Goal: Transaction & Acquisition: Book appointment/travel/reservation

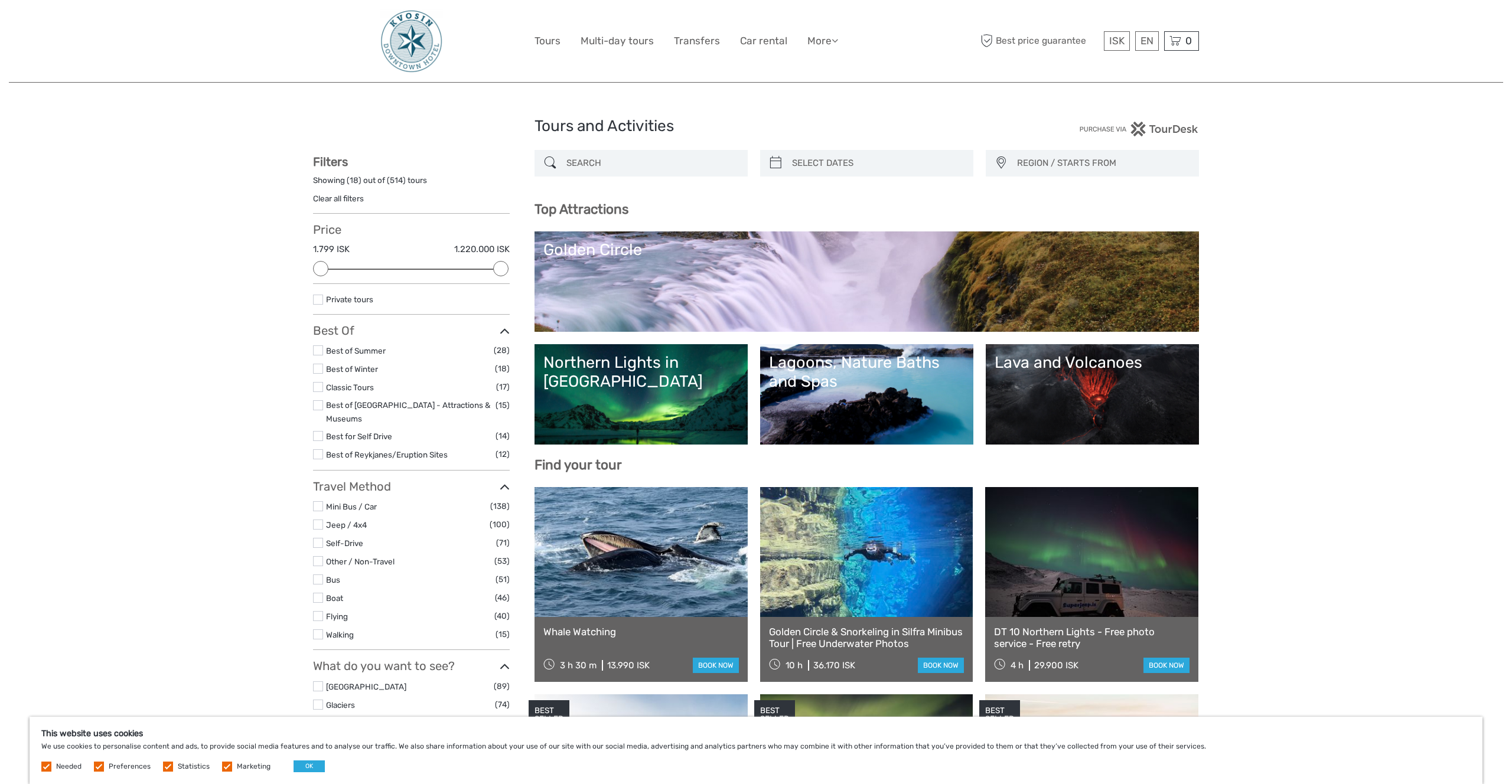
select select
click at [1097, 135] on link "£" at bounding box center [1108, 137] width 40 height 21
drag, startPoint x: 258, startPoint y: 269, endPoint x: 568, endPoint y: 218, distance: 314.2
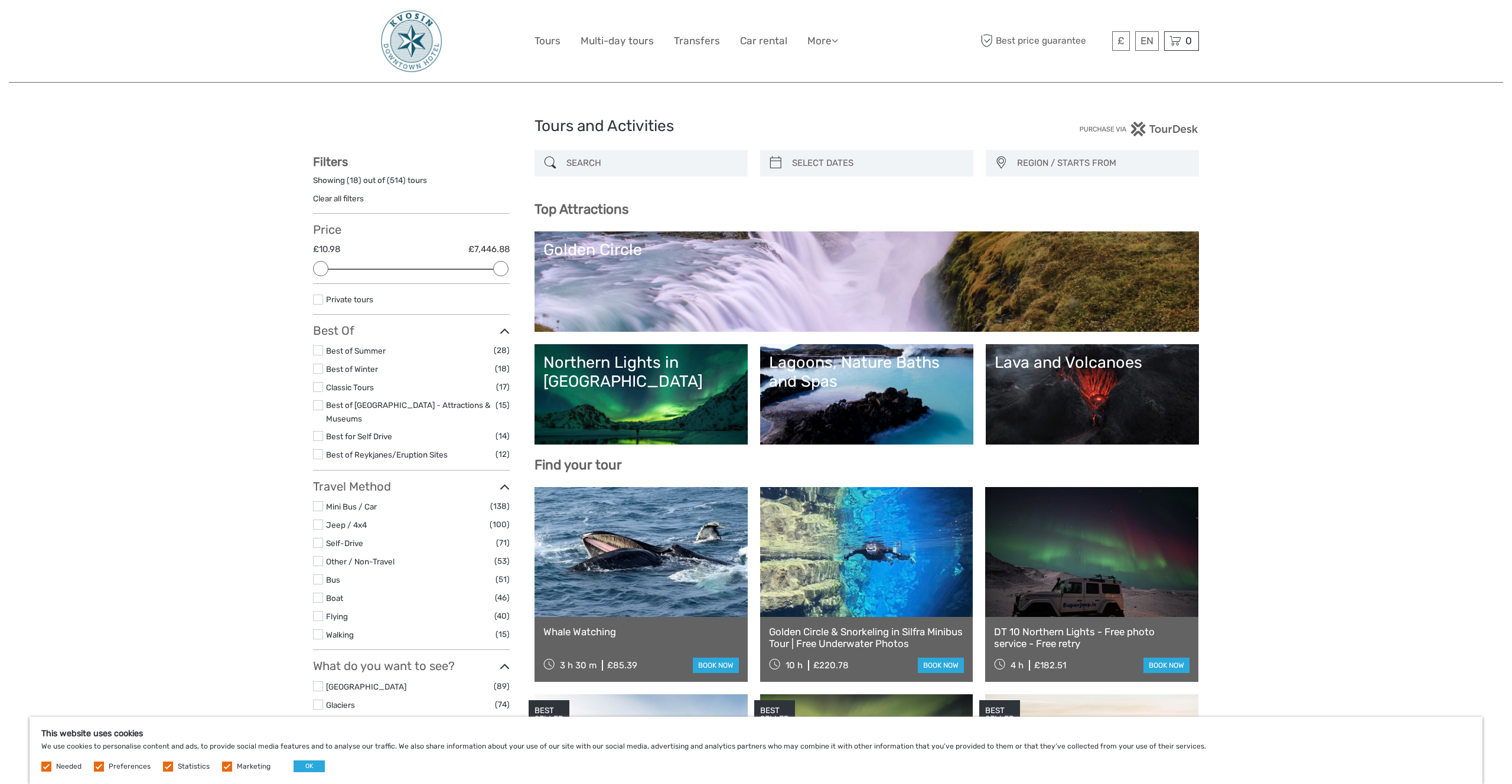
type input "02/10/2025"
click at [843, 163] on input "search" at bounding box center [878, 163] width 180 height 21
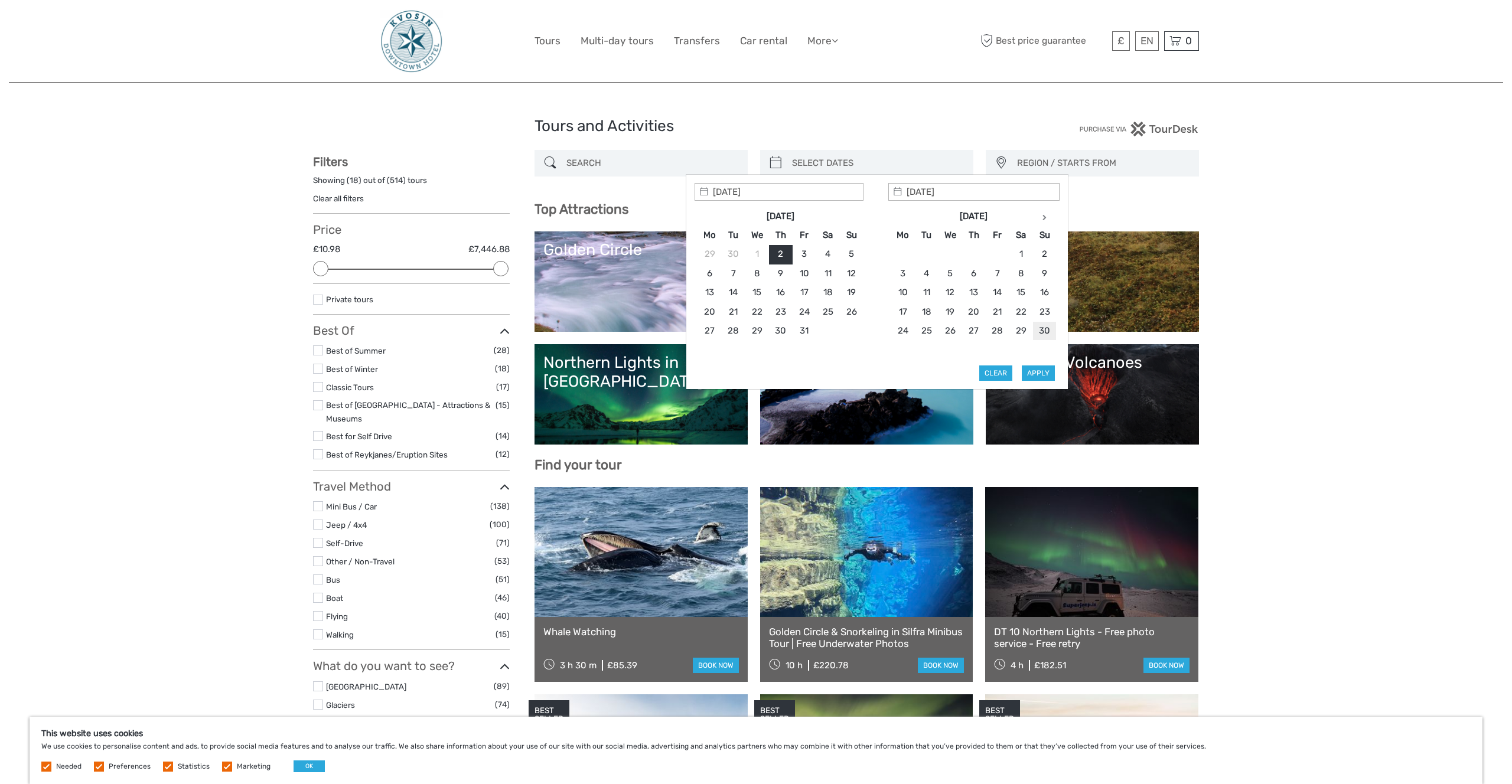
type input "30/11/2025"
click at [1042, 216] on icon at bounding box center [1044, 217] width 4 height 6
type input "03/12/2025"
drag, startPoint x: 943, startPoint y: 274, endPoint x: 988, endPoint y: 351, distance: 89.2
type input "30/11/2025"
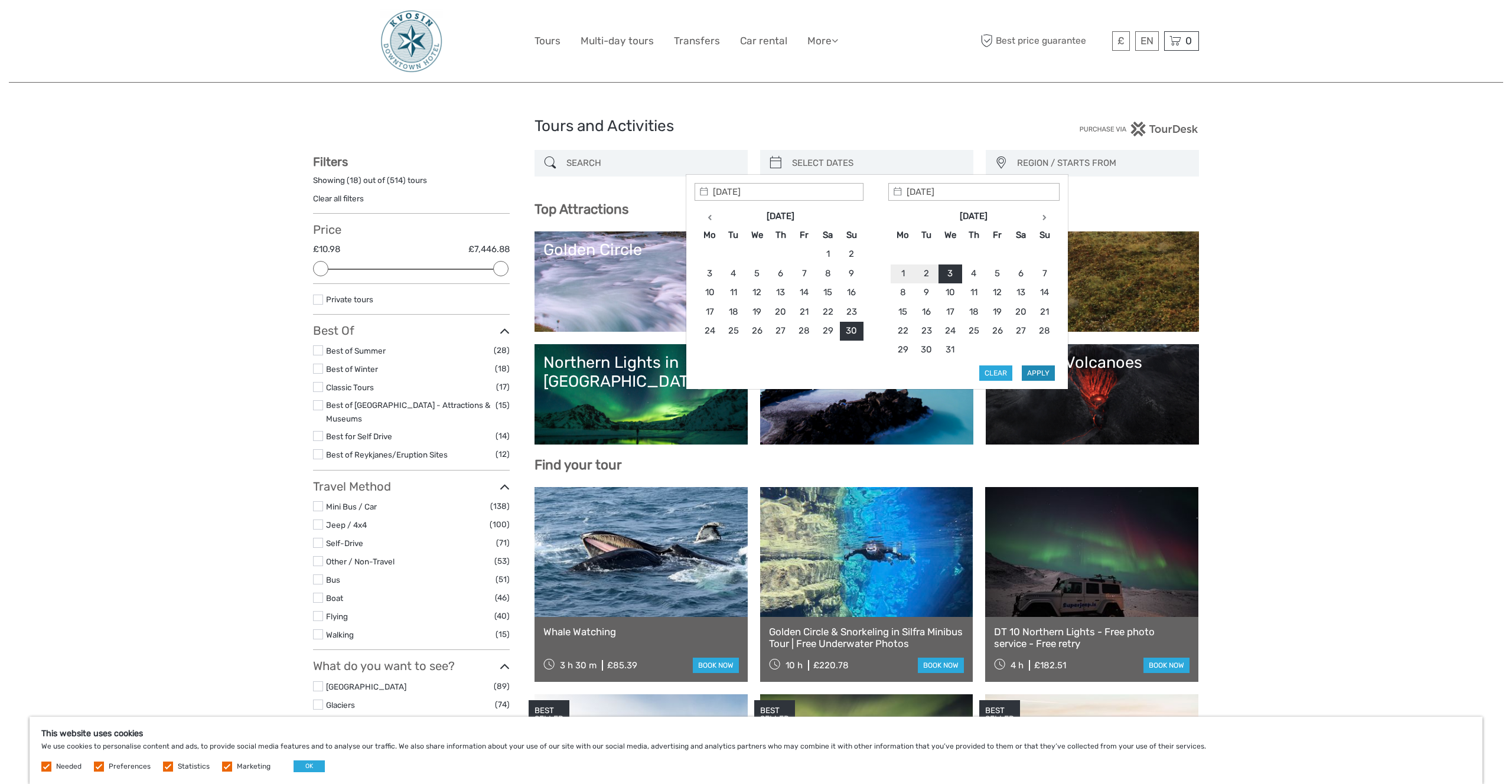
click at [1029, 368] on button "Apply" at bounding box center [1038, 373] width 33 height 15
type input "30/11/2025 - 03/12/2025"
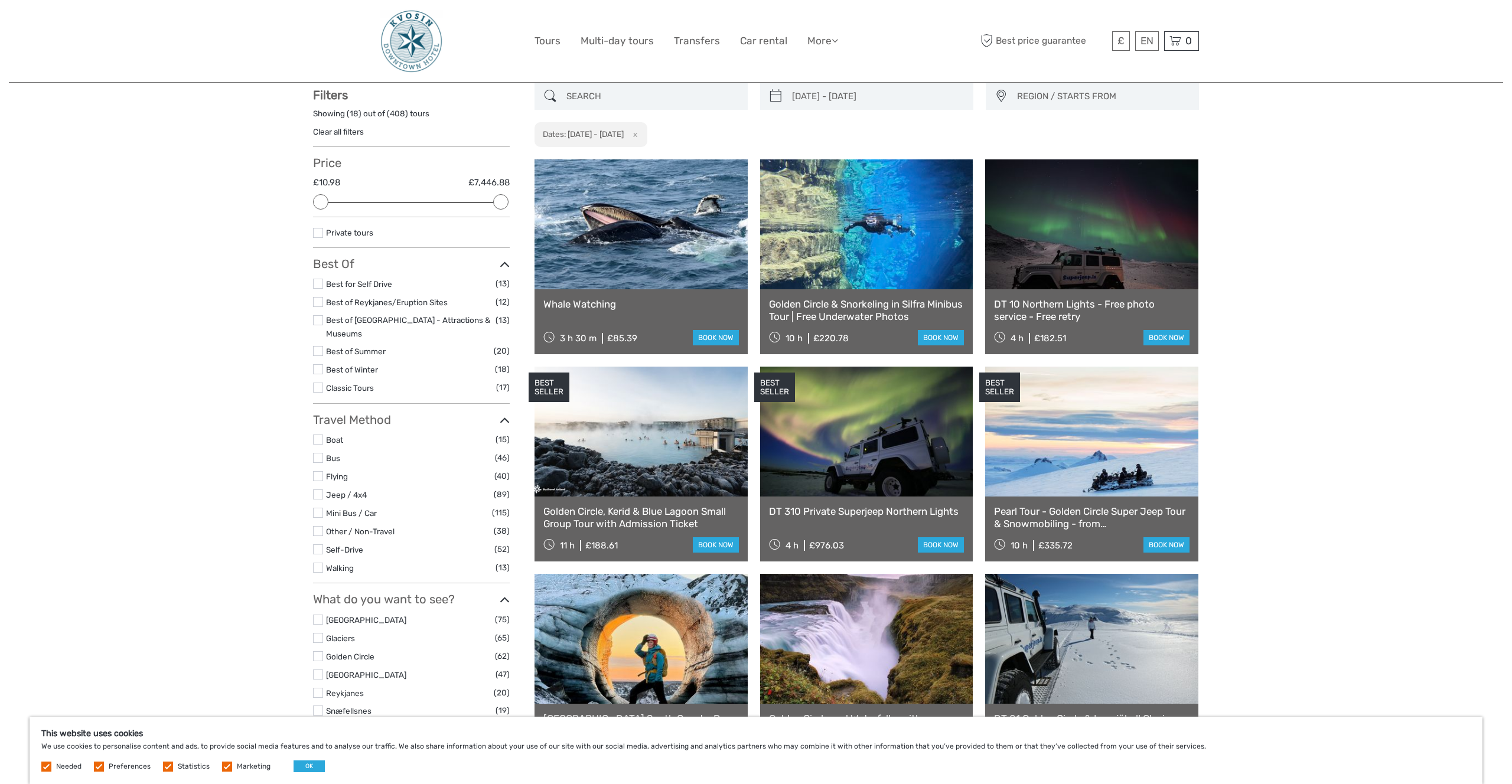
scroll to position [68, 0]
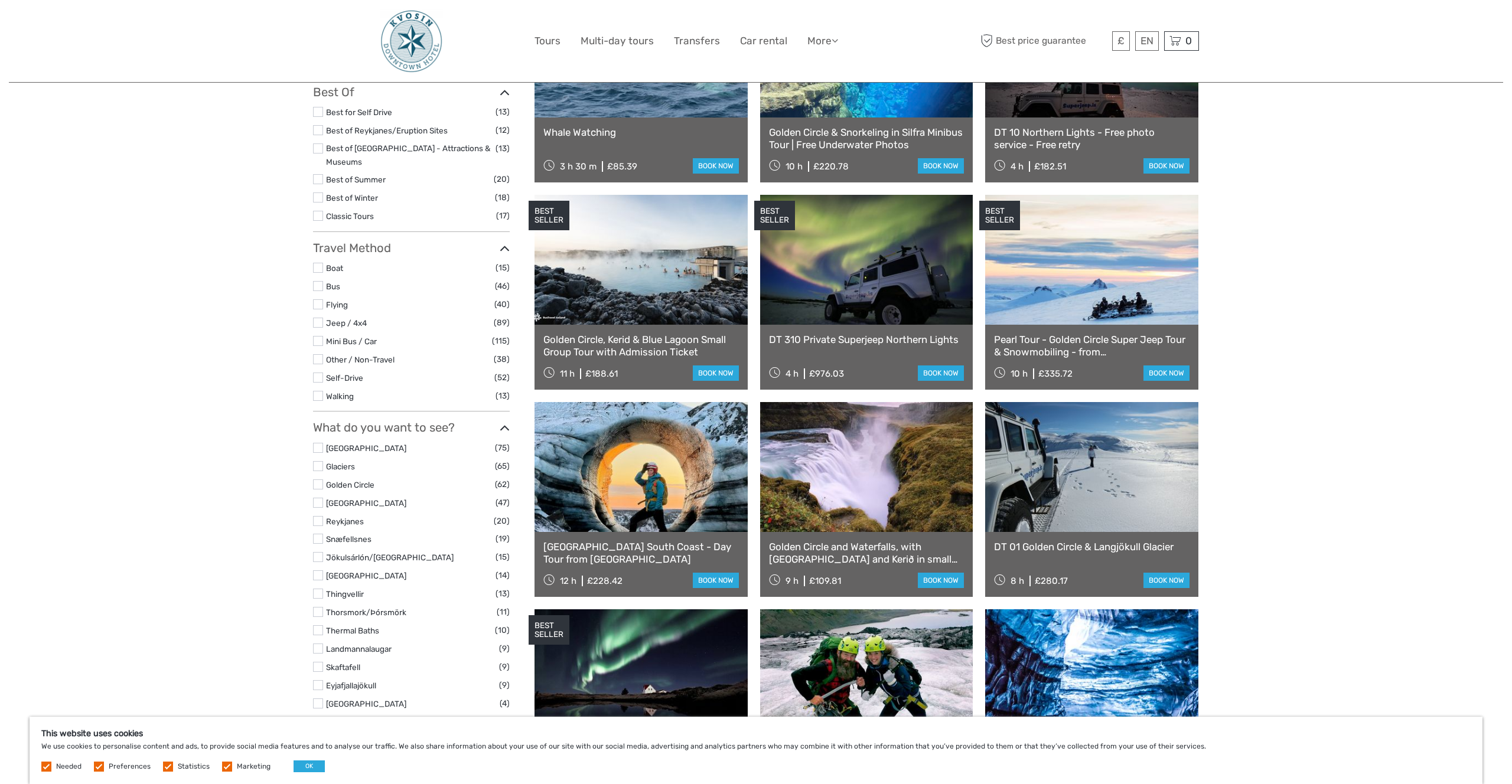
scroll to position [461, 0]
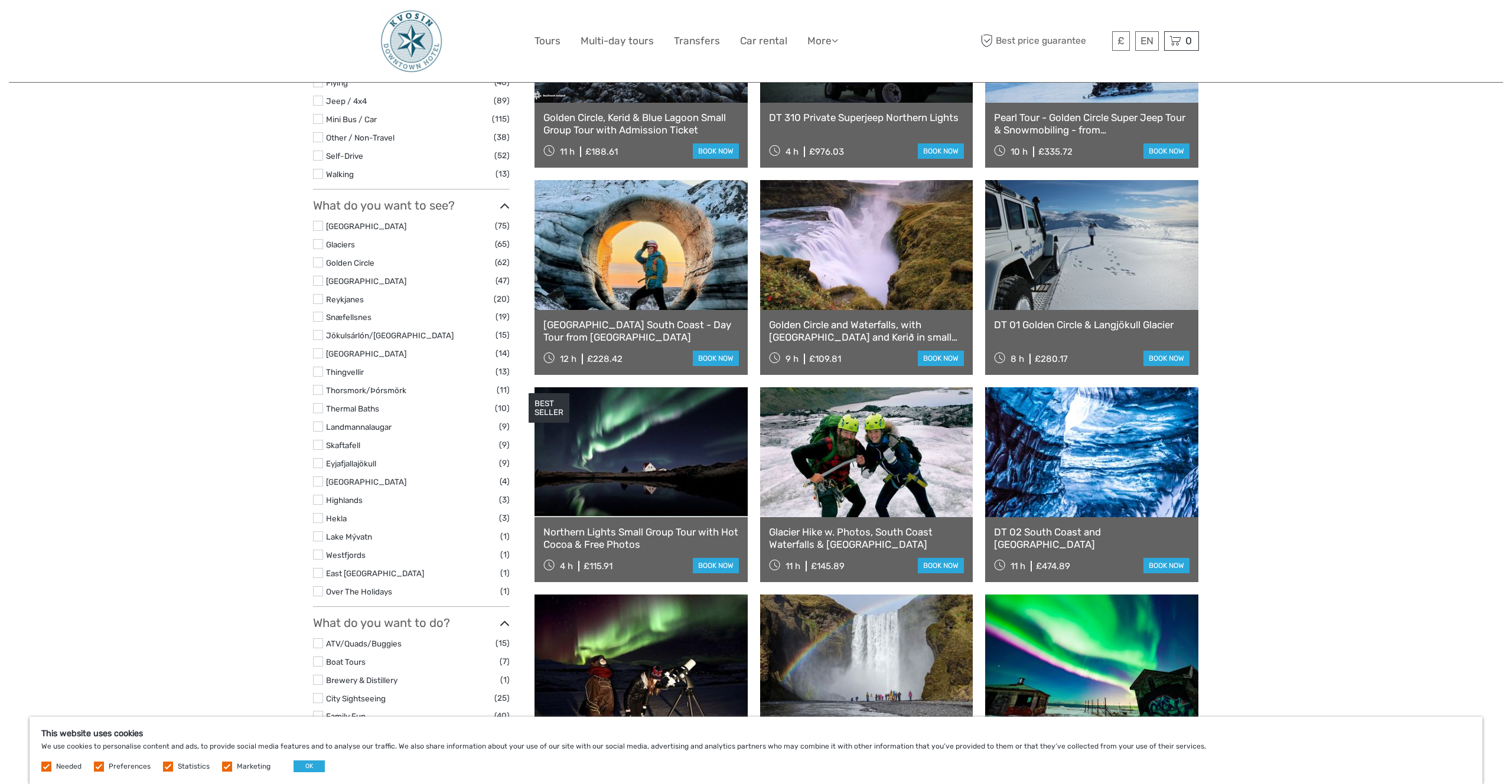
click at [1289, 431] on div "Tours and Activities Tours and Activities 30/11/2025 - 03/12/2025 REGION / STAR…" at bounding box center [756, 689] width 1494 height 2300
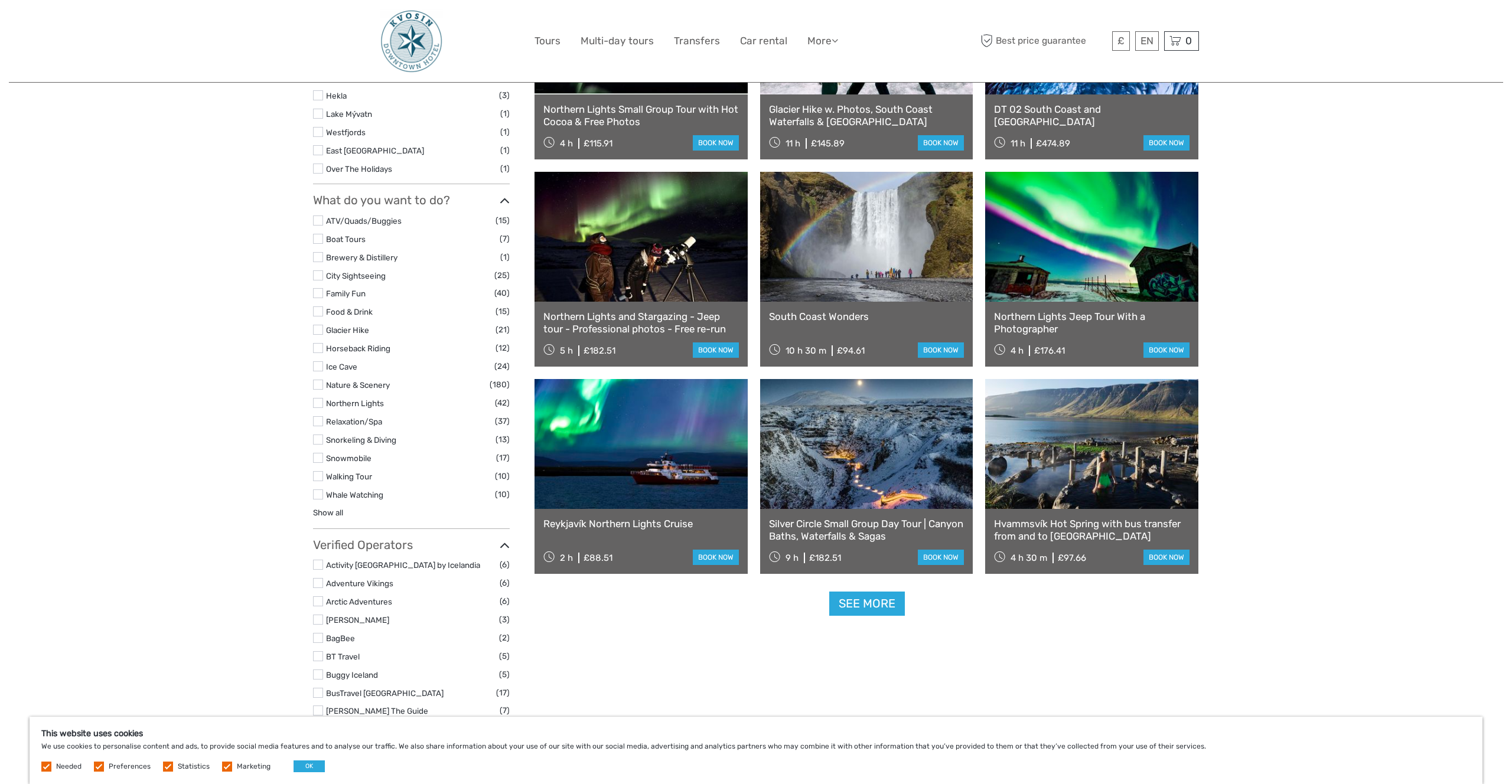
scroll to position [883, 0]
click at [867, 606] on link "See more" at bounding box center [867, 604] width 76 height 24
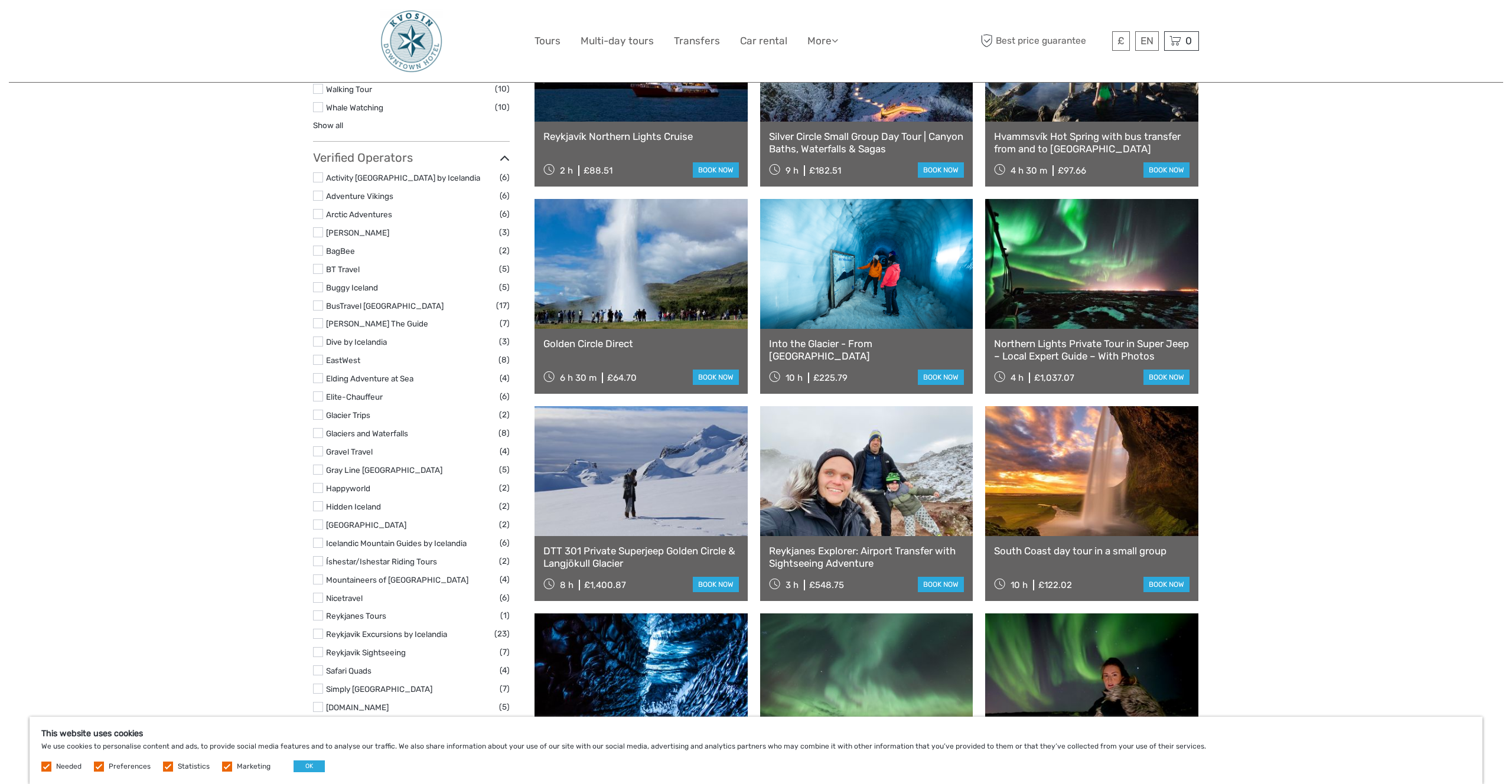
scroll to position [1272, 0]
click at [1306, 347] on div "Tours and Activities Tours and Activities 30/11/2025 - 03/12/2025 REGION / STAR…" at bounding box center [756, 173] width 1494 height 2891
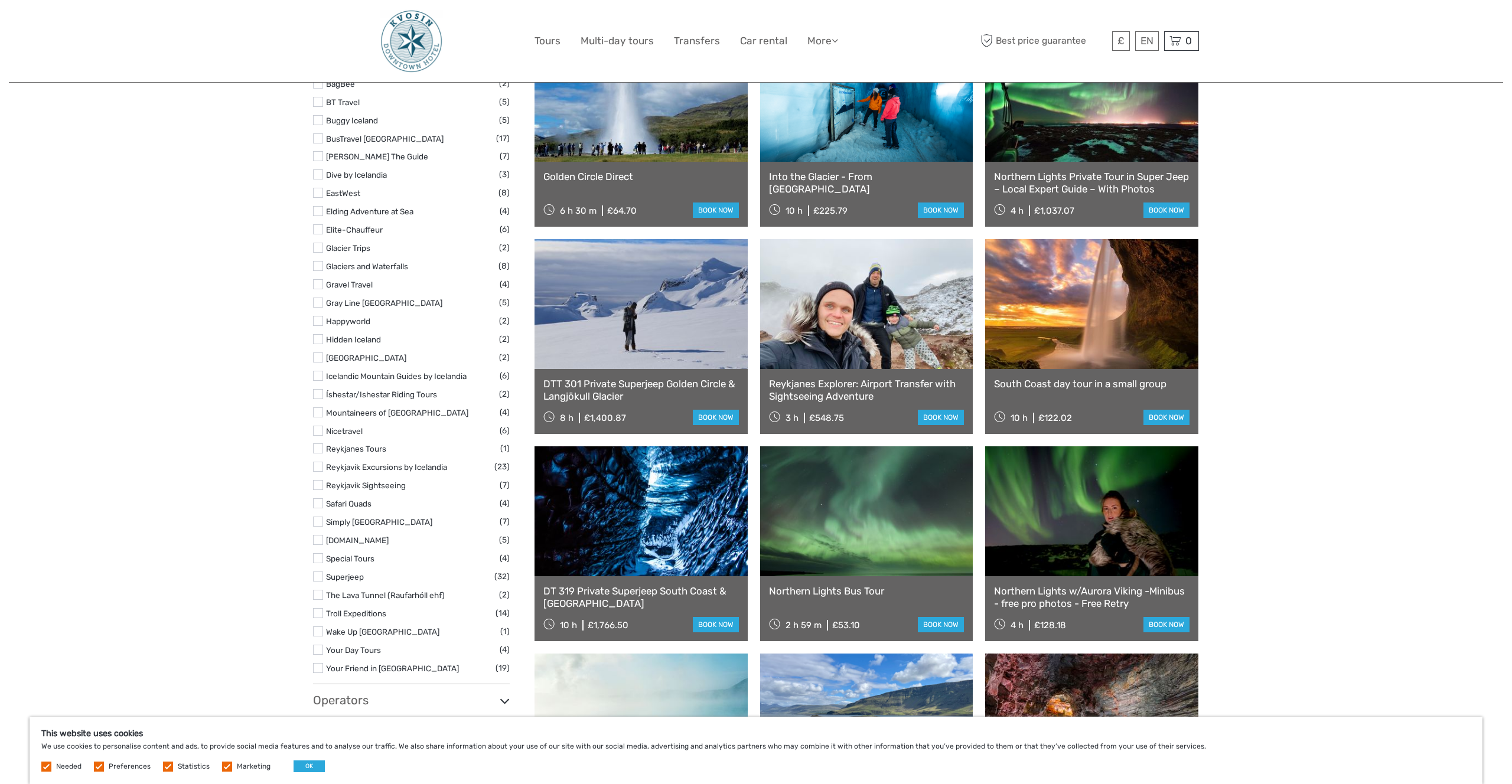
scroll to position [1446, 0]
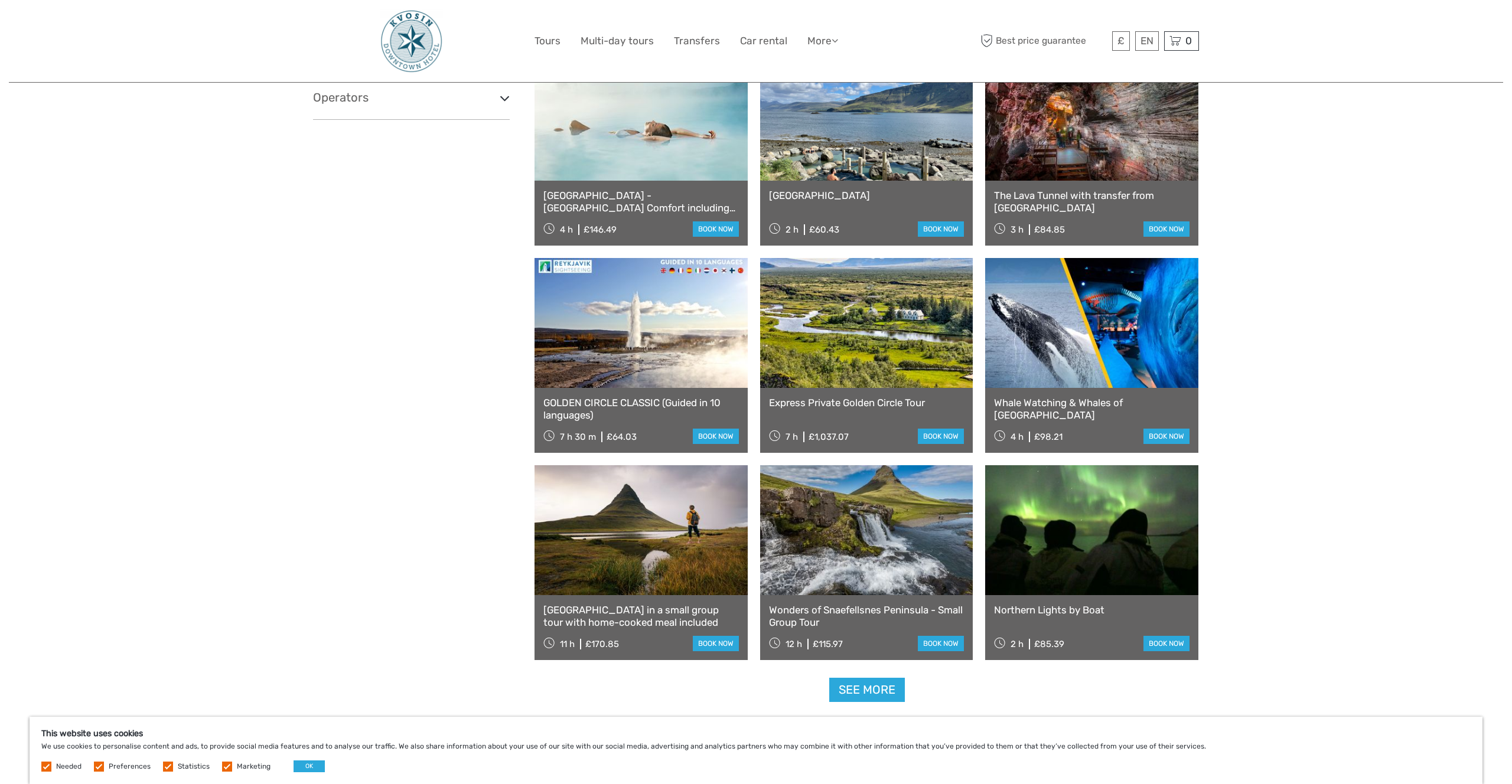
scroll to position [2256, 0]
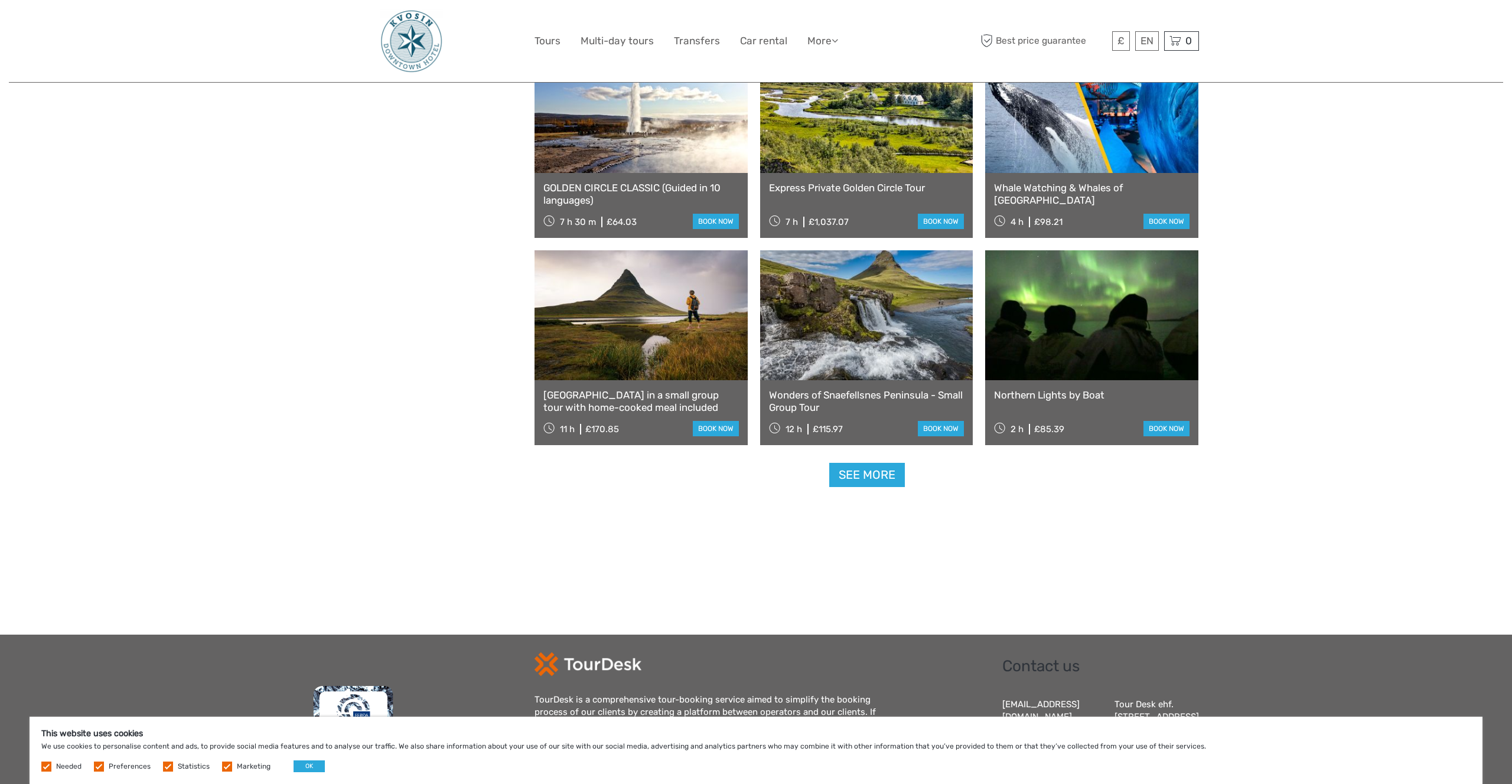
click at [885, 480] on link "See more" at bounding box center [867, 474] width 76 height 24
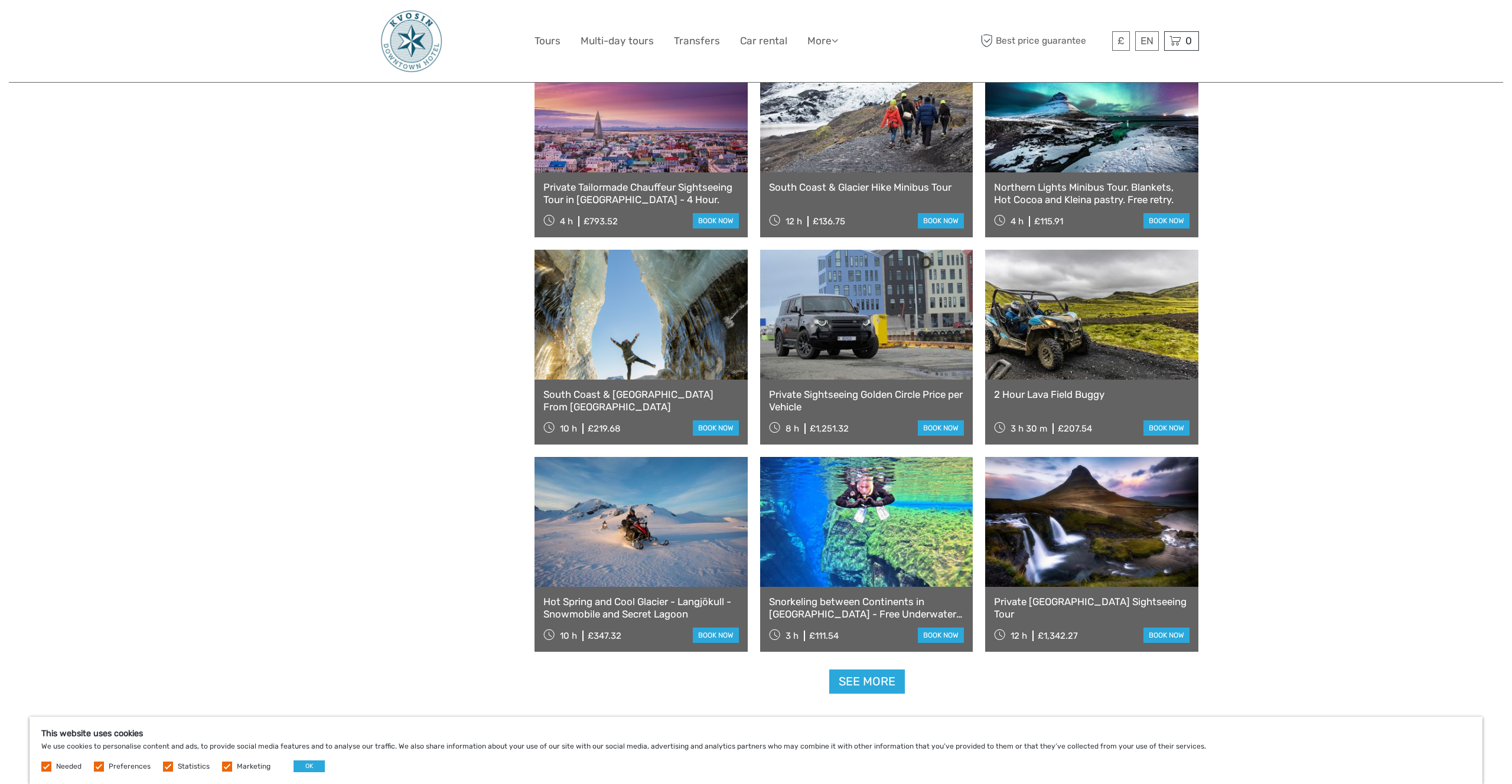
scroll to position [3309, 0]
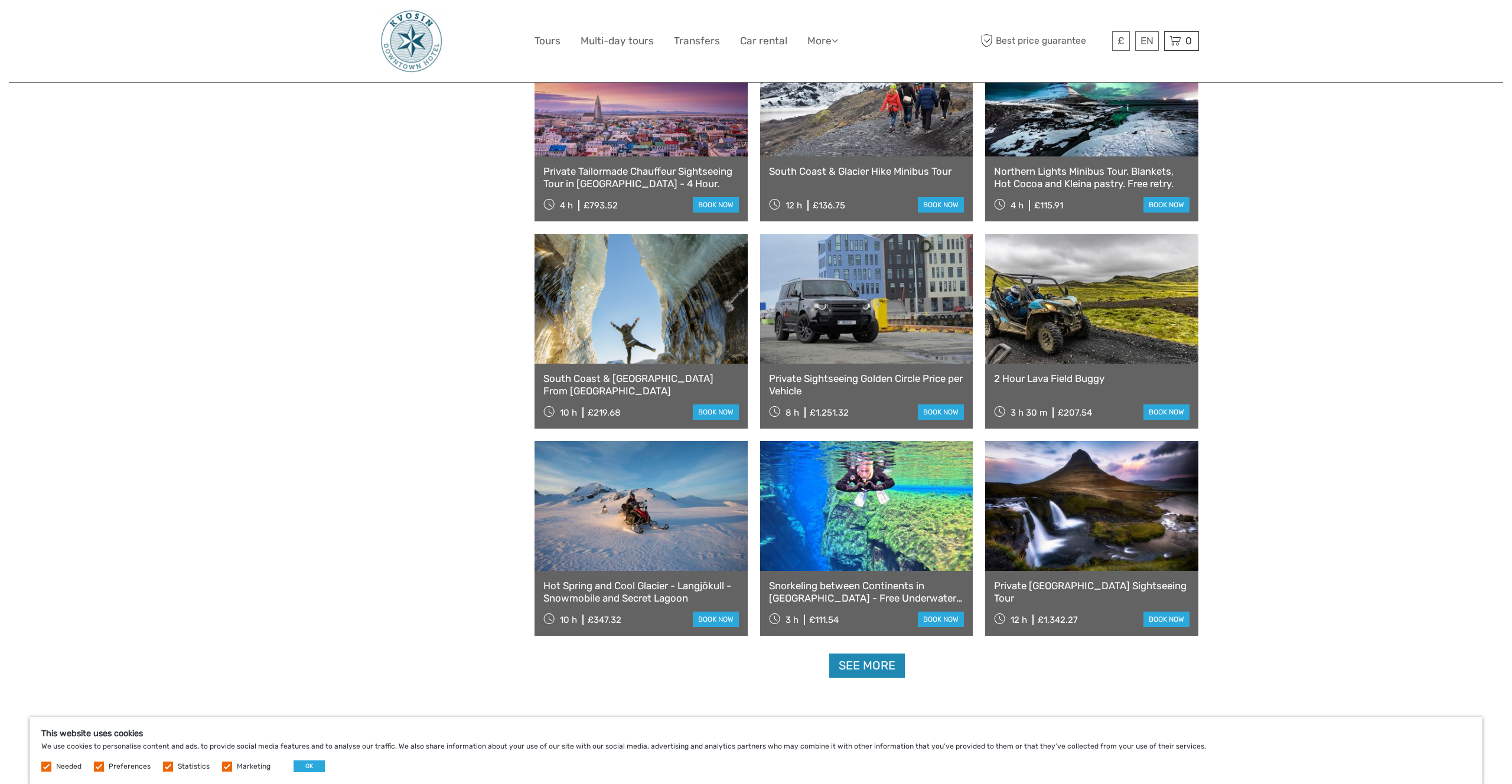
click at [873, 669] on link "See more" at bounding box center [867, 665] width 76 height 24
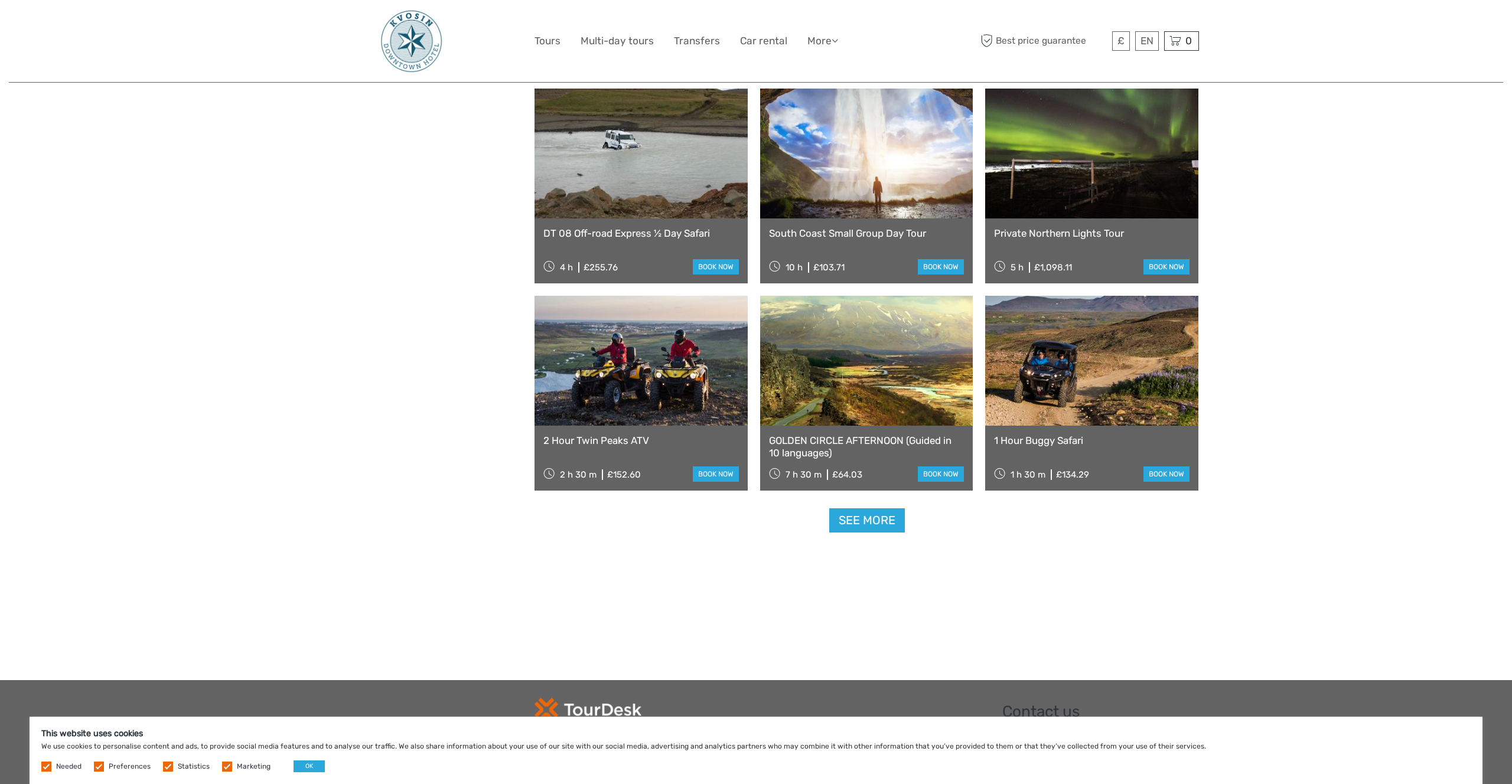
scroll to position [4699, 0]
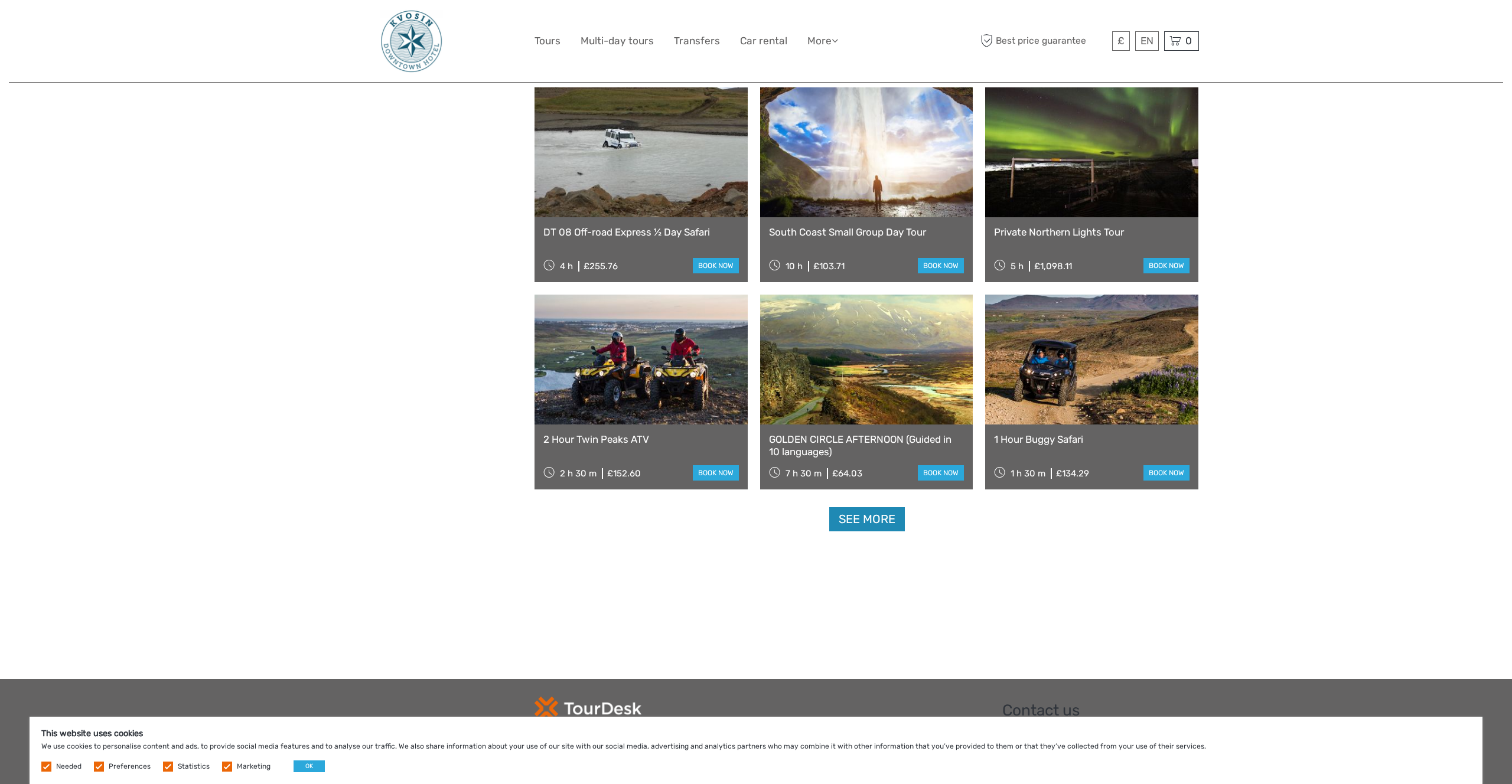
click at [841, 530] on link "See more" at bounding box center [867, 519] width 76 height 24
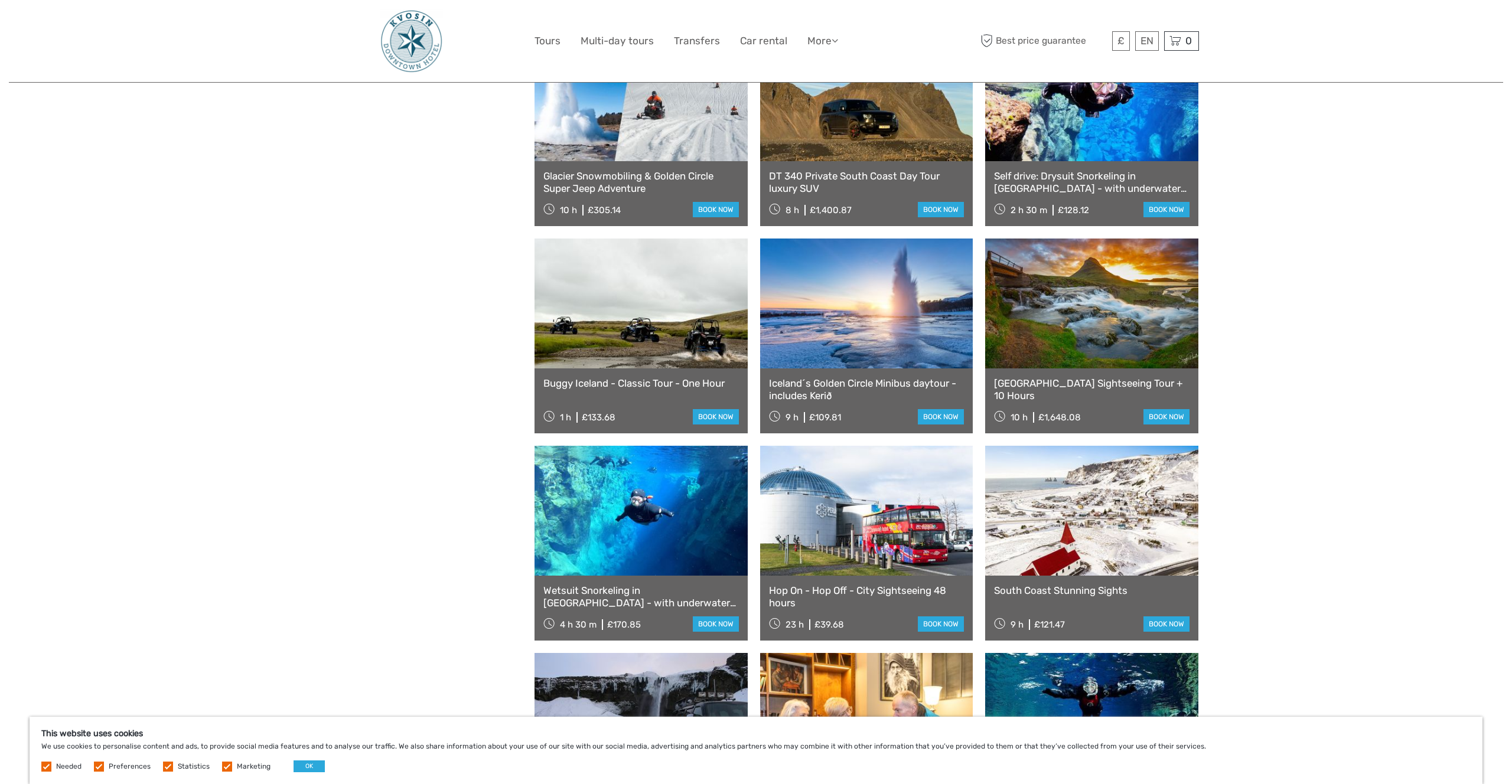
scroll to position [5379, 0]
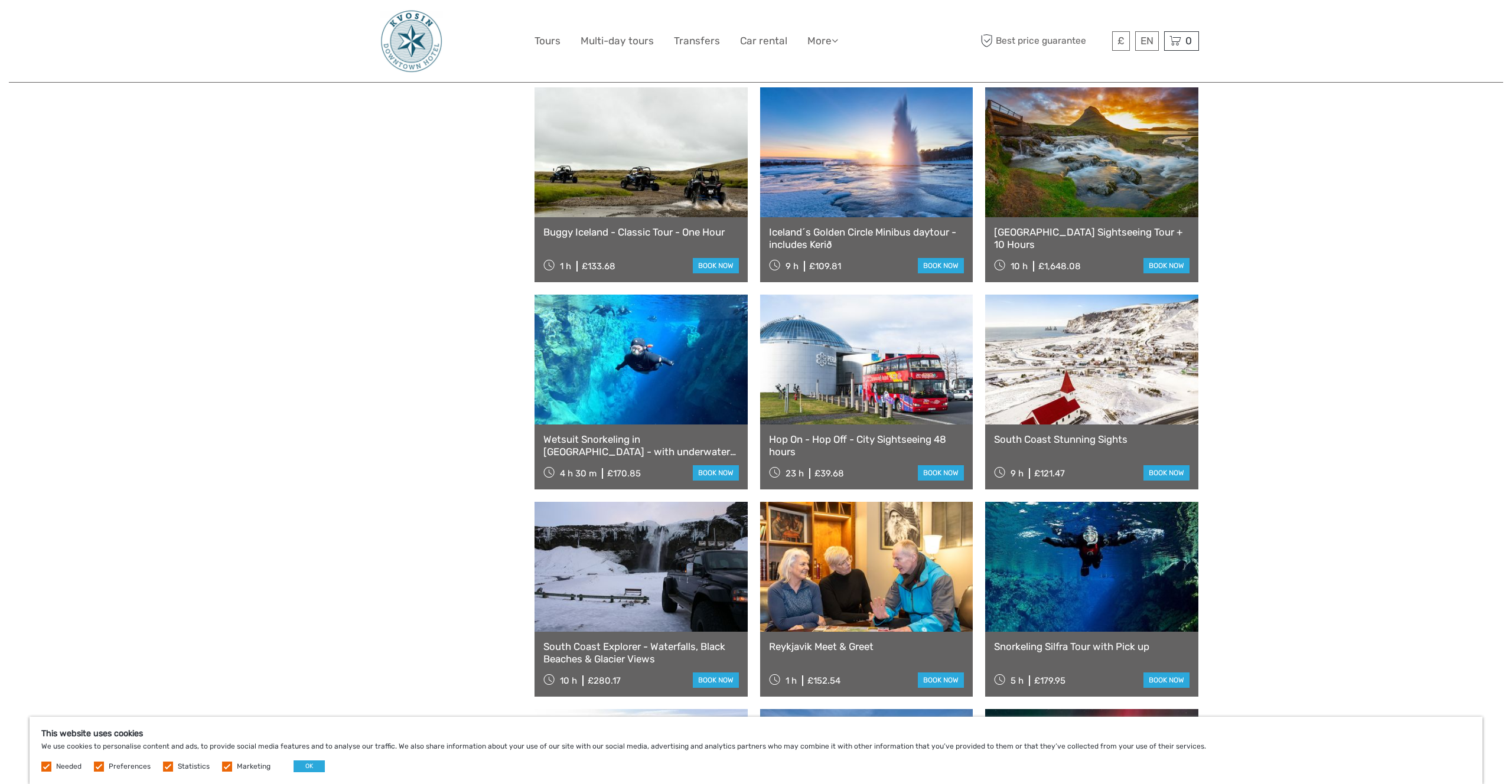
scroll to position [5530, 0]
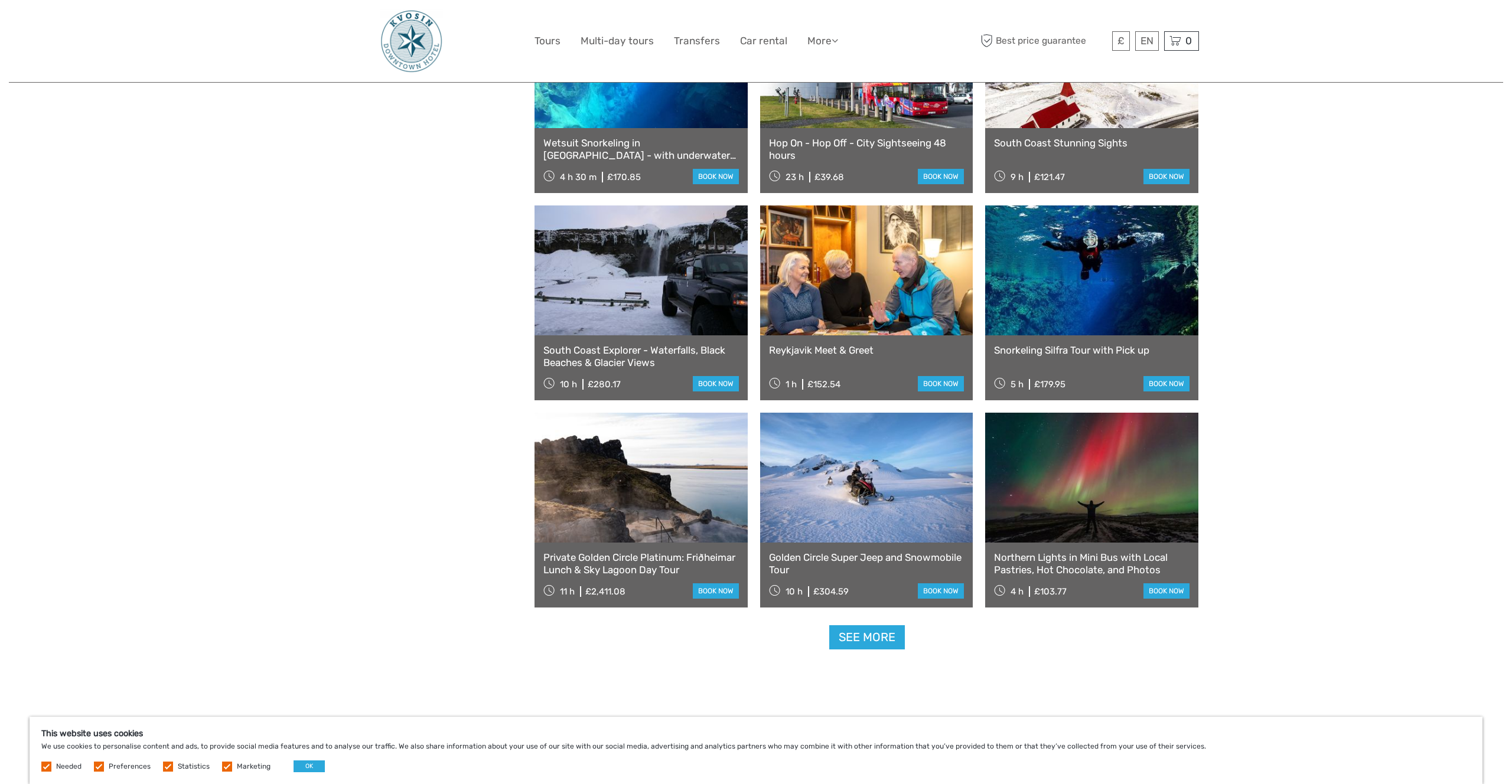
scroll to position [5826, 0]
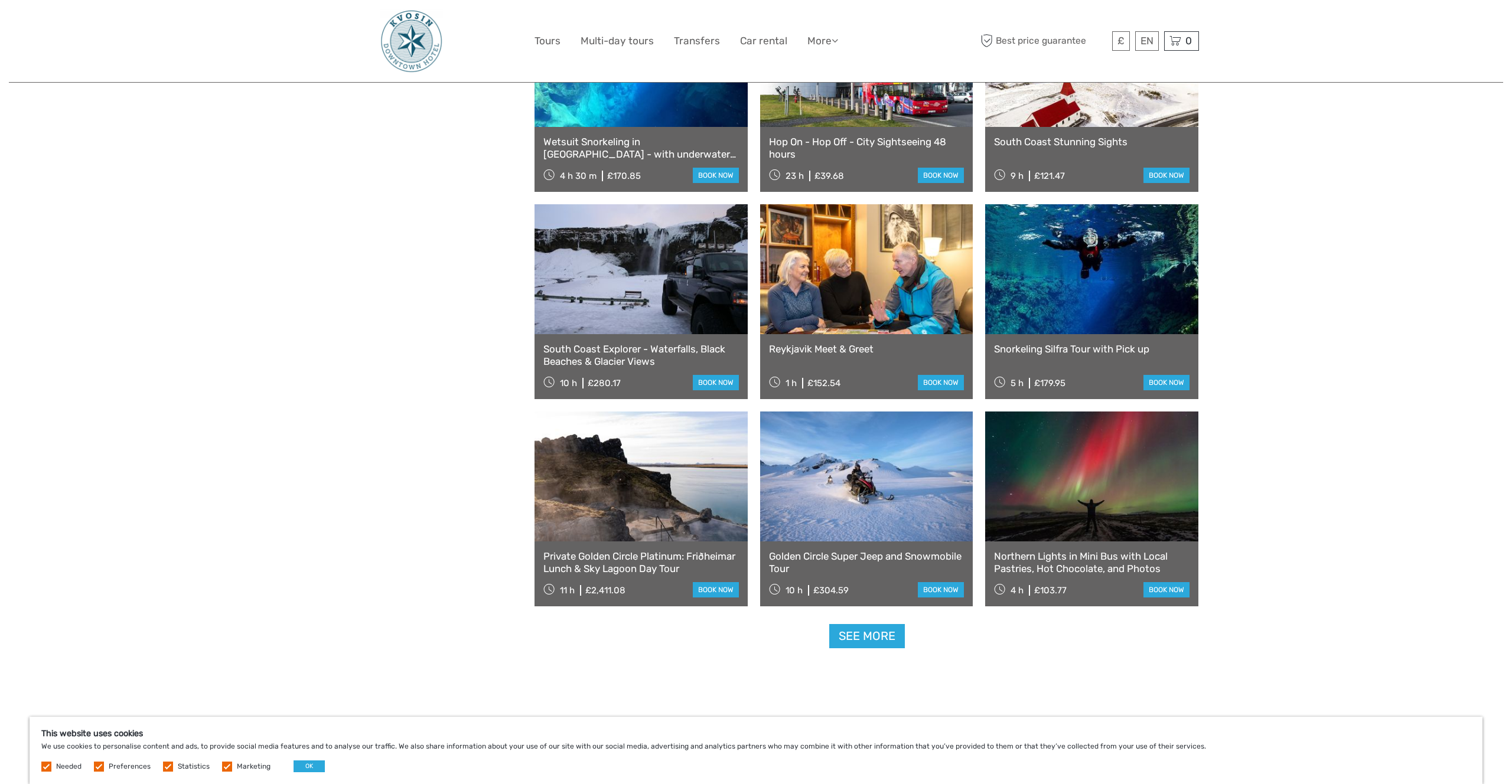
click at [880, 640] on link "See more" at bounding box center [867, 636] width 76 height 24
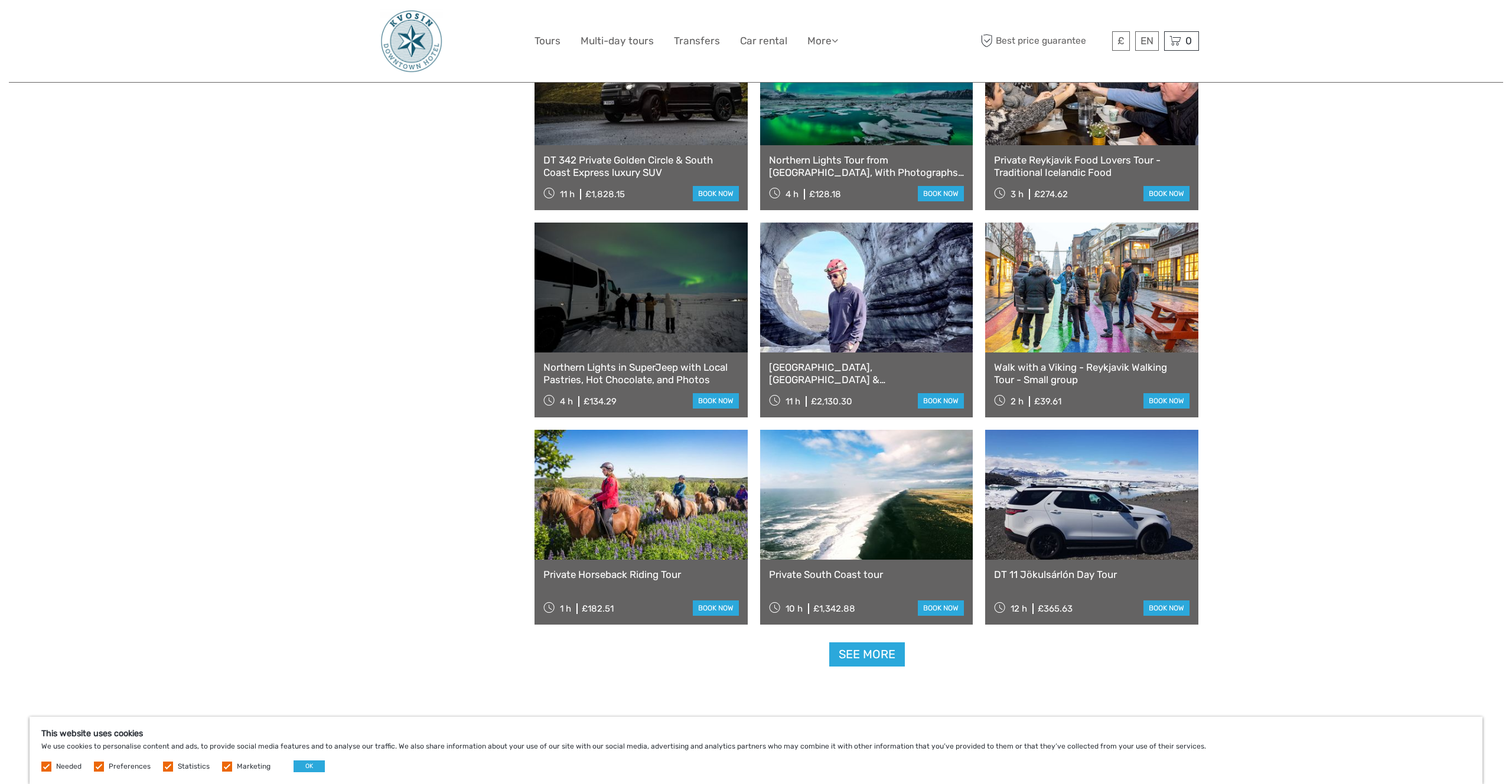
scroll to position [7111, 0]
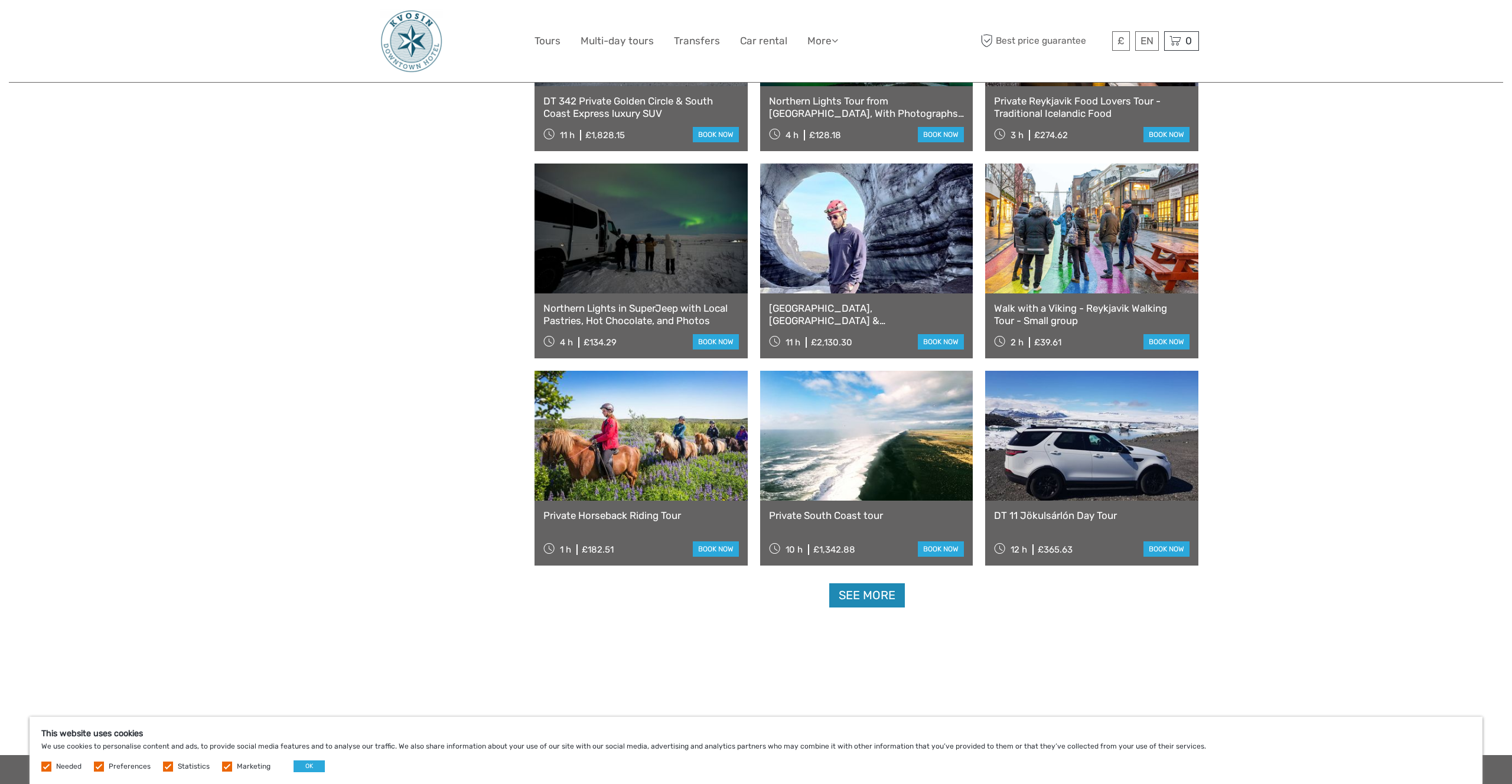
click at [889, 599] on link "See more" at bounding box center [867, 595] width 76 height 24
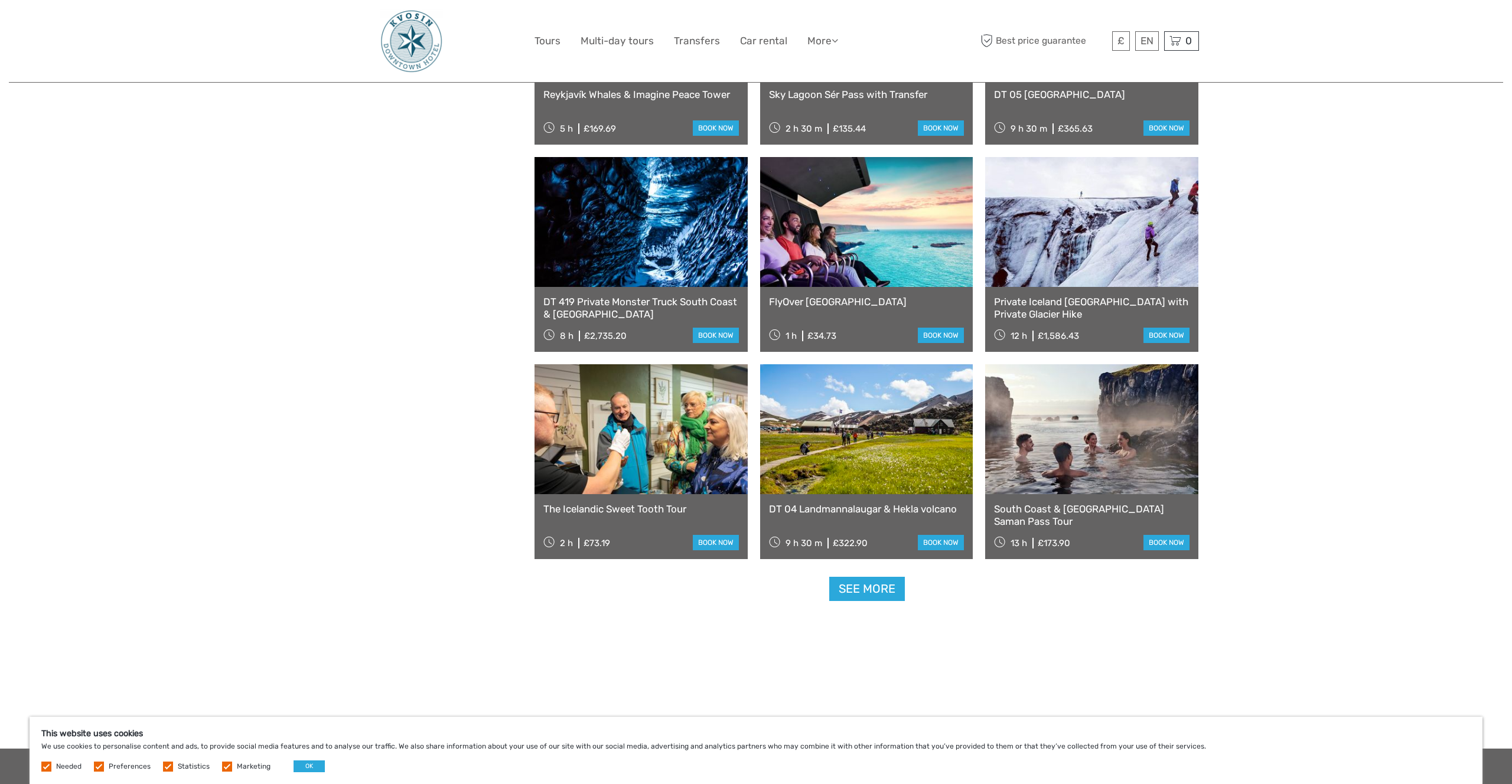
scroll to position [8375, 0]
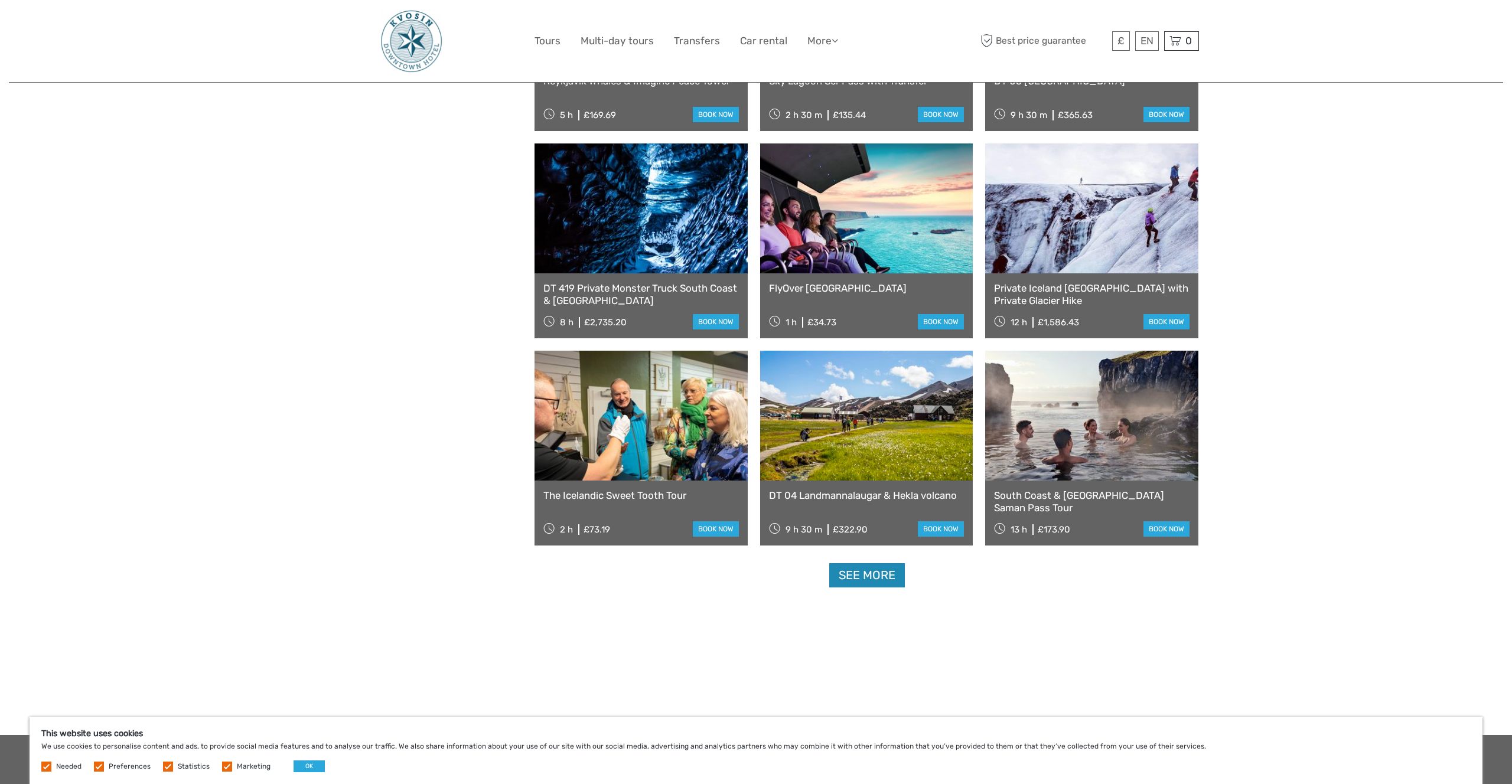
click at [849, 584] on link "See more" at bounding box center [867, 575] width 76 height 24
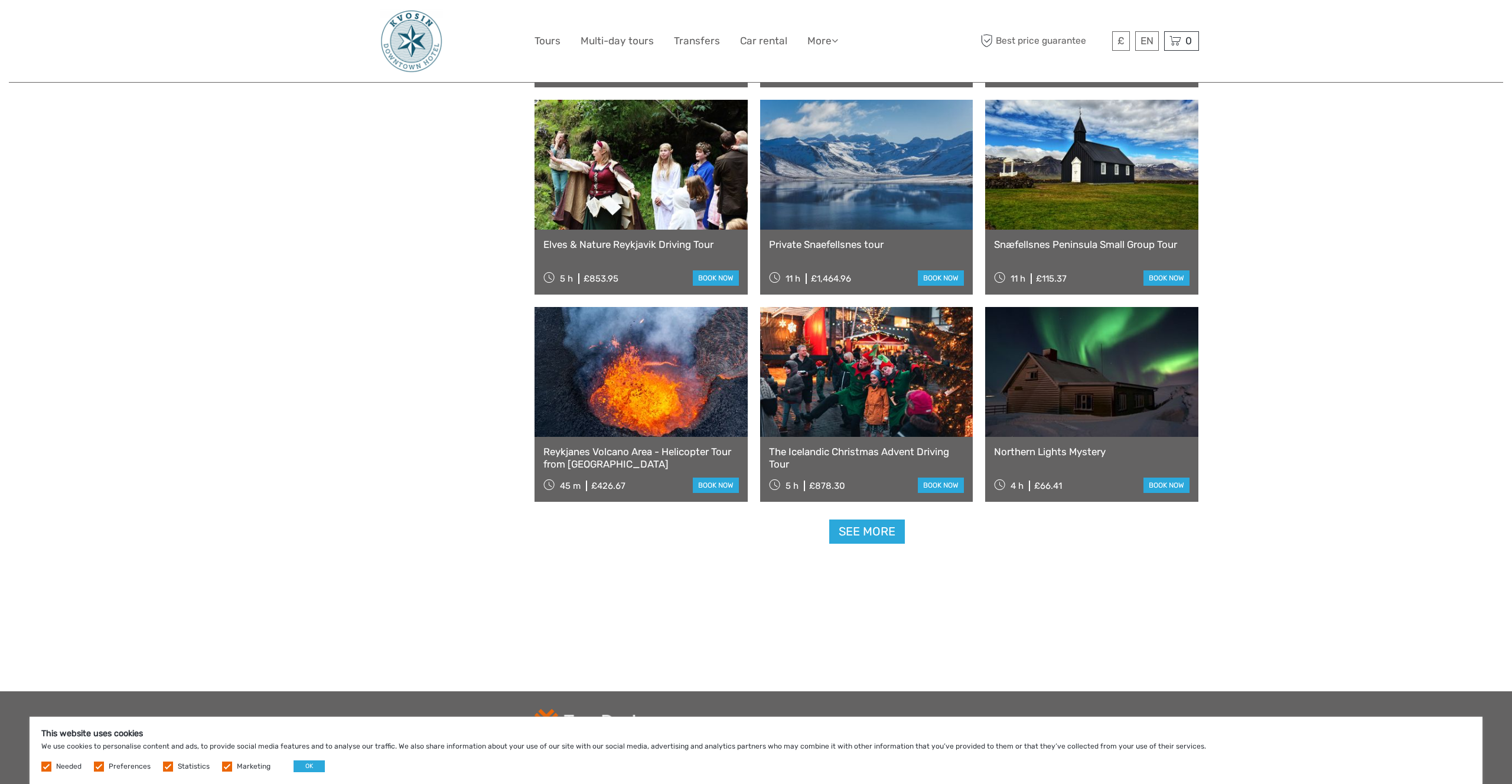
scroll to position [9663, 0]
click at [865, 532] on link "See more" at bounding box center [867, 530] width 76 height 24
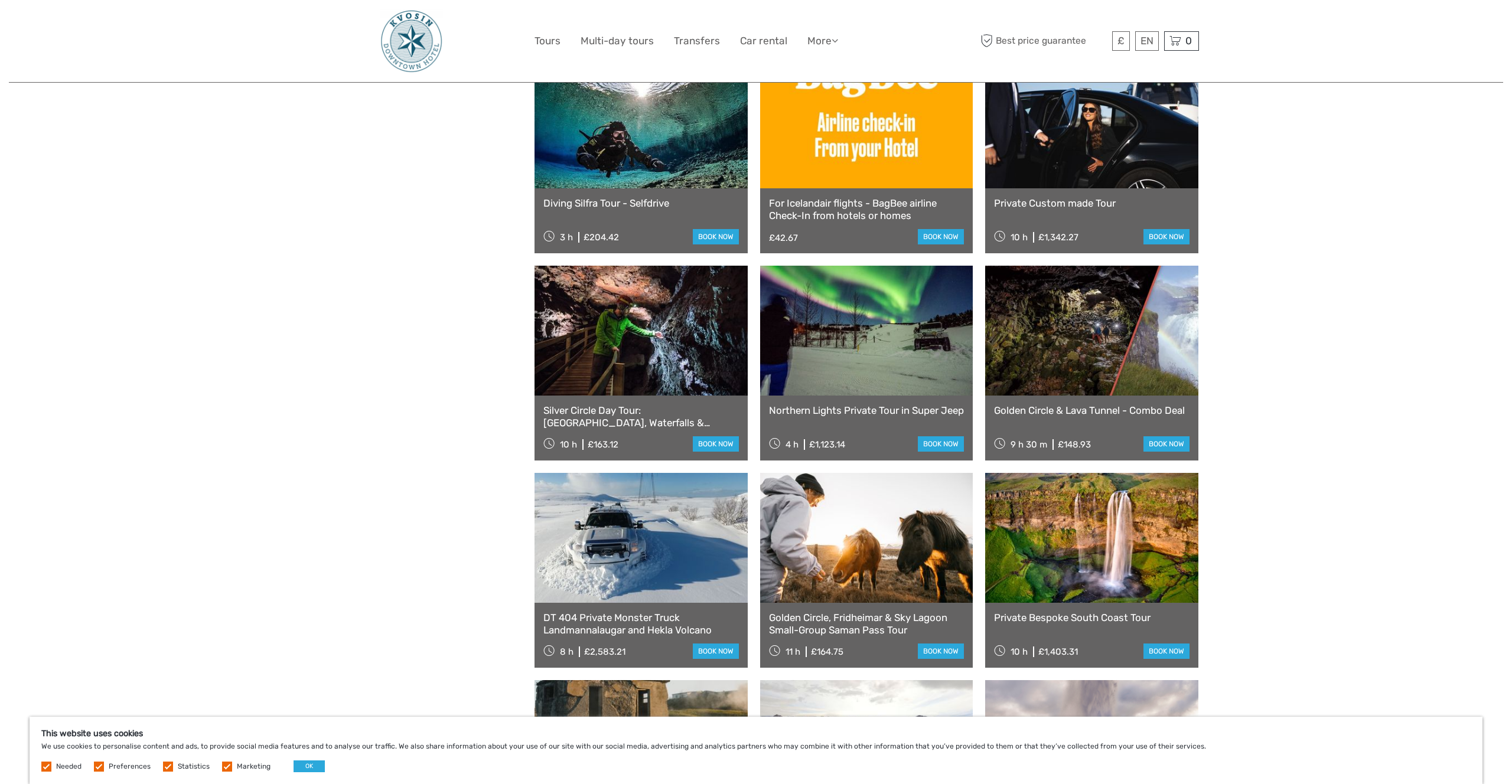
scroll to position [10542, 0]
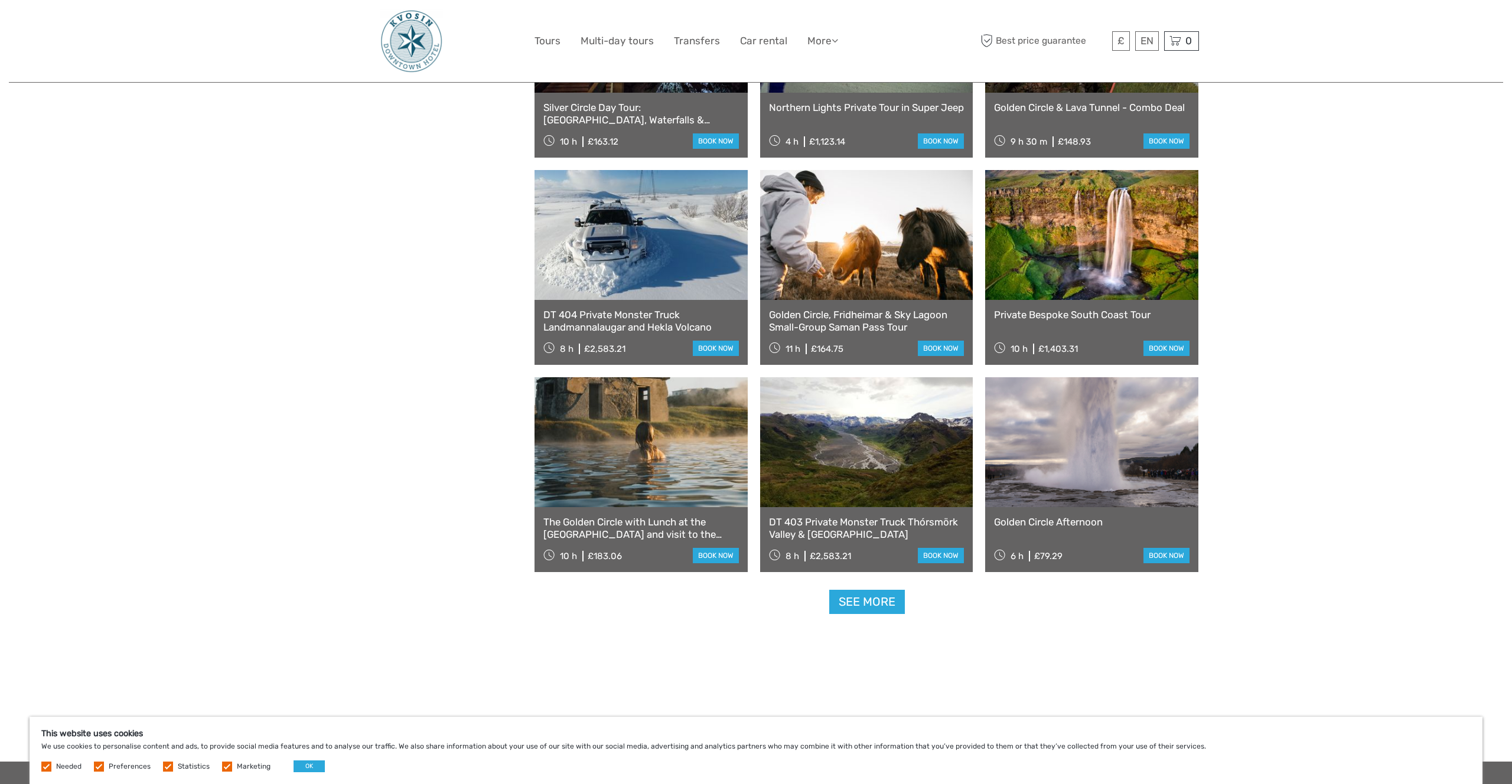
scroll to position [10860, 0]
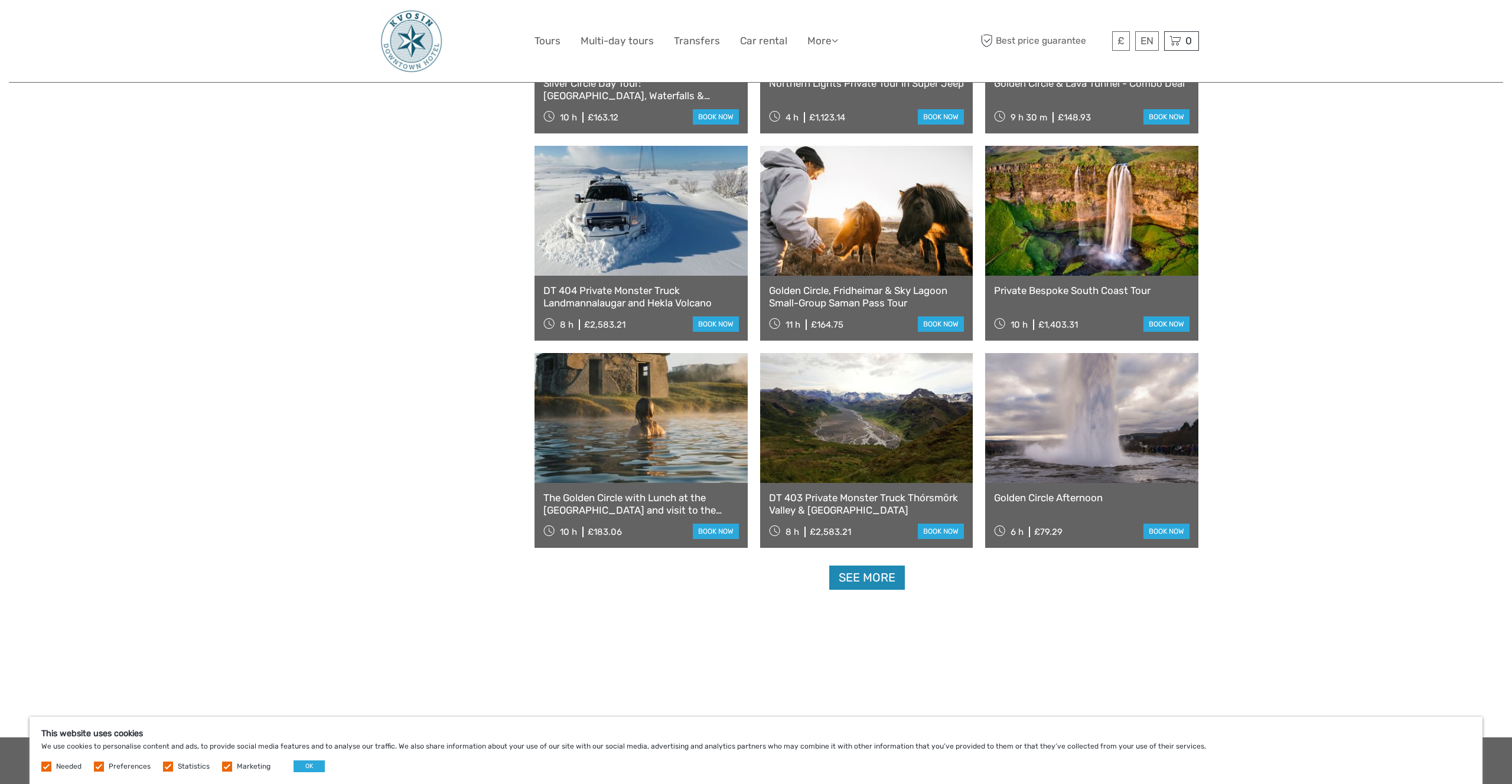
click at [865, 577] on link "See more" at bounding box center [867, 578] width 76 height 24
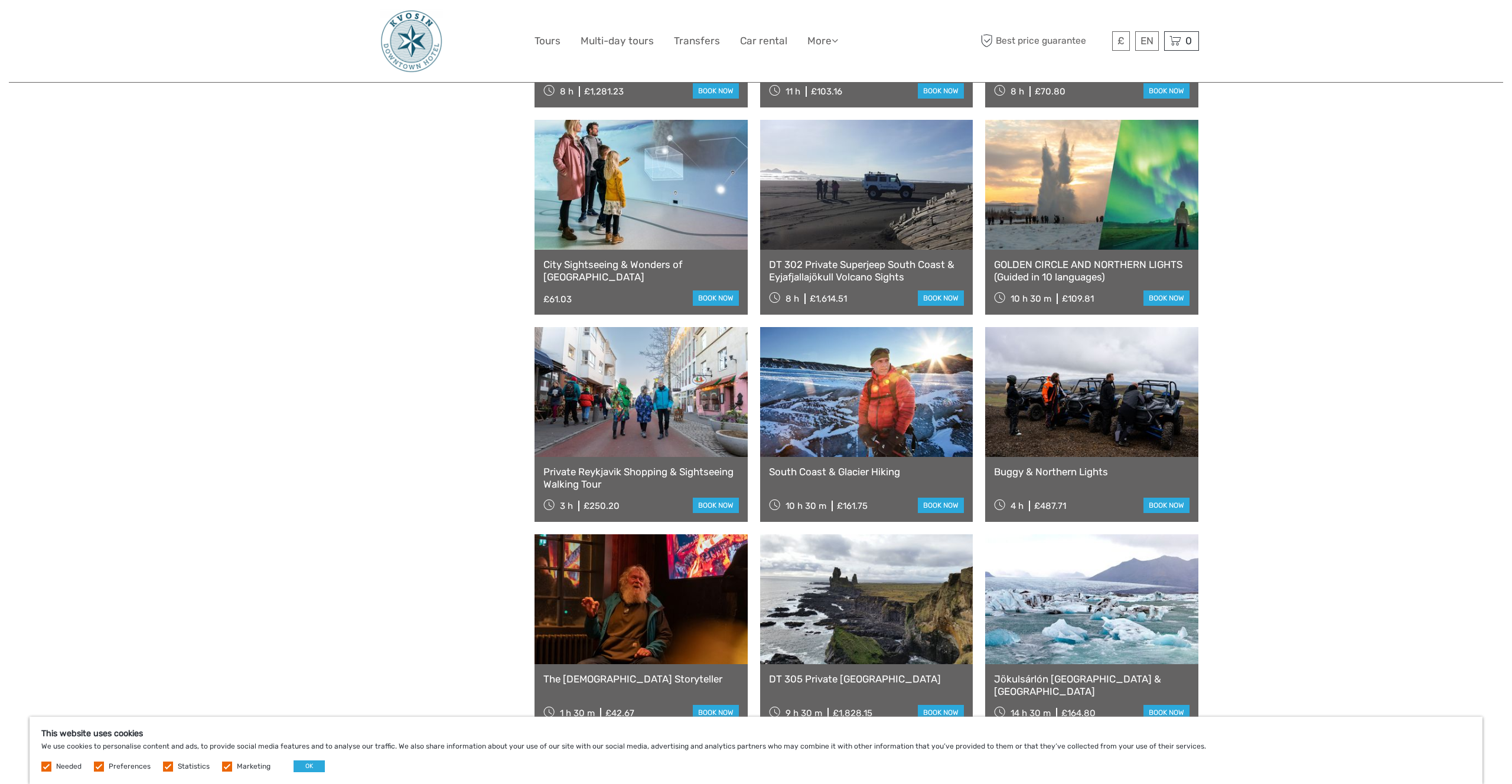
scroll to position [12103, 0]
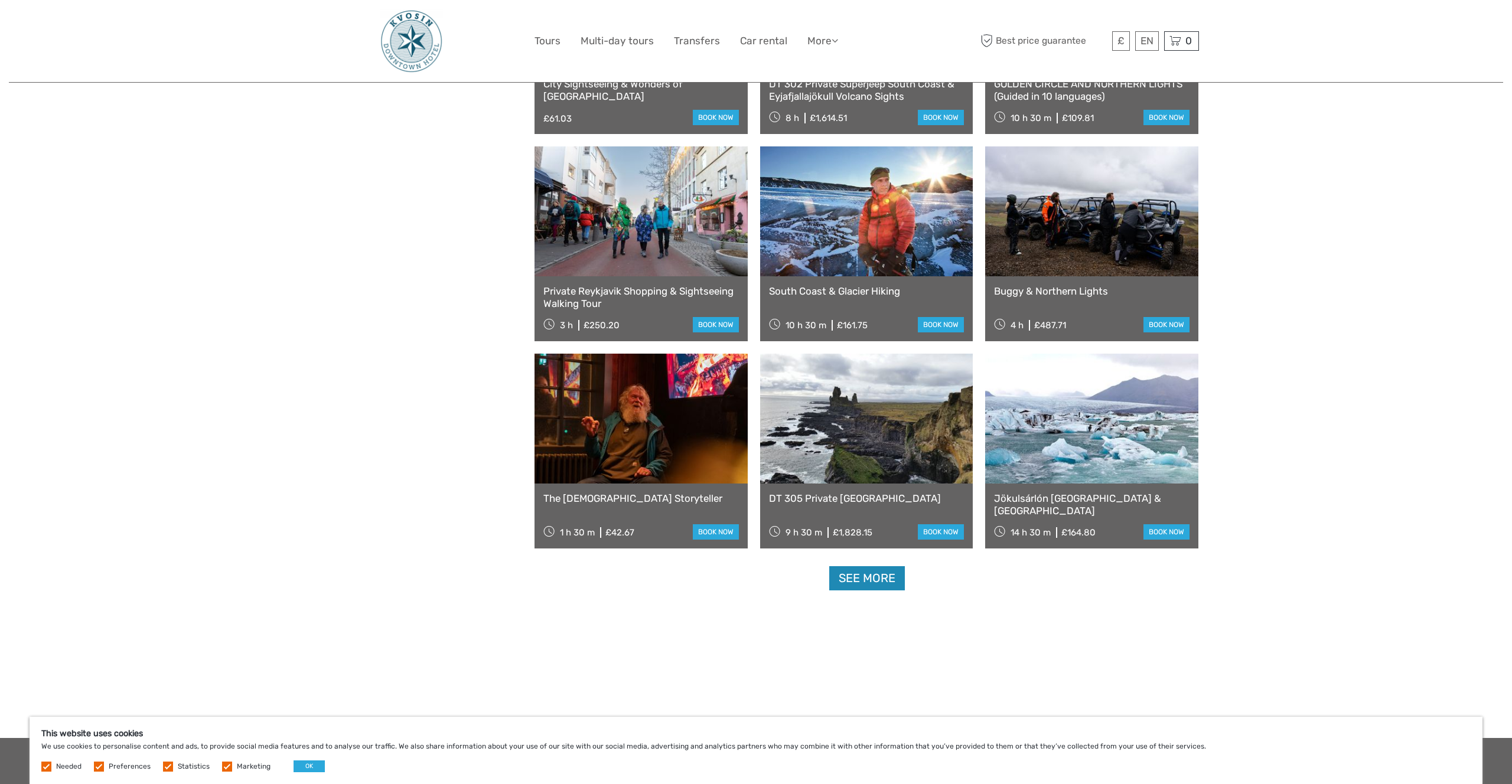
click at [882, 590] on link "See more" at bounding box center [867, 578] width 76 height 24
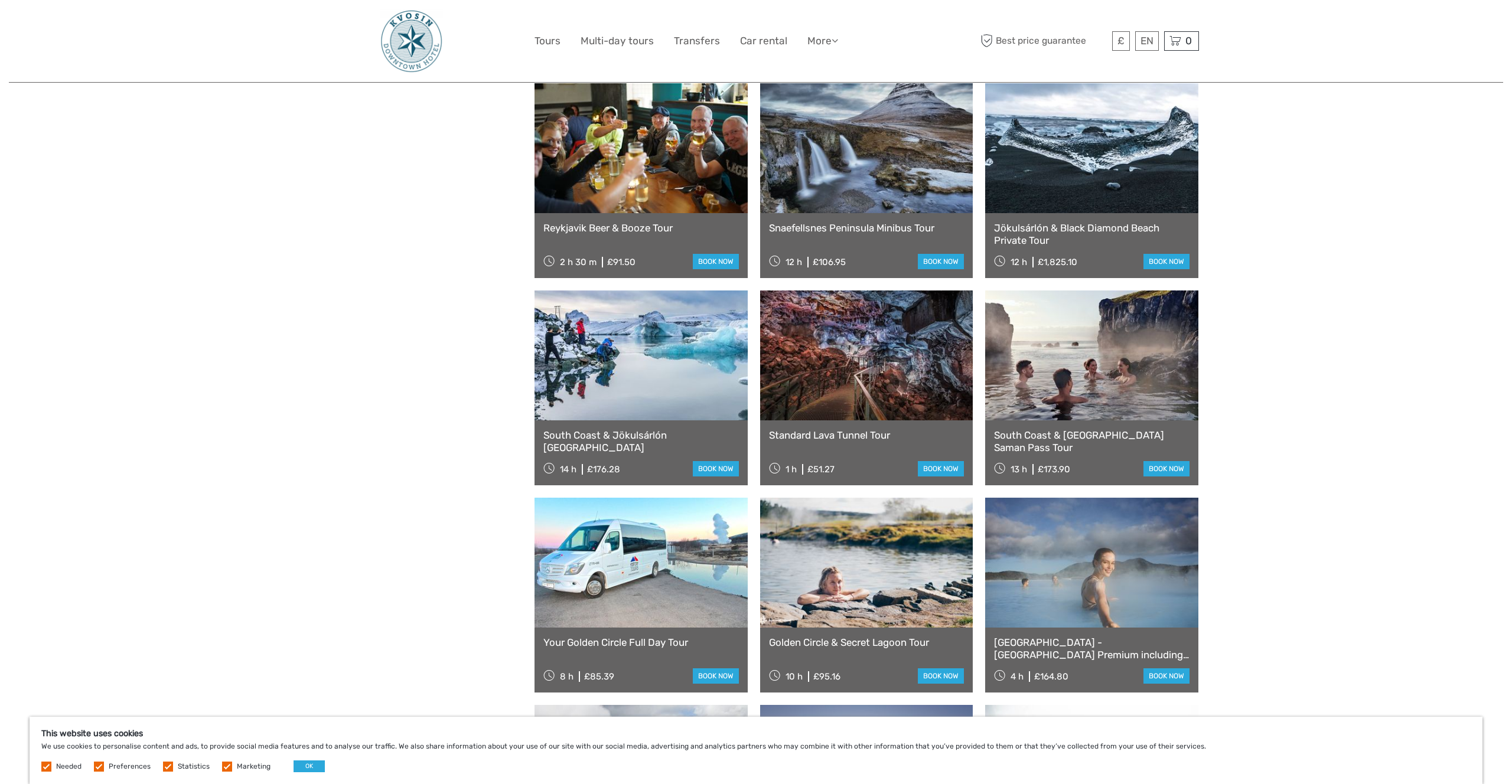
scroll to position [12951, 0]
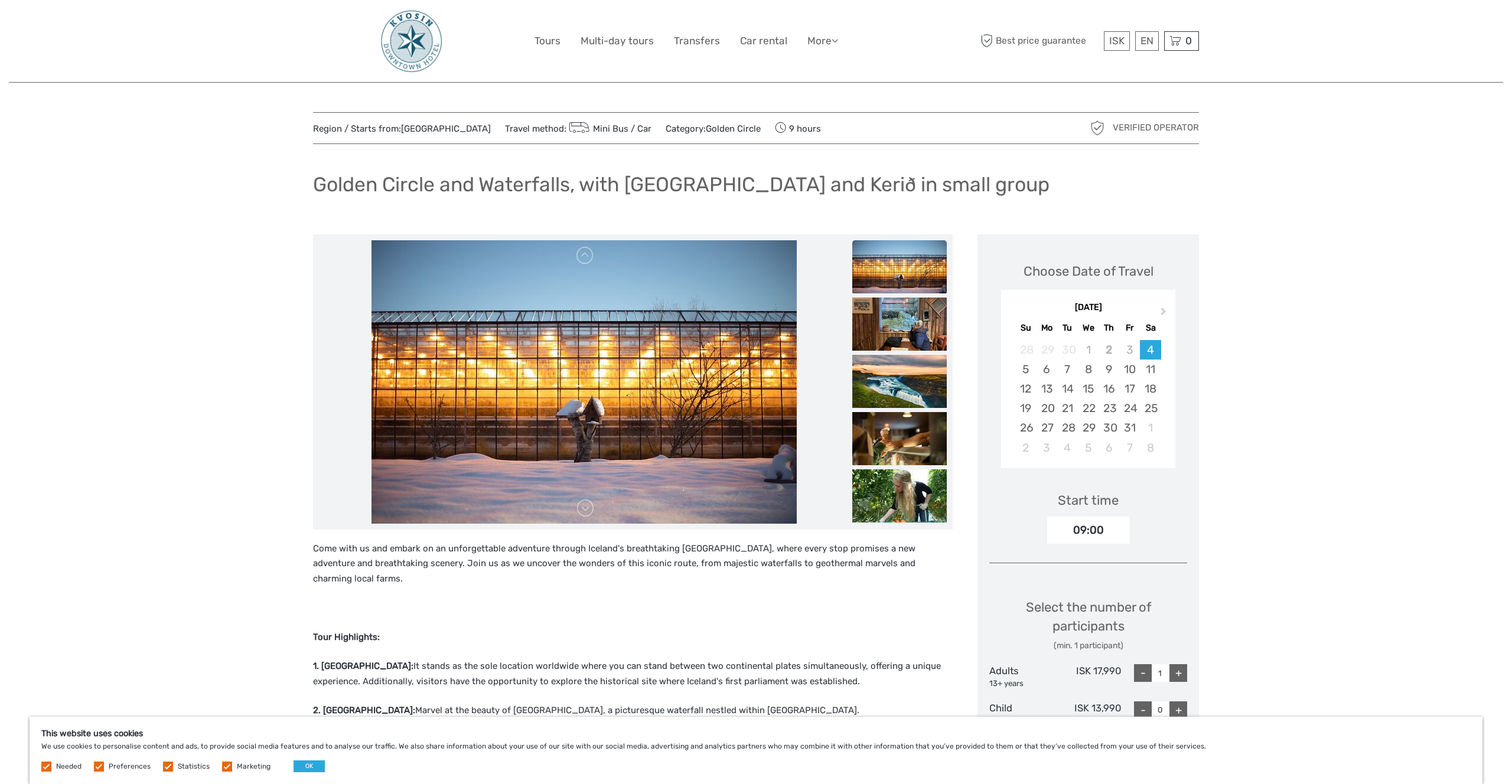
scroll to position [3, 0]
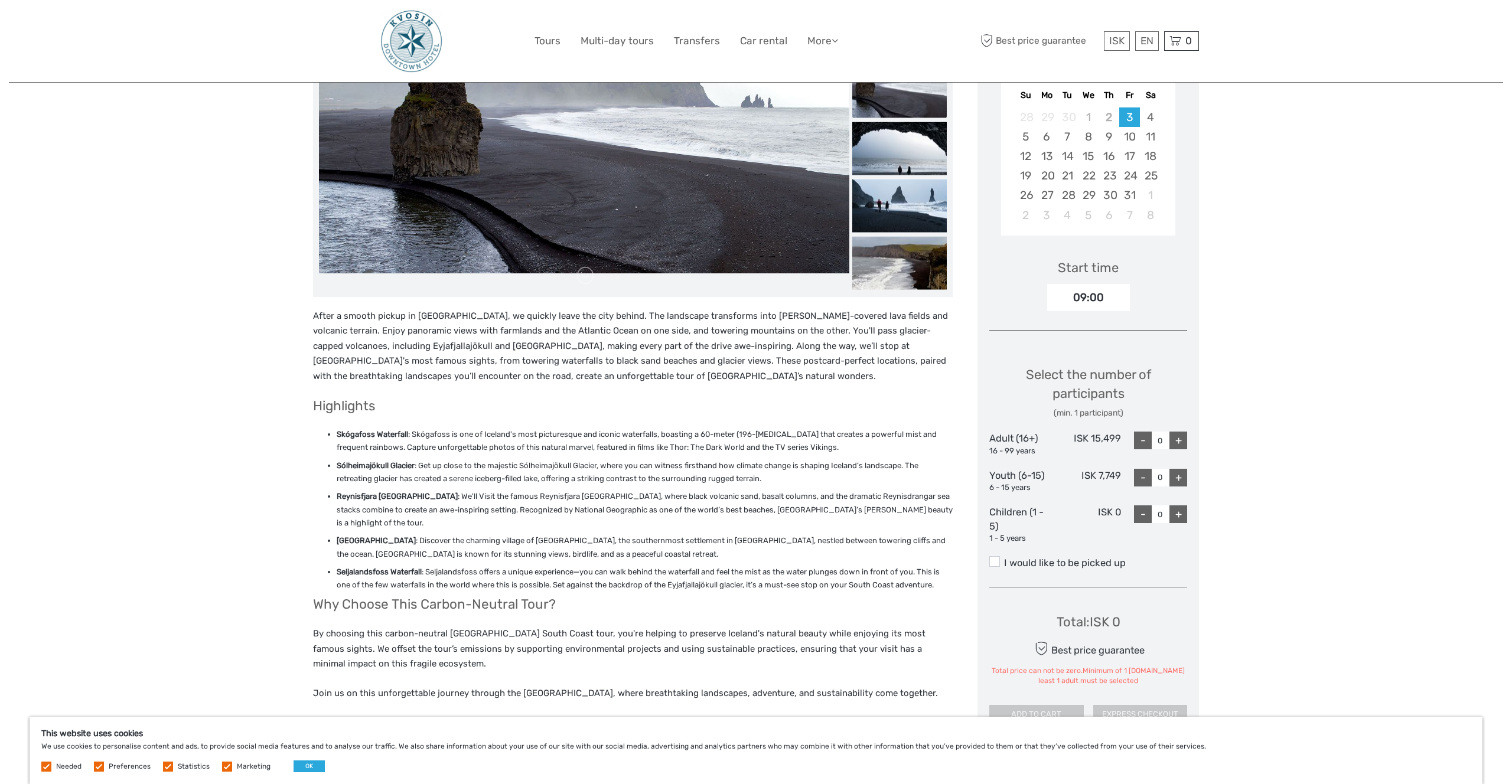
scroll to position [228, 0]
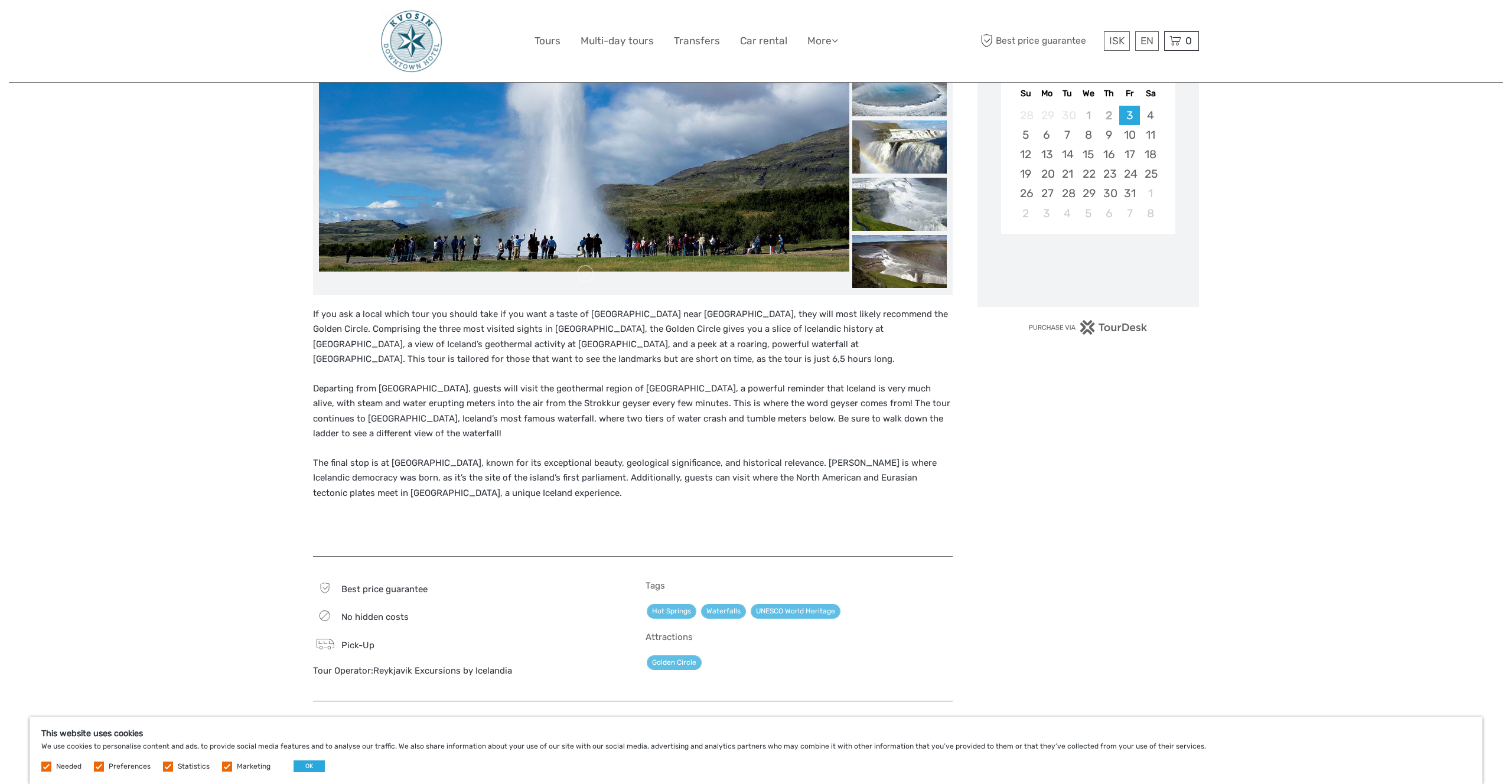
scroll to position [383, 0]
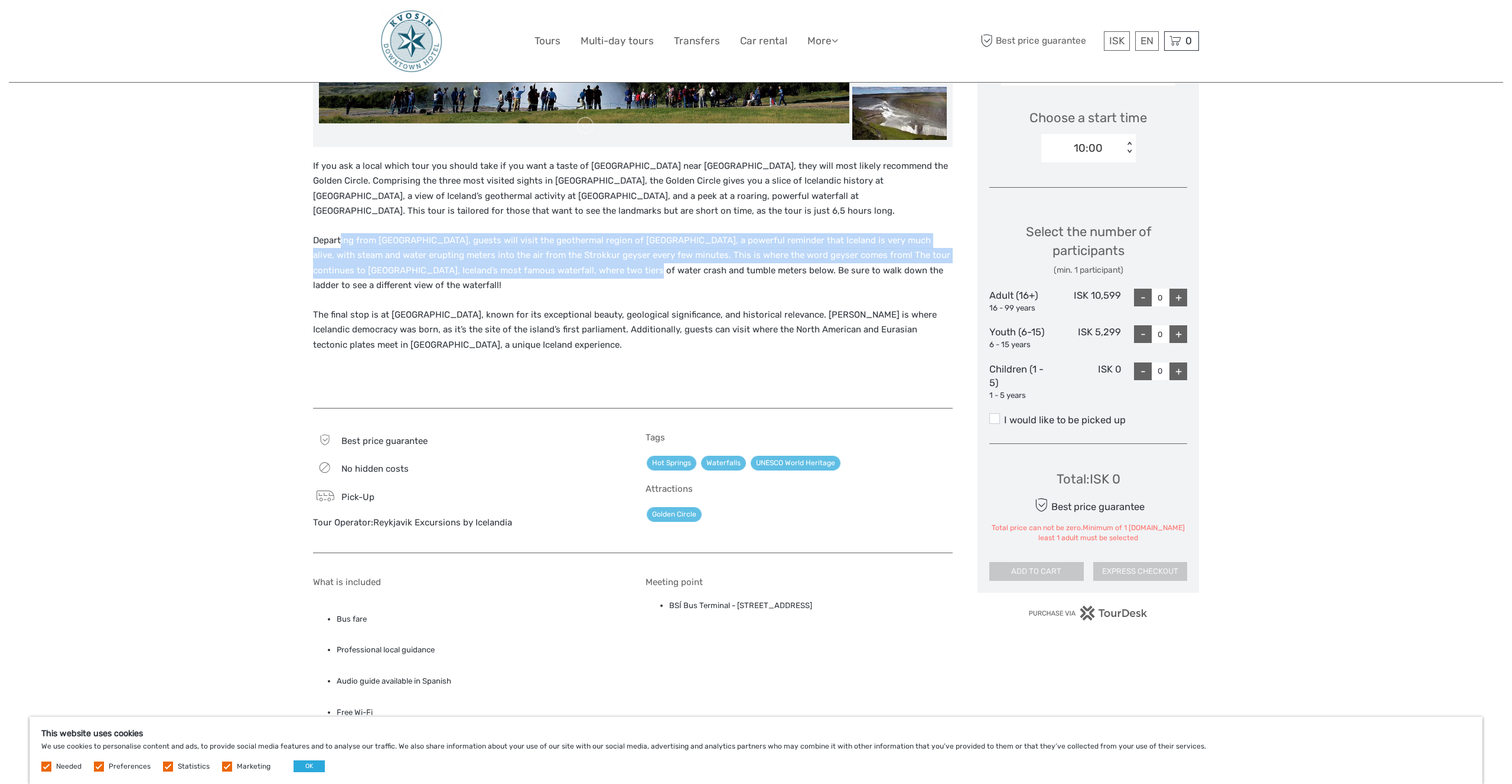
drag, startPoint x: 340, startPoint y: 236, endPoint x: 590, endPoint y: 267, distance: 251.9
click at [590, 267] on p "Departing from Reykjavík, guests will visit the geothermal region of Geysir, a …" at bounding box center [633, 263] width 640 height 60
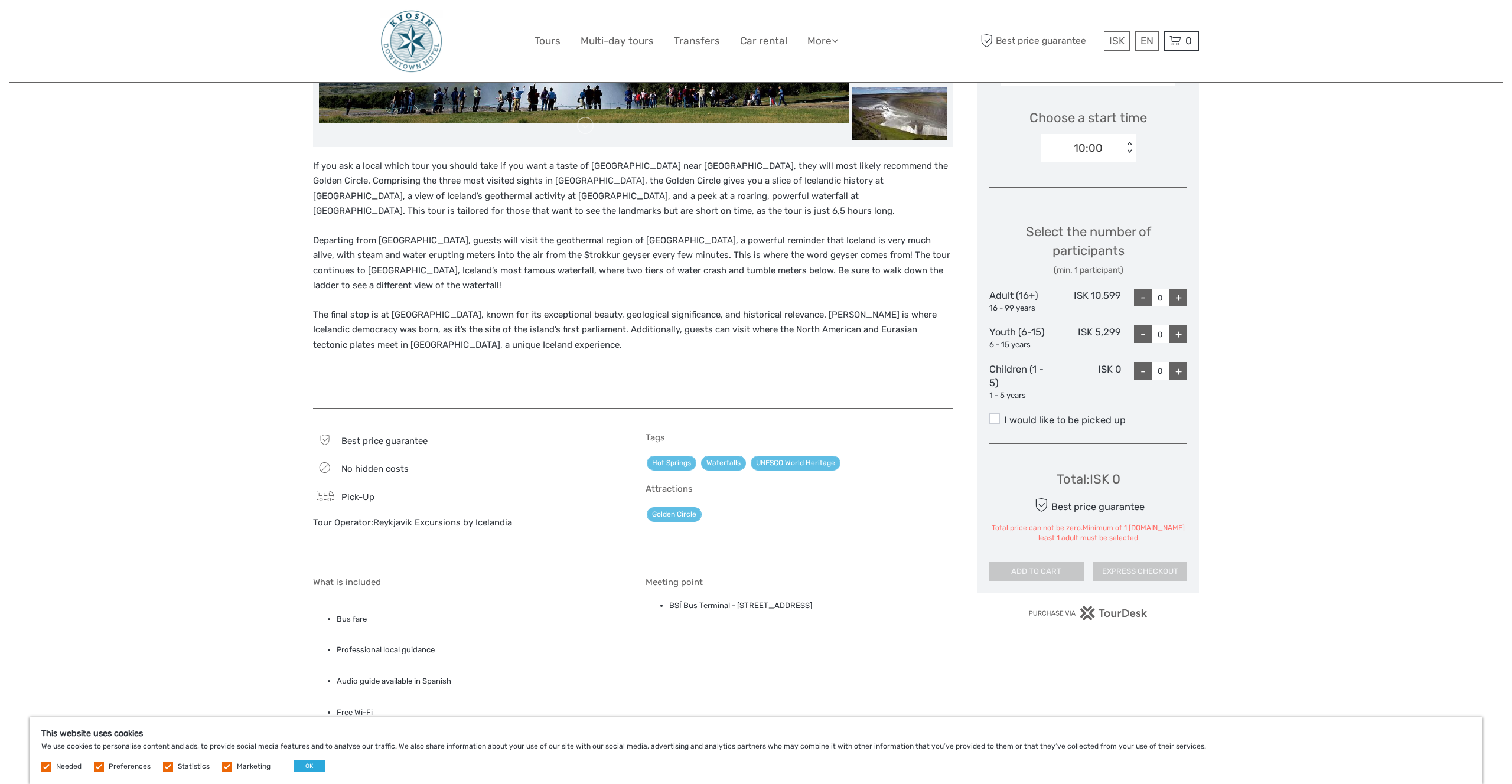
click at [537, 314] on p "The final stop is at Þingvellir National Park, known for its exceptional beauty…" at bounding box center [633, 330] width 640 height 46
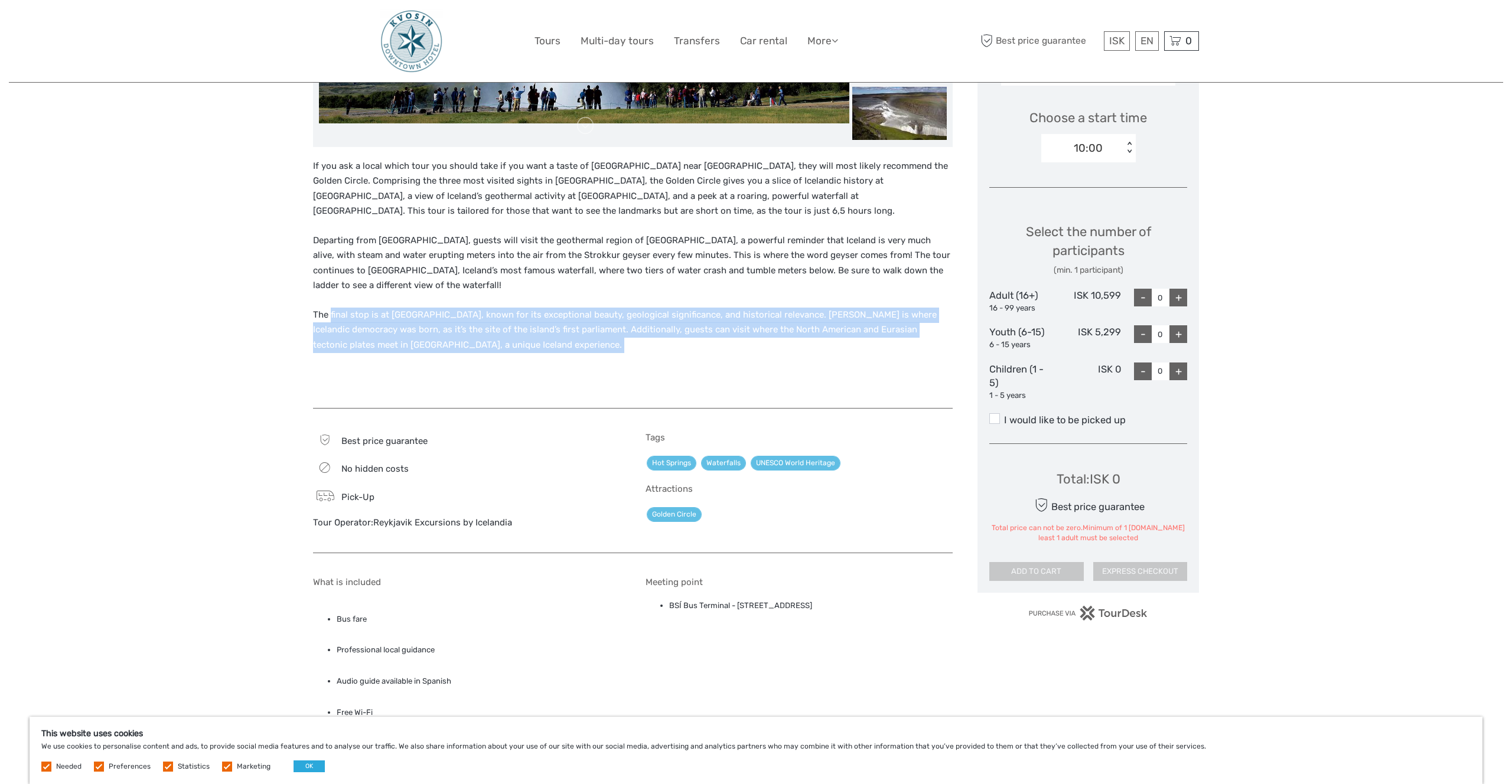
drag, startPoint x: 450, startPoint y: 325, endPoint x: 491, endPoint y: 338, distance: 43.0
click at [491, 338] on div "If you ask a local which tour you should take if you want a taste of Iceland ne…" at bounding box center [633, 277] width 640 height 237
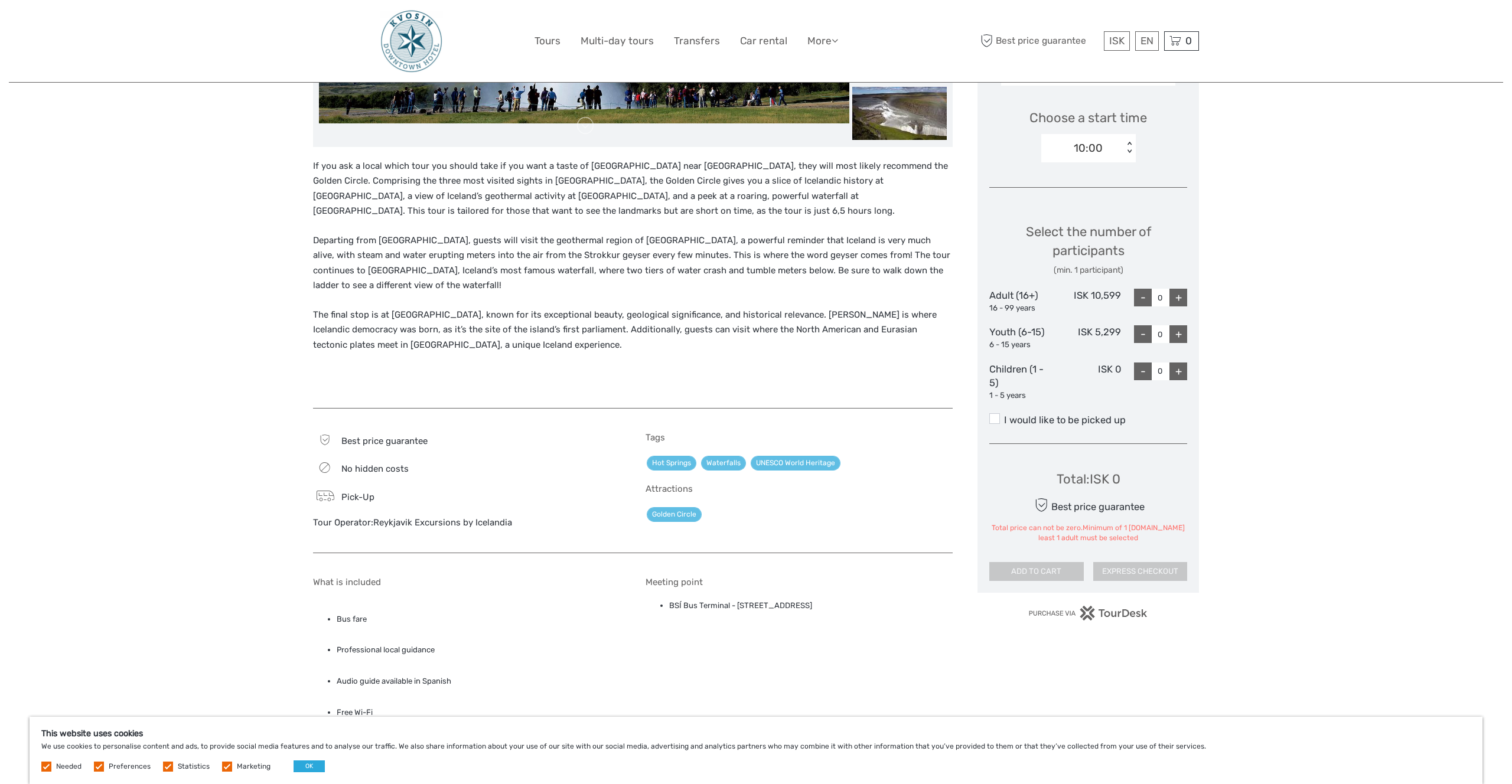
click at [491, 338] on div "If you ask a local which tour you should take if you want a taste of Iceland ne…" at bounding box center [633, 277] width 640 height 237
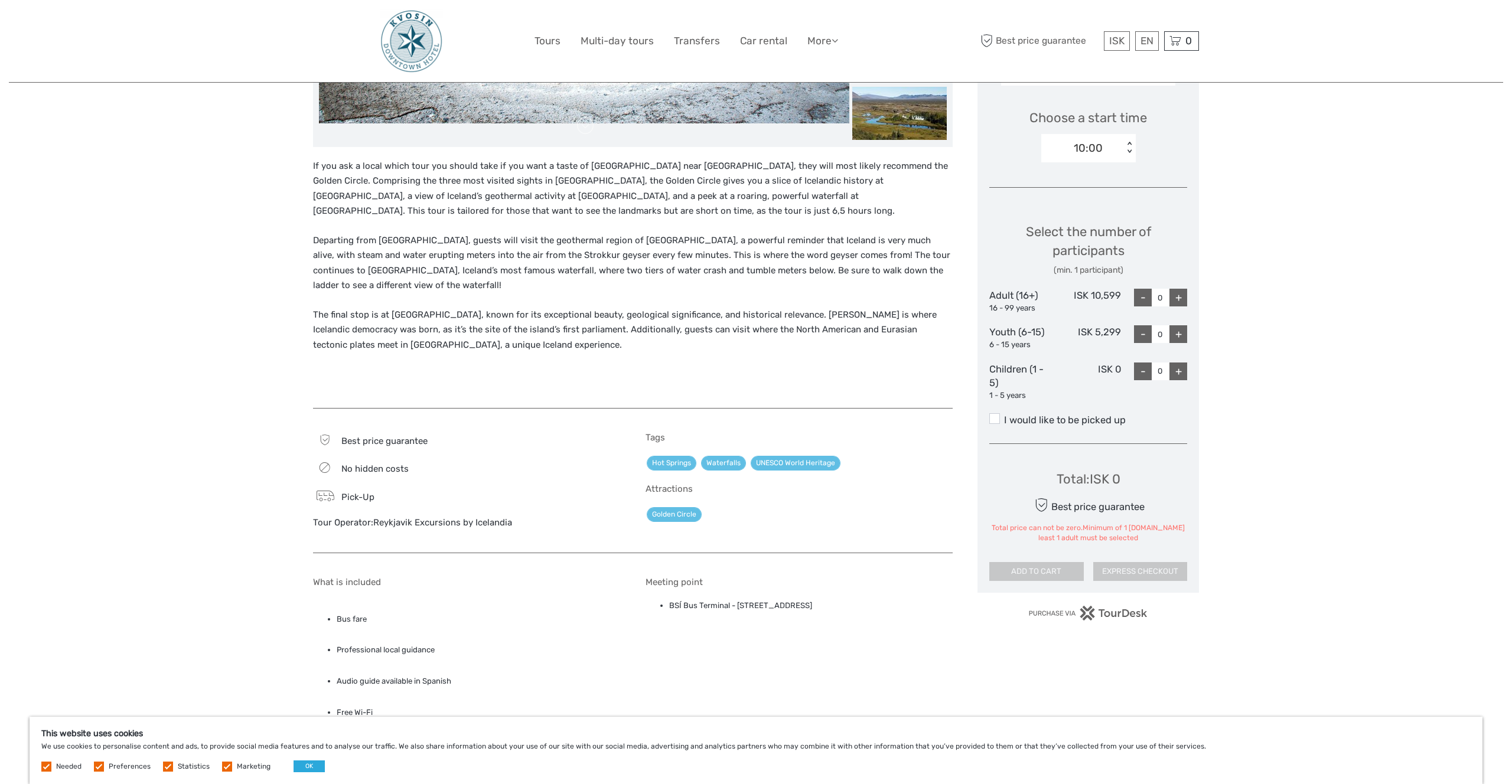
click at [383, 308] on p "The final stop is at Þingvellir National Park, known for its exceptional beauty…" at bounding box center [633, 330] width 640 height 46
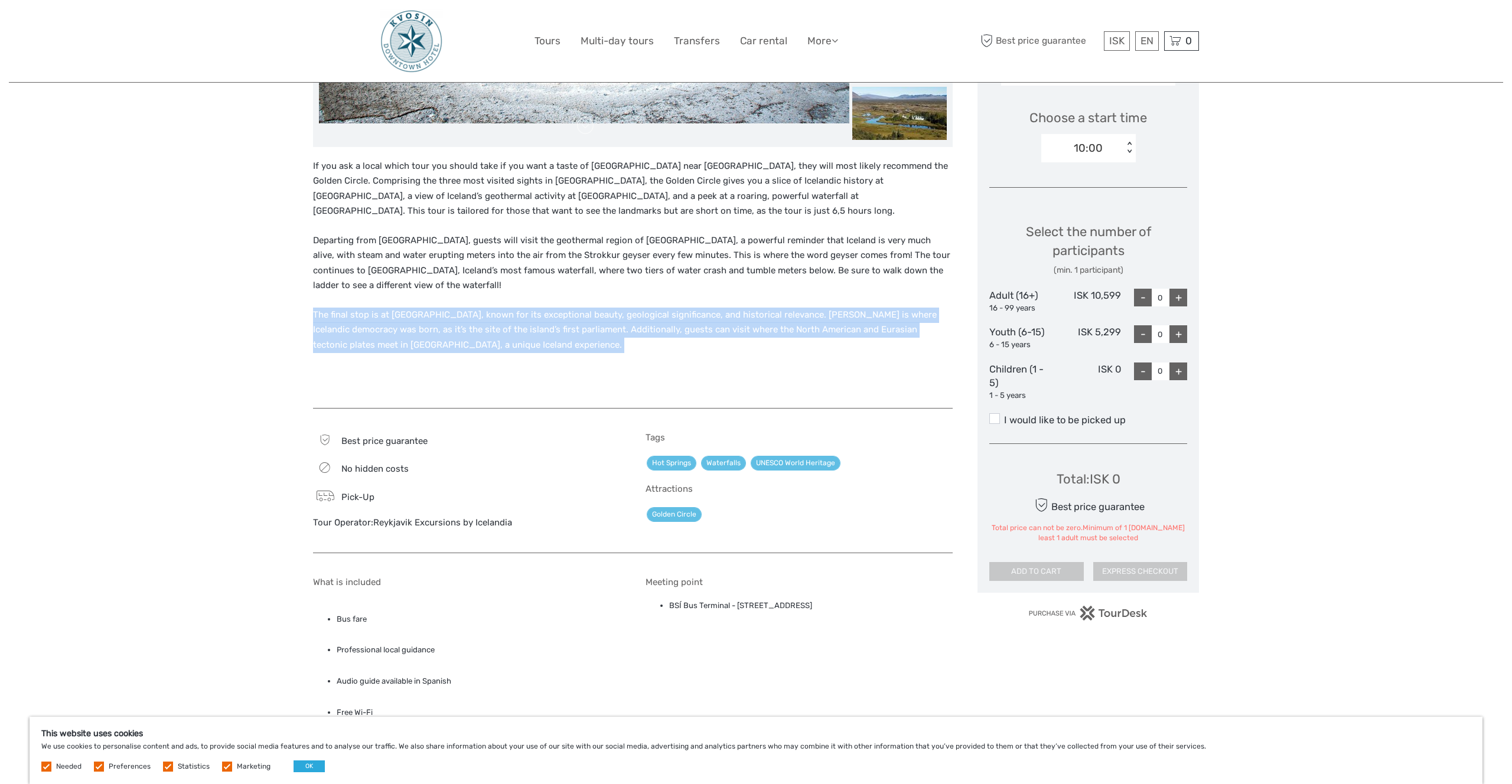
click at [383, 308] on p "The final stop is at Þingvellir National Park, known for its exceptional beauty…" at bounding box center [633, 330] width 640 height 46
click at [371, 308] on p "The final stop is at Þingvellir National Park, known for its exceptional beauty…" at bounding box center [633, 330] width 640 height 46
drag, startPoint x: 418, startPoint y: 314, endPoint x: 525, endPoint y: 331, distance: 108.3
click at [525, 331] on p "The final stop is at Þingvellir National Park, known for its exceptional beauty…" at bounding box center [633, 330] width 640 height 46
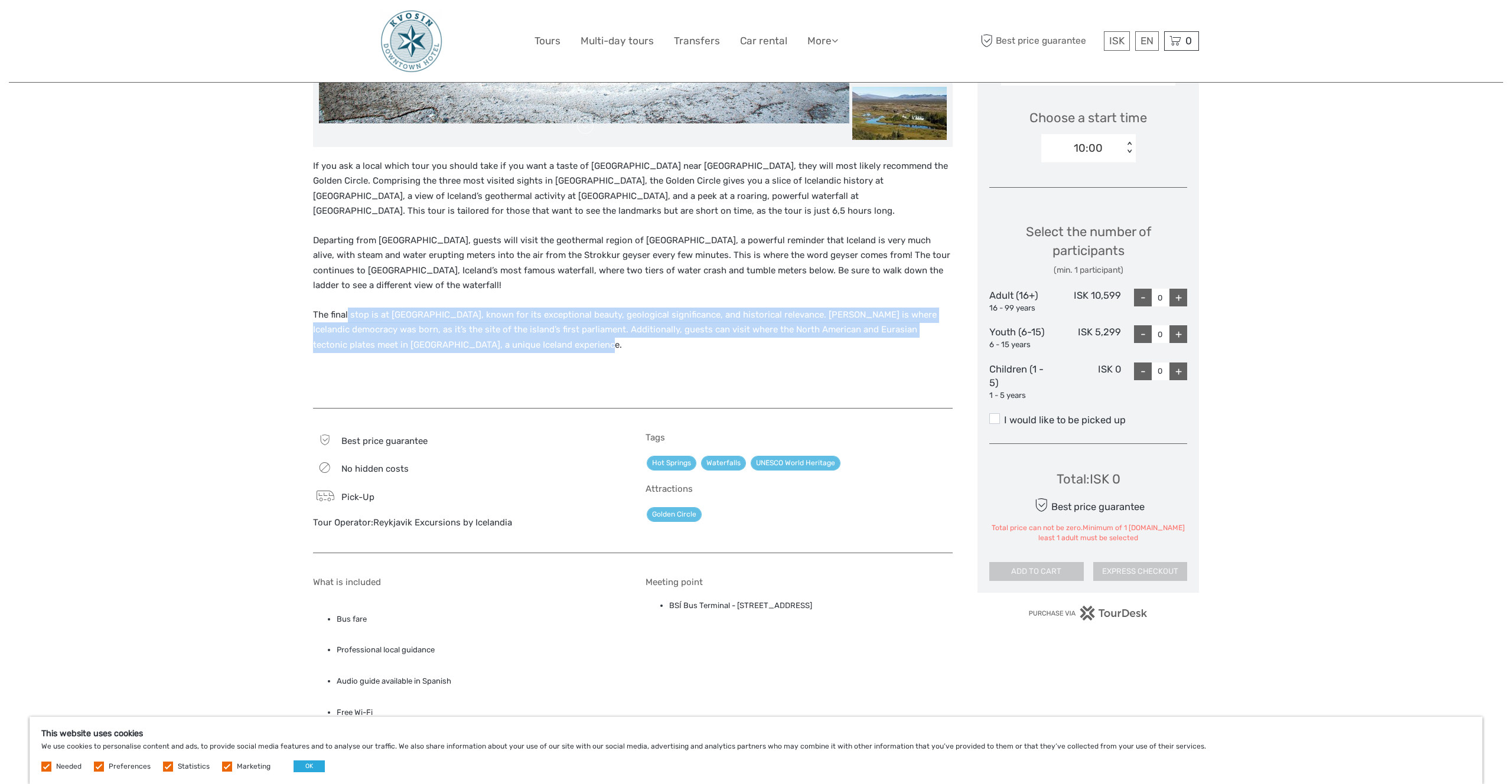
click at [525, 331] on p "The final stop is at Þingvellir National Park, known for its exceptional beauty…" at bounding box center [633, 330] width 640 height 46
drag, startPoint x: 498, startPoint y: 328, endPoint x: 316, endPoint y: 297, distance: 184.6
click at [316, 308] on p "The final stop is at Þingvellir National Park, known for its exceptional beauty…" at bounding box center [633, 330] width 640 height 46
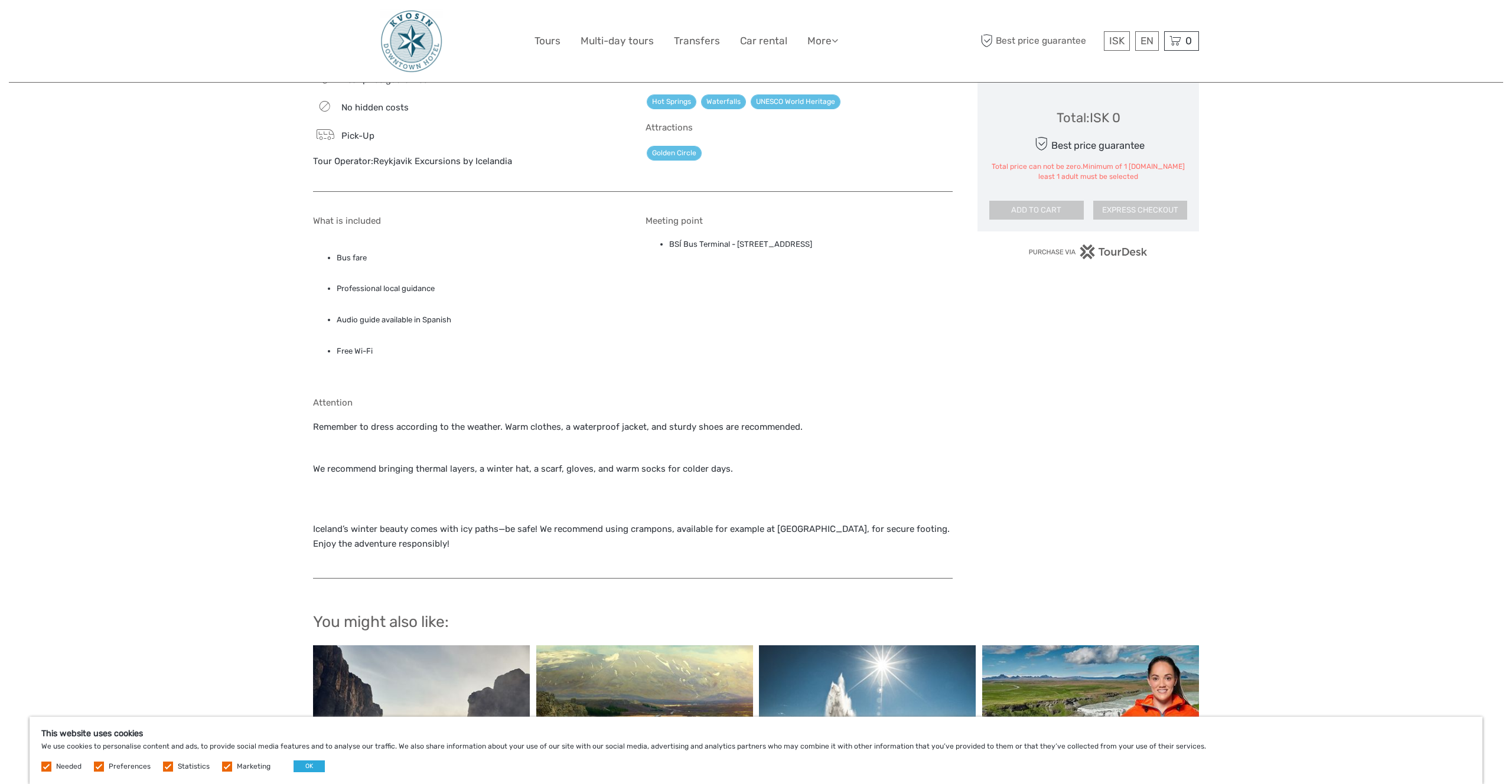
scroll to position [859, 0]
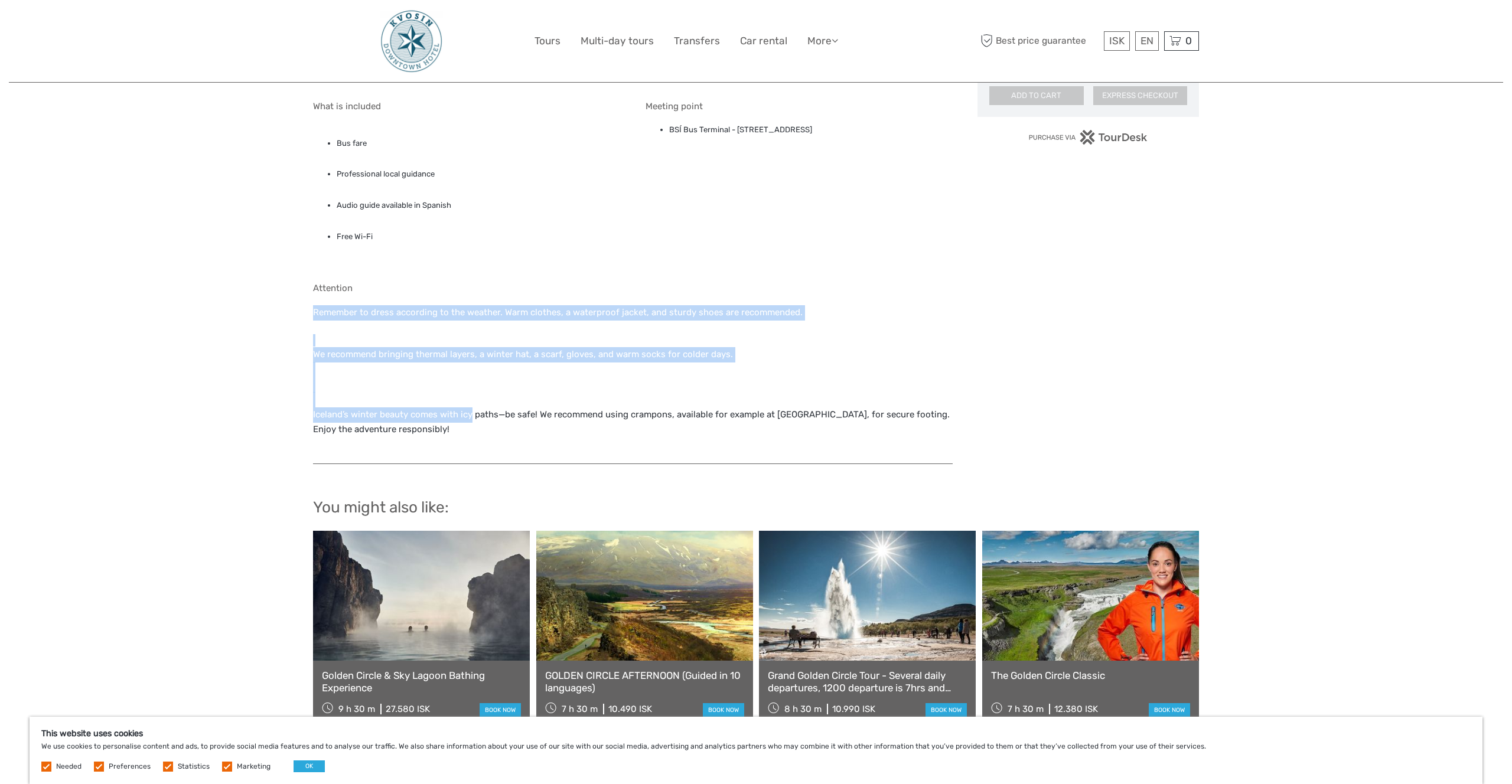
drag, startPoint x: 316, startPoint y: 295, endPoint x: 470, endPoint y: 405, distance: 189.3
click at [470, 405] on div "Attention Remember to dress according to the weather. Warm clothes, a waterproo…" at bounding box center [633, 367] width 640 height 169
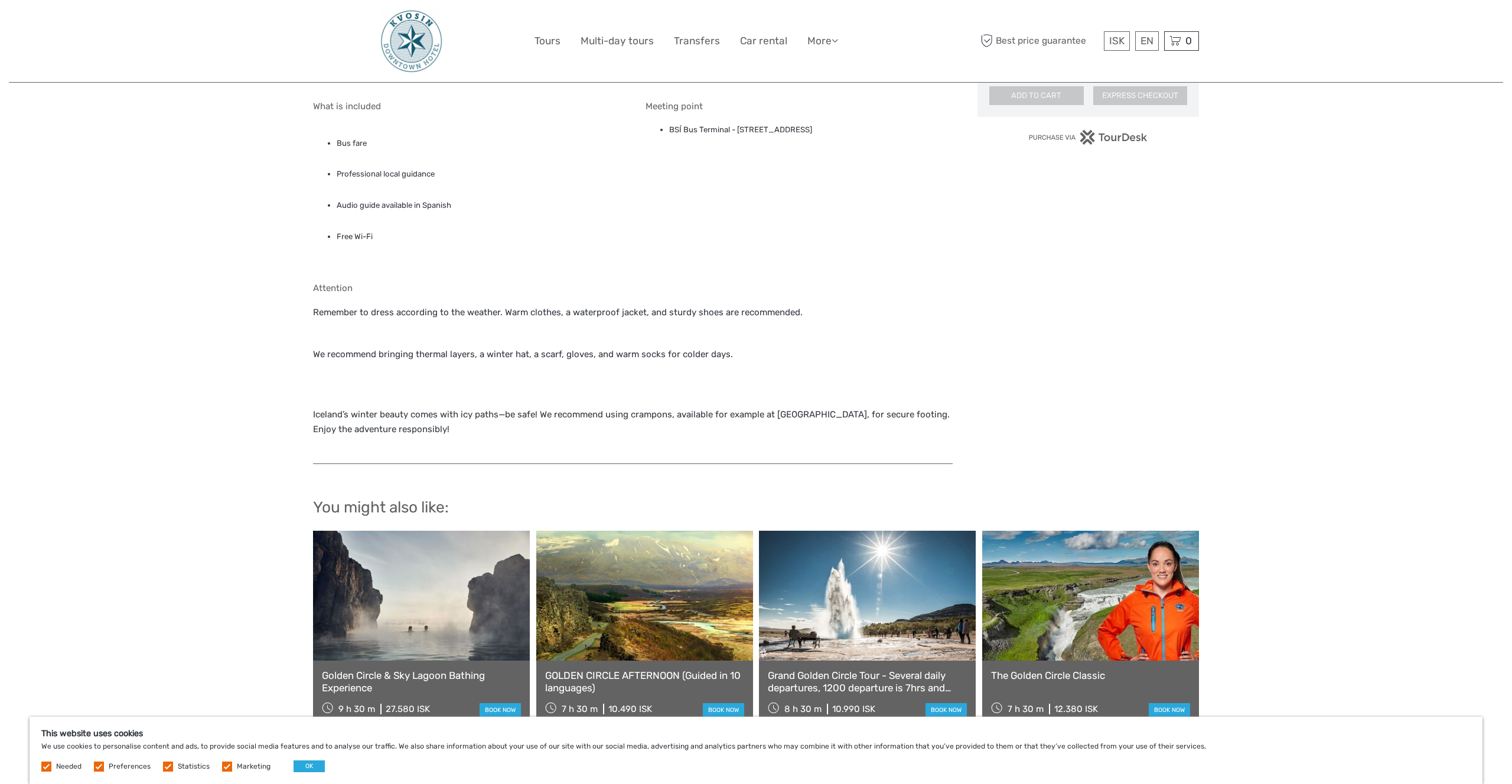
drag, startPoint x: 470, startPoint y: 405, endPoint x: 445, endPoint y: 398, distance: 26.0
click at [470, 405] on p "We recommend bringing thermal layers, a winter hat, a scarf, gloves, and warm s…" at bounding box center [633, 392] width 640 height 90
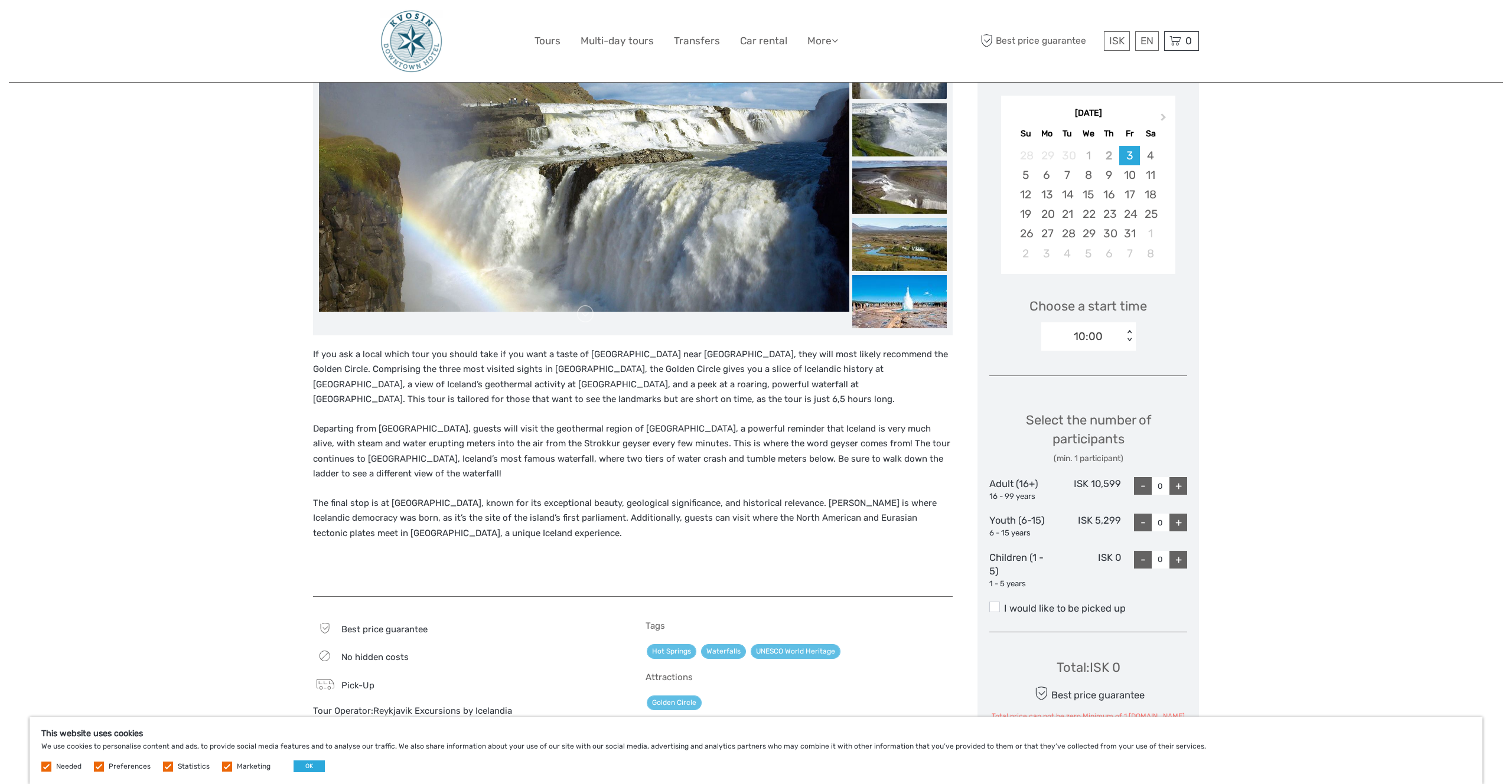
scroll to position [202, 0]
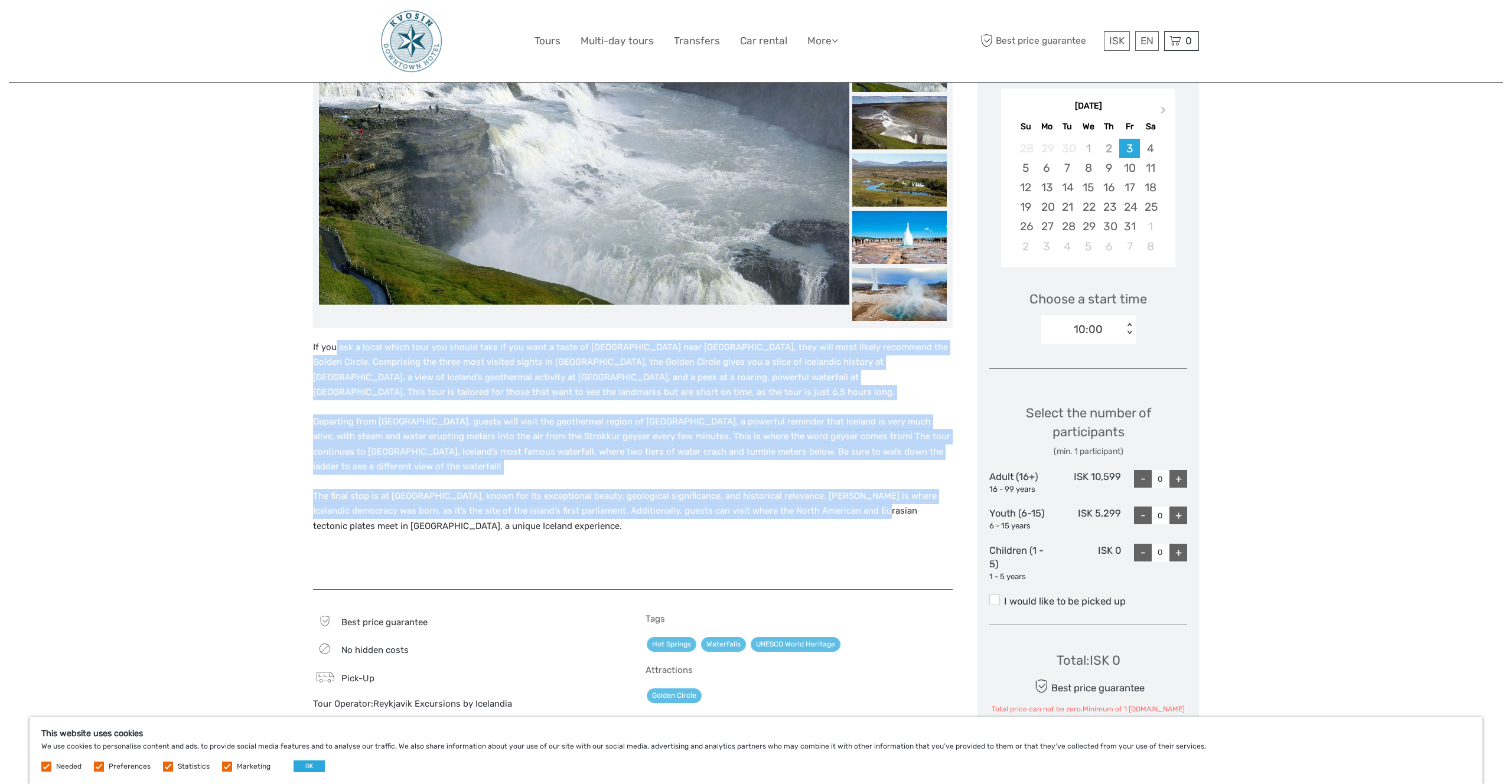
drag, startPoint x: 358, startPoint y: 353, endPoint x: 819, endPoint y: 499, distance: 483.6
click at [820, 499] on div "If you ask a local which tour you should take if you want a taste of Iceland ne…" at bounding box center [633, 459] width 640 height 237
click at [819, 499] on p "The final stop is at Þingvellir National Park, known for its exceptional beauty…" at bounding box center [633, 511] width 640 height 46
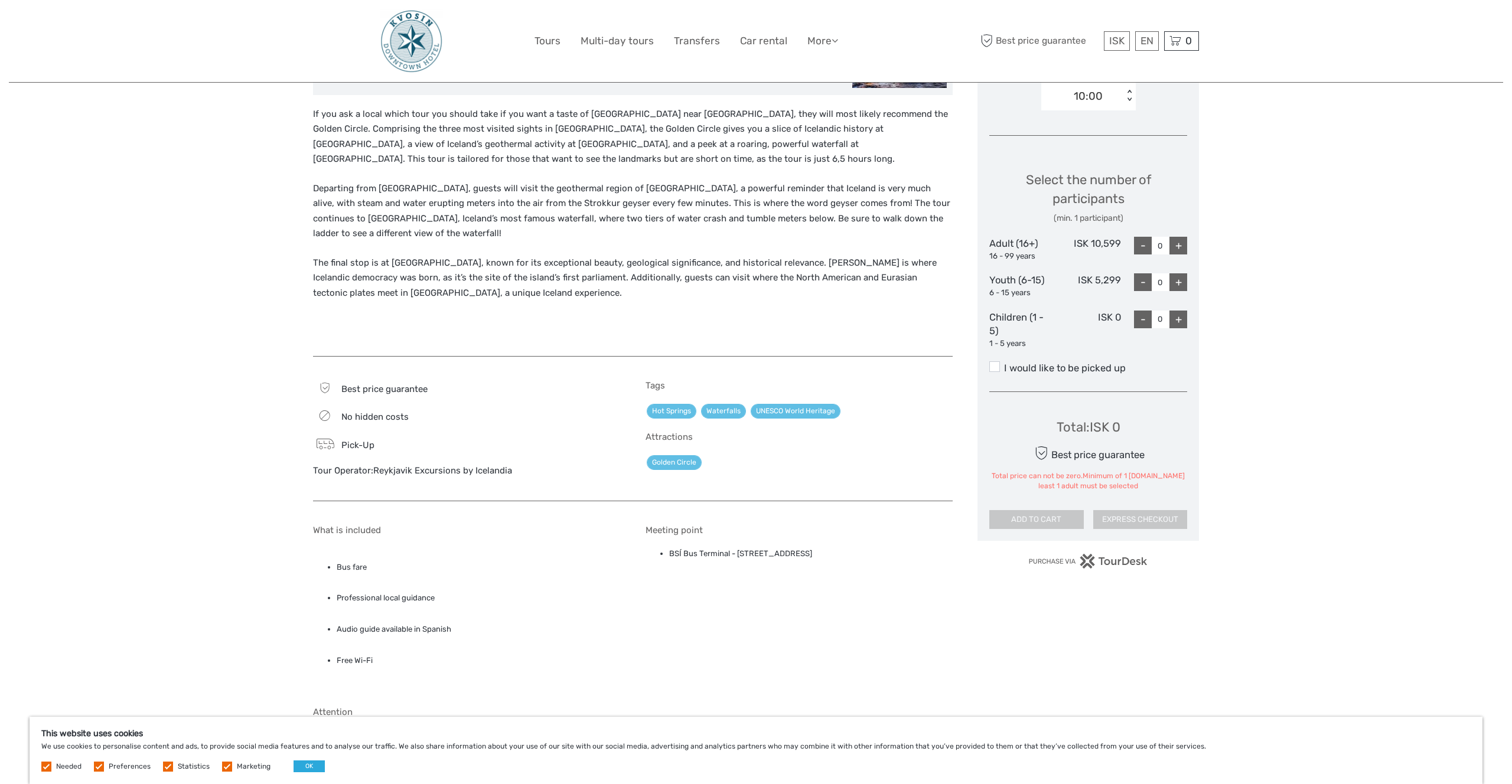
scroll to position [432, 0]
click at [997, 370] on span at bounding box center [995, 369] width 11 height 11
click at [1004, 366] on input "I would like to be picked up" at bounding box center [1004, 366] width 0 height 0
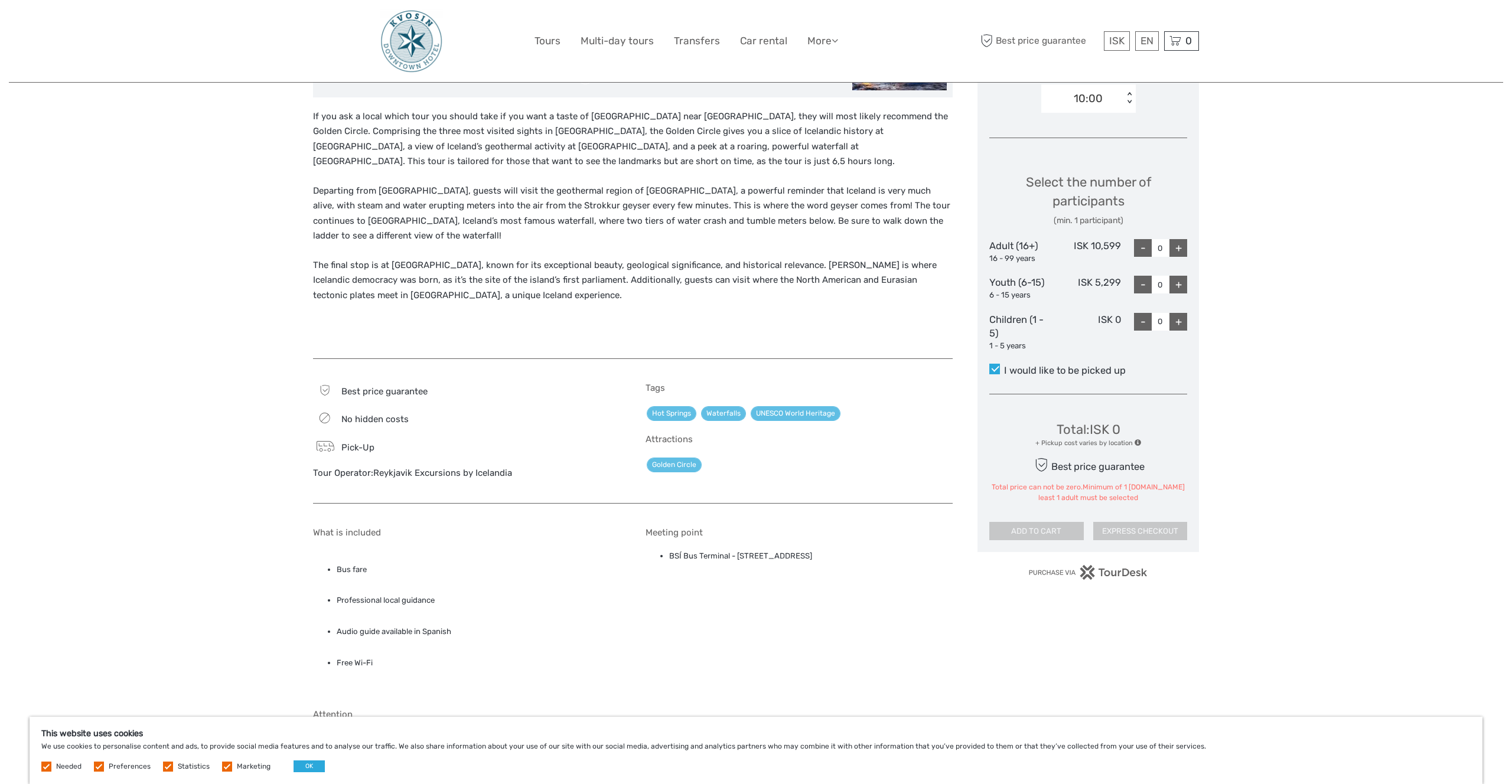
click at [1177, 245] on div "+" at bounding box center [1178, 248] width 18 height 18
type input "3"
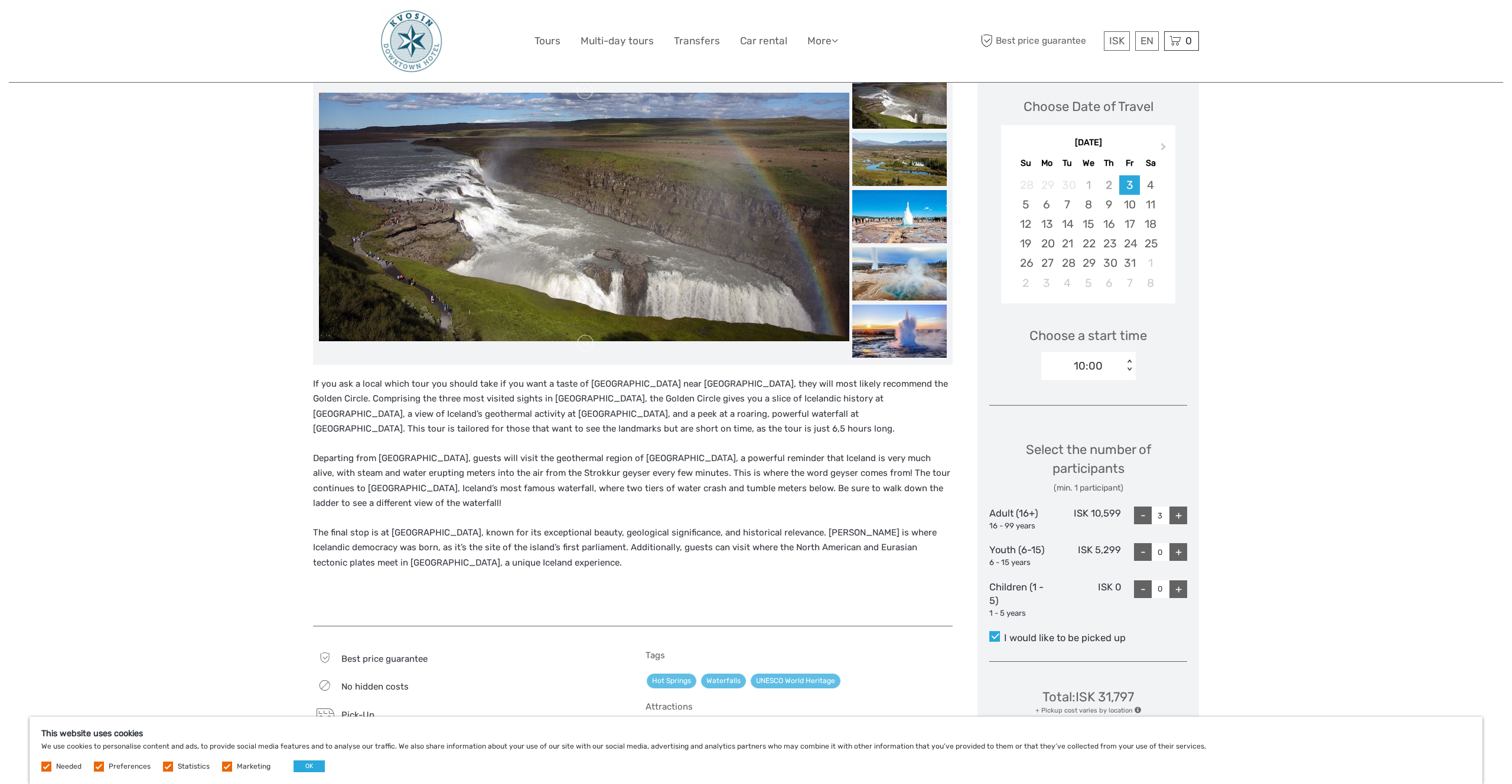
scroll to position [0, 0]
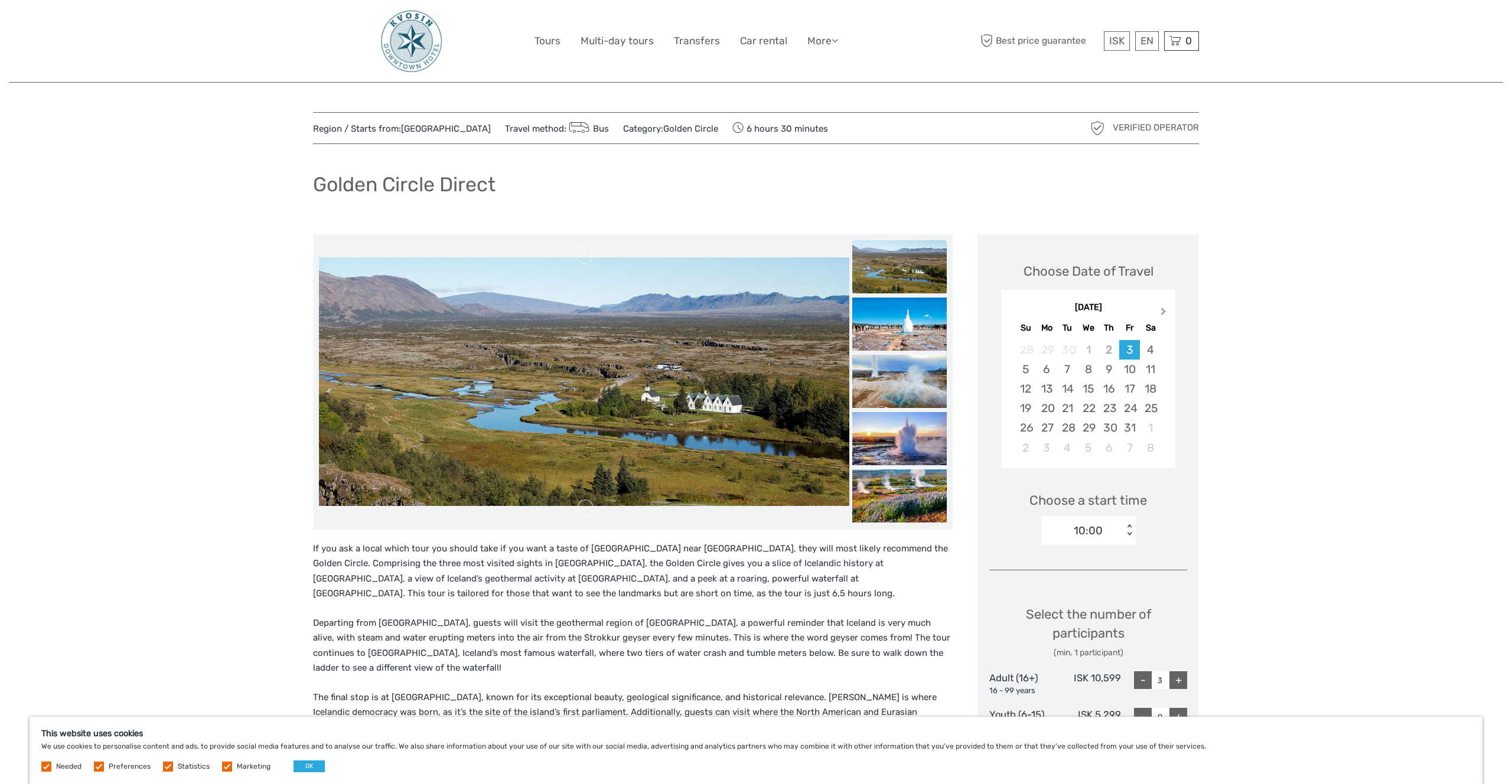
click at [1163, 310] on span "Next Month" at bounding box center [1163, 314] width 0 height 17
click at [1166, 311] on button "Next Month" at bounding box center [1165, 314] width 19 height 19
click at [1062, 347] on div "2" at bounding box center [1068, 350] width 21 height 20
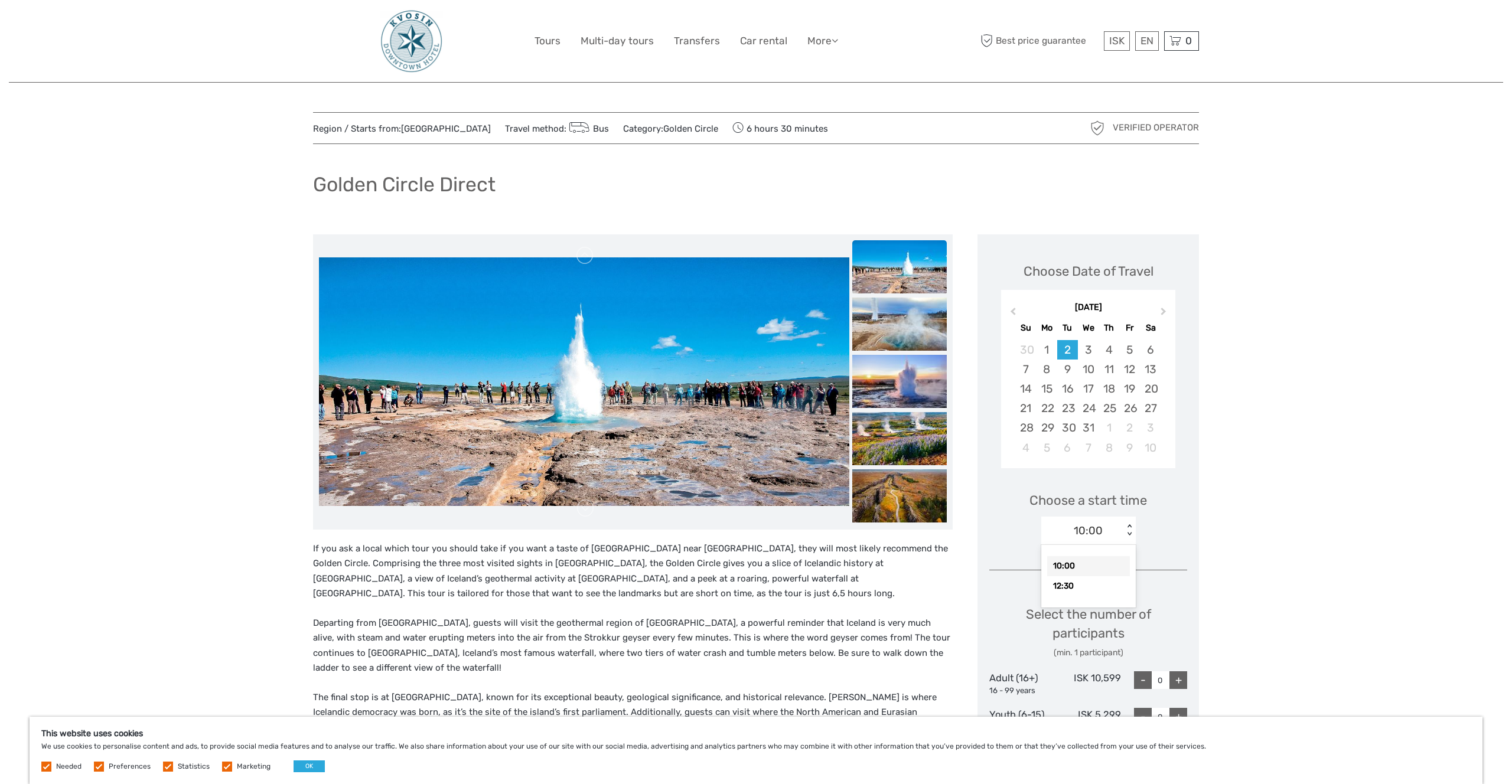
click at [1113, 533] on div "10:00" at bounding box center [1082, 531] width 82 height 18
click at [1103, 564] on div "10:00" at bounding box center [1088, 566] width 83 height 20
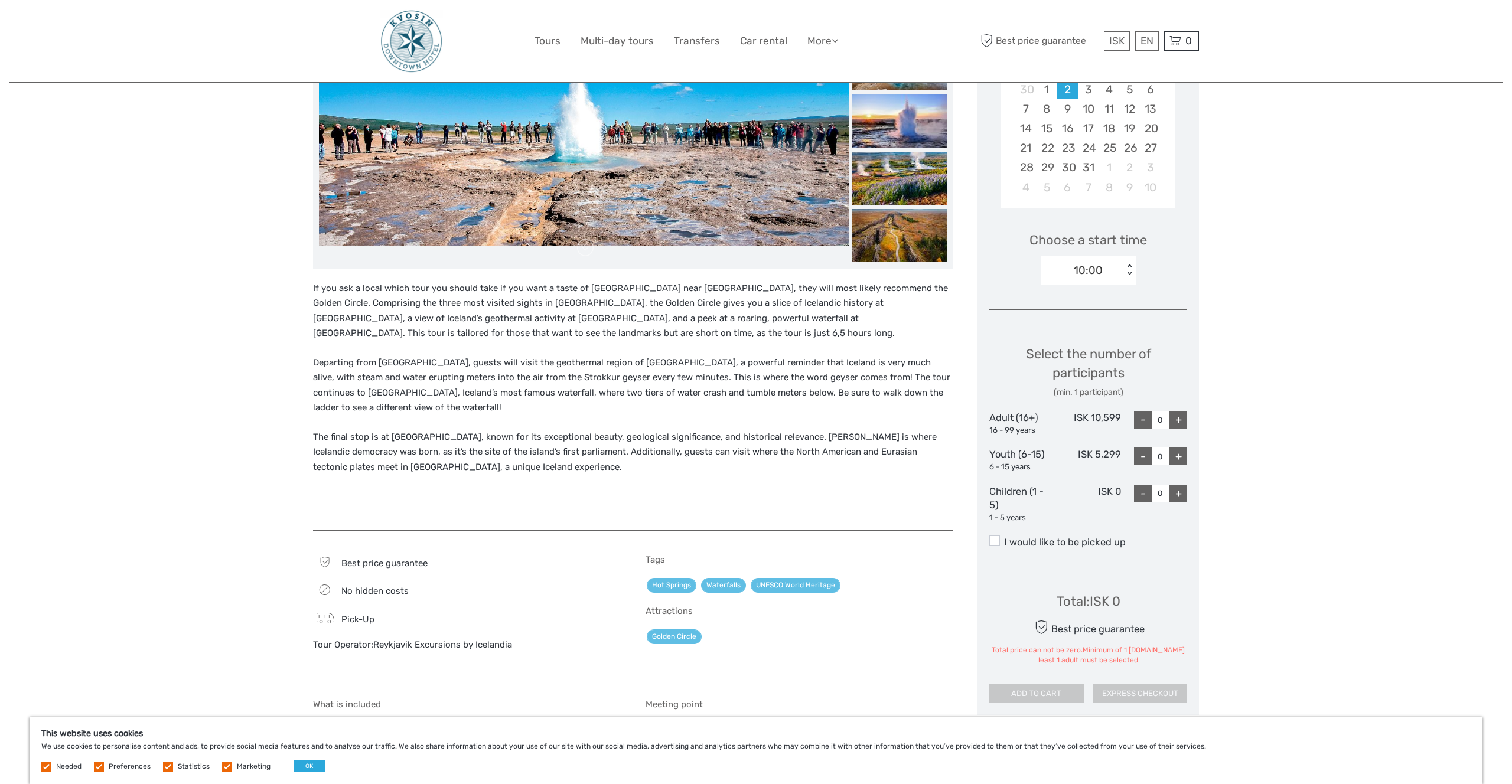
scroll to position [268, 0]
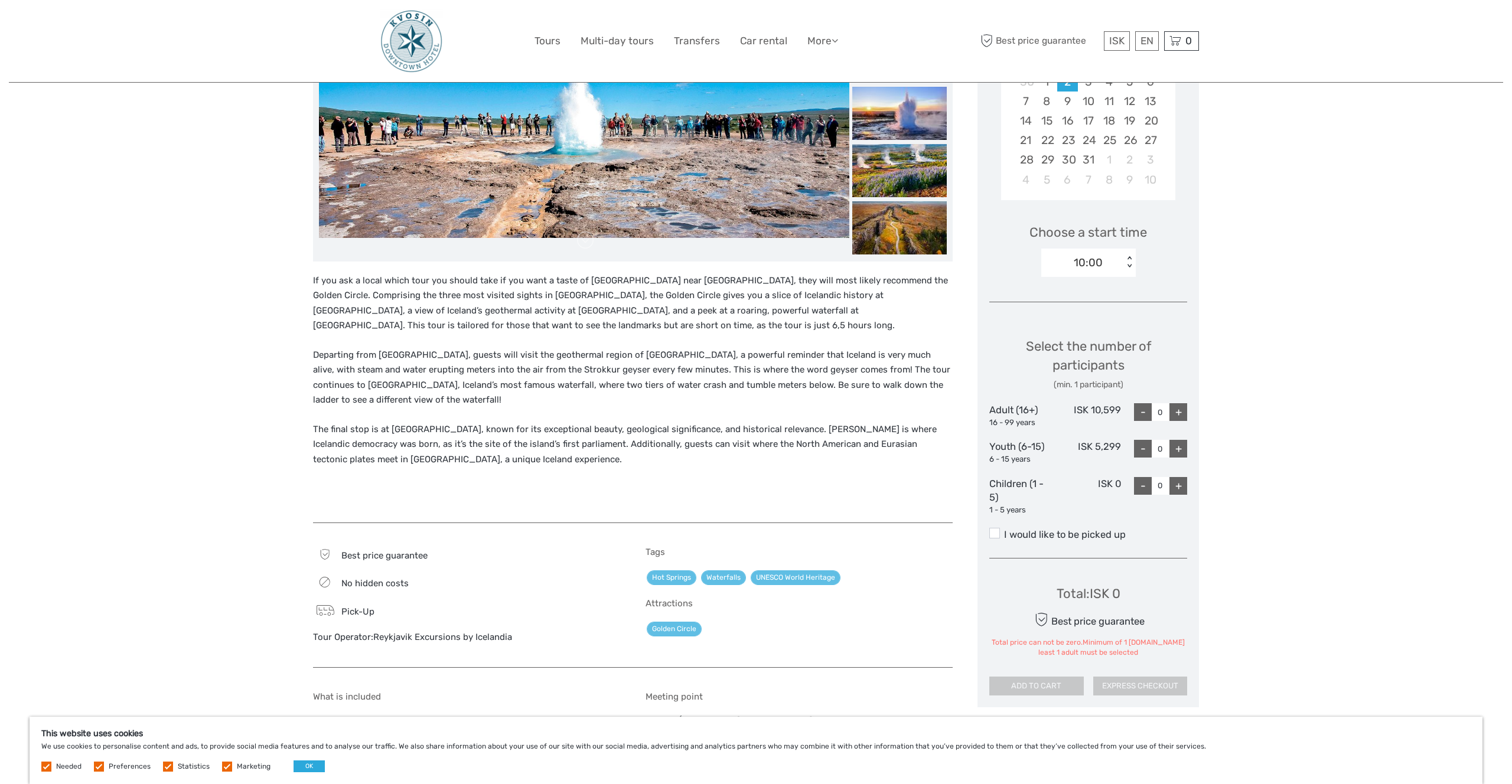
click at [1012, 536] on label "I would like to be picked up" at bounding box center [1088, 535] width 198 height 14
click at [1004, 530] on input "I would like to be picked up" at bounding box center [1004, 530] width 0 height 0
click at [1183, 411] on div "+" at bounding box center [1178, 412] width 18 height 18
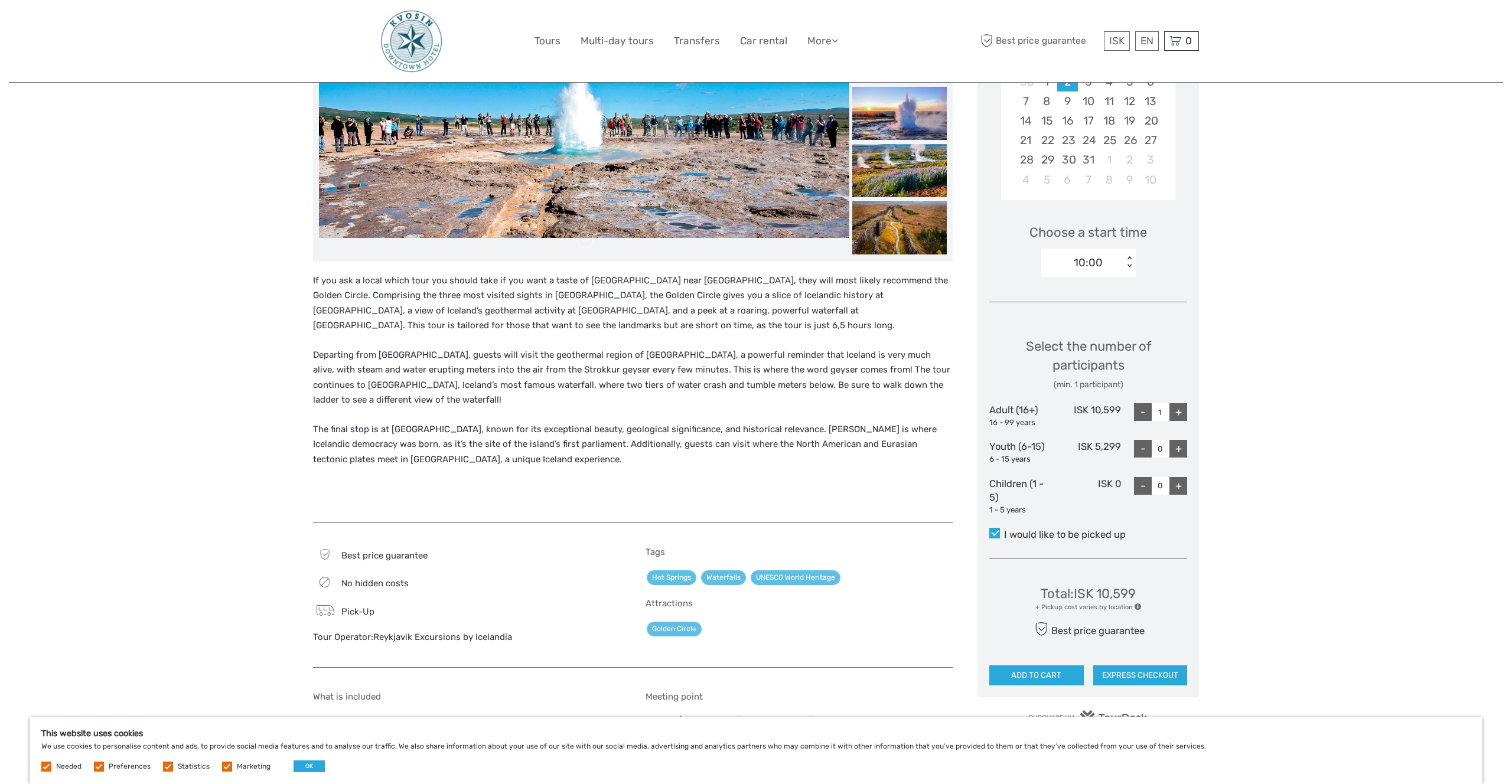
click at [1183, 411] on div "+" at bounding box center [1178, 412] width 18 height 18
type input "3"
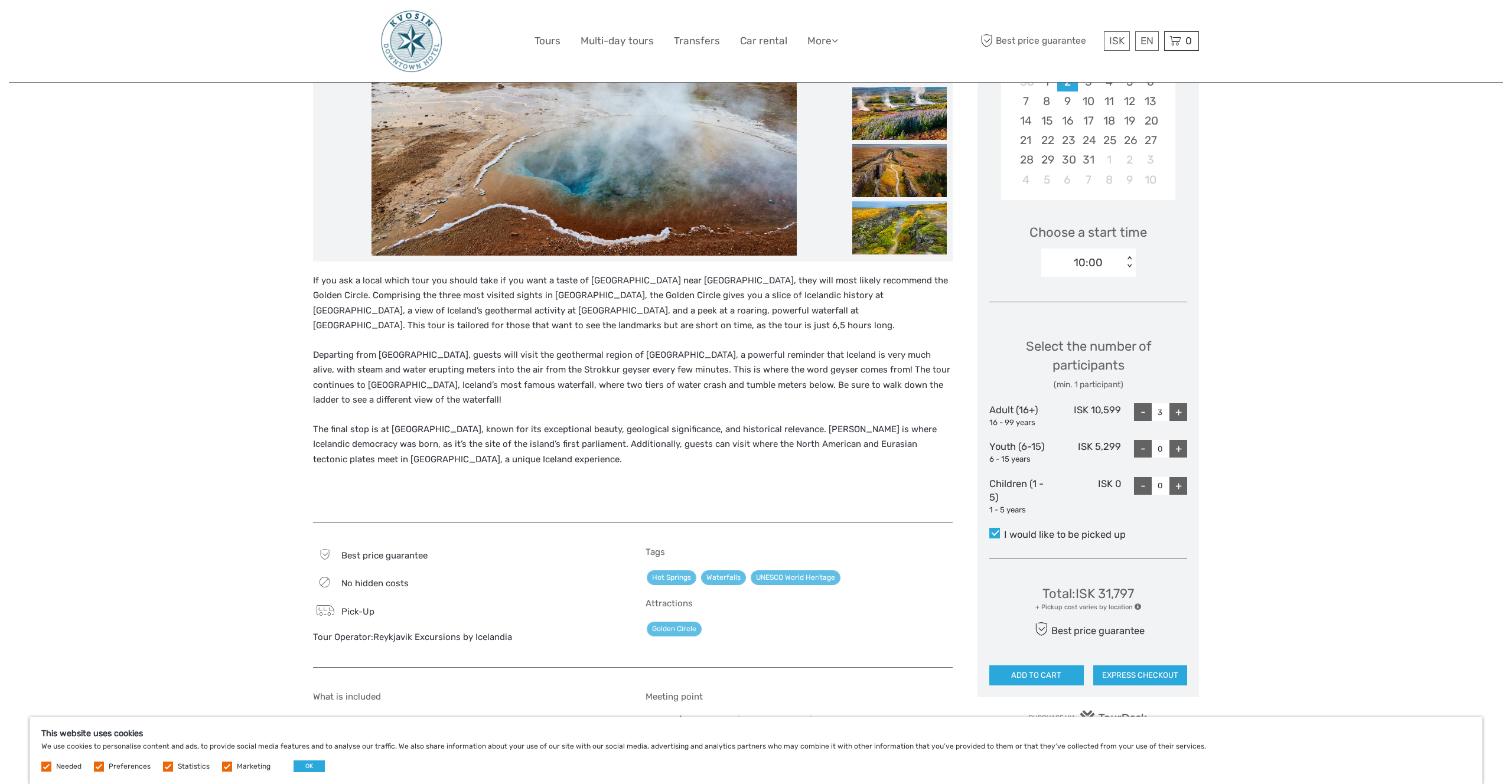
drag, startPoint x: 1044, startPoint y: 676, endPoint x: 1266, endPoint y: 558, distance: 251.4
click at [1266, 558] on div "Region / Starts from: Capital Region Travel method: Bus Category: Golden Circle…" at bounding box center [756, 584] width 1494 height 1703
drag, startPoint x: 477, startPoint y: 360, endPoint x: 696, endPoint y: 374, distance: 219.4
click at [696, 374] on p "Departing from Reykjavík, guests will visit the geothermal region of Geysir, a …" at bounding box center [633, 378] width 640 height 60
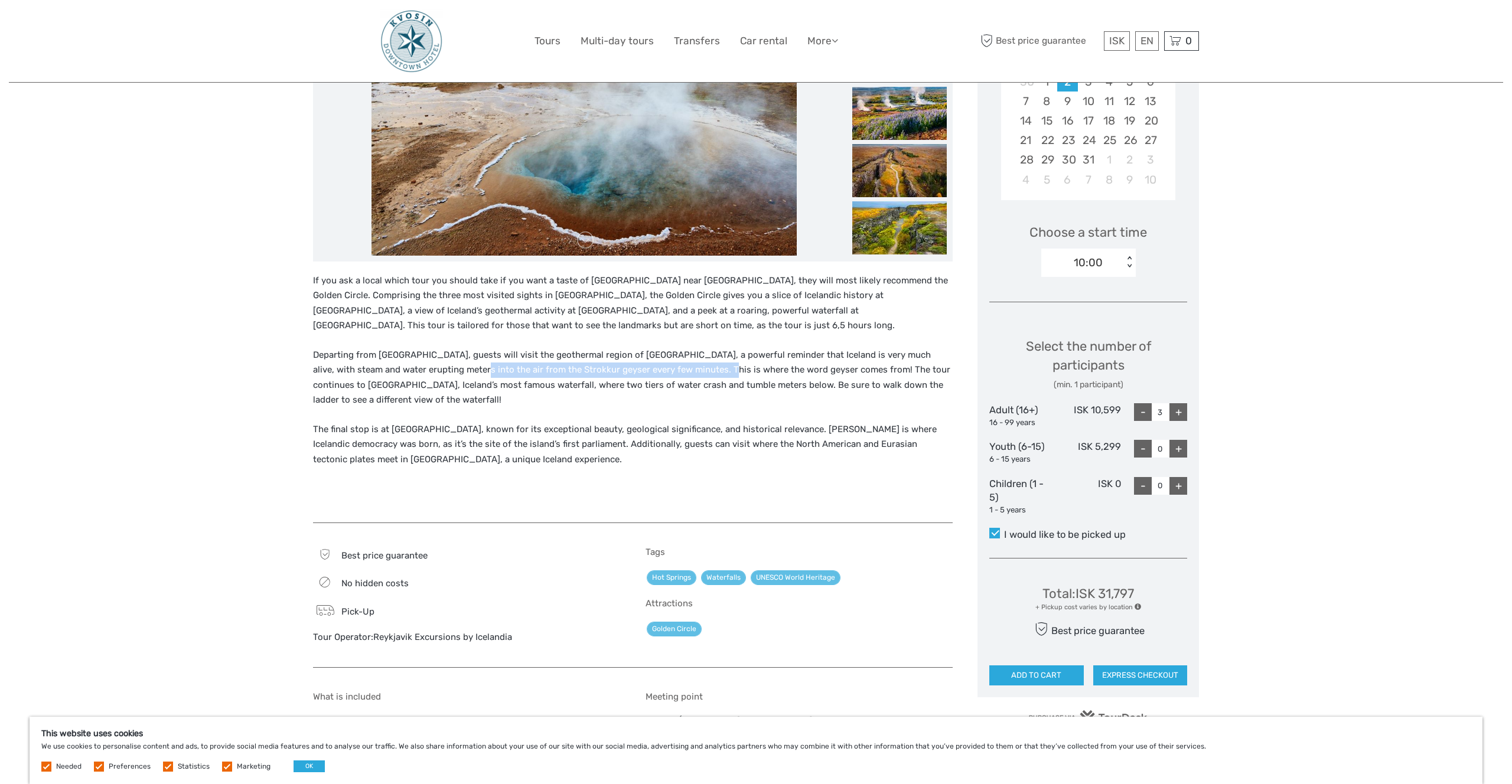
click at [696, 374] on p "Departing from Reykjavík, guests will visit the geothermal region of Geysir, a …" at bounding box center [633, 378] width 640 height 60
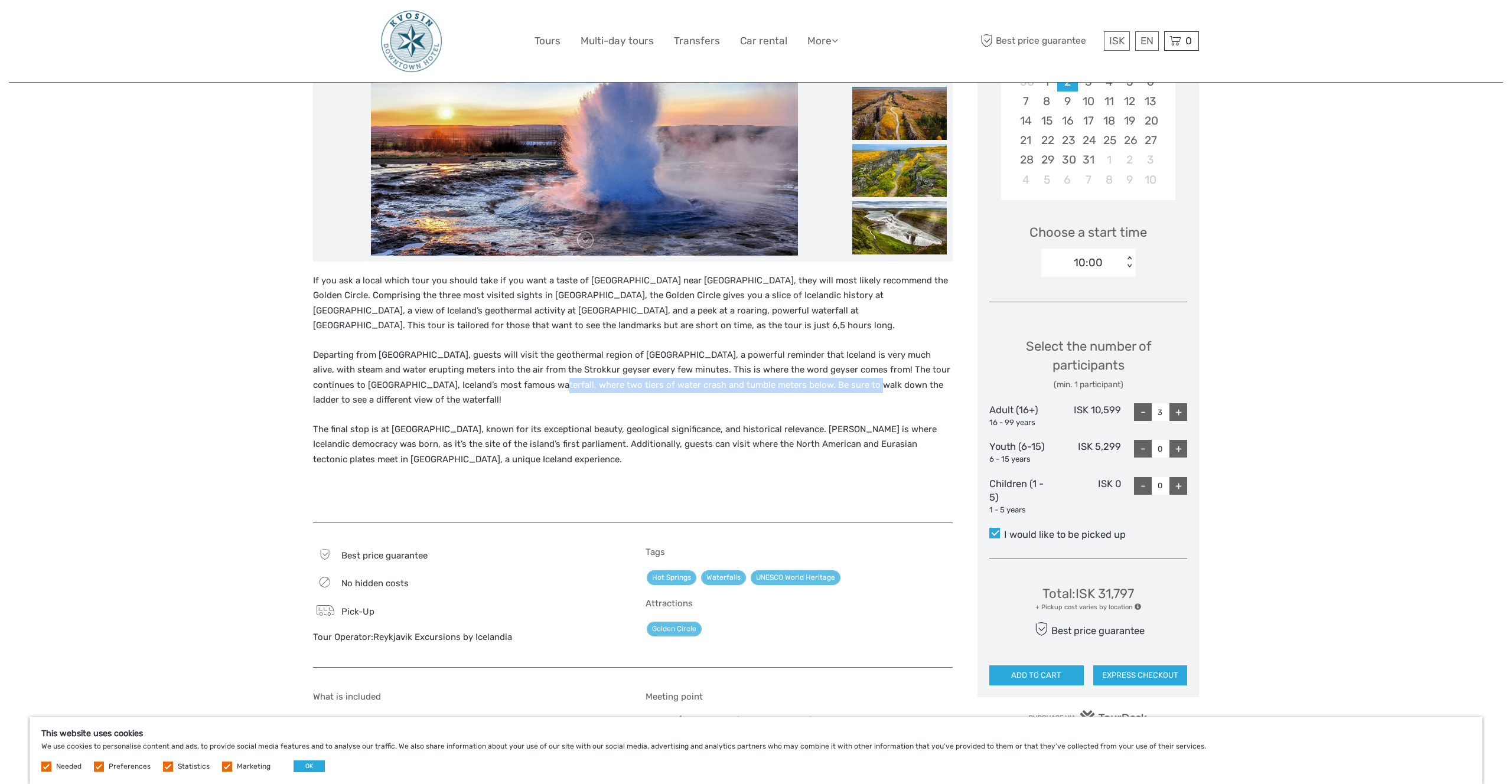
drag, startPoint x: 669, startPoint y: 384, endPoint x: 805, endPoint y: 387, distance: 136.0
click at [805, 387] on p "Departing from Reykjavík, guests will visit the geothermal region of Geysir, a …" at bounding box center [633, 378] width 640 height 60
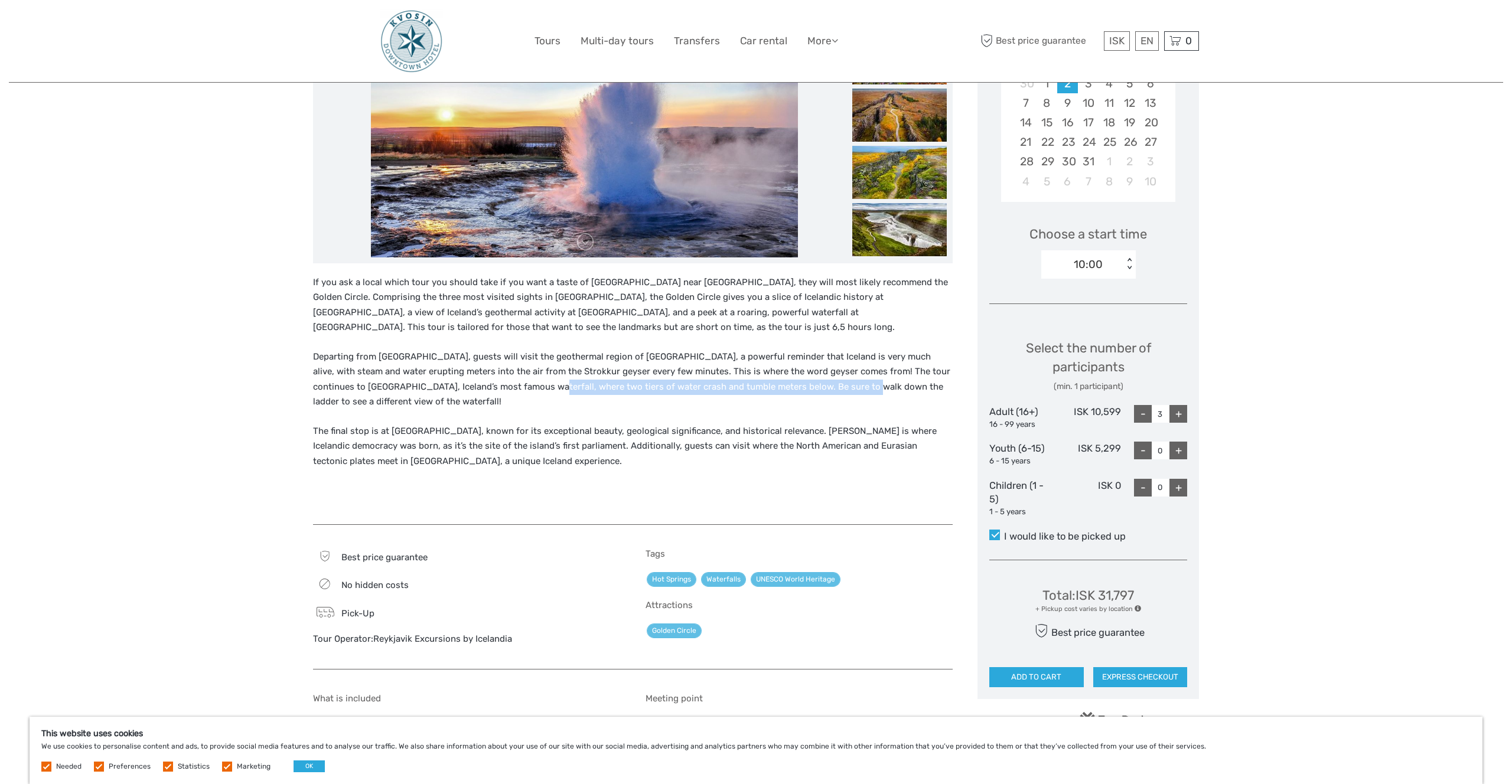
click at [805, 387] on p "Departing from Reykjavík, guests will visit the geothermal region of Geysir, a …" at bounding box center [633, 380] width 640 height 60
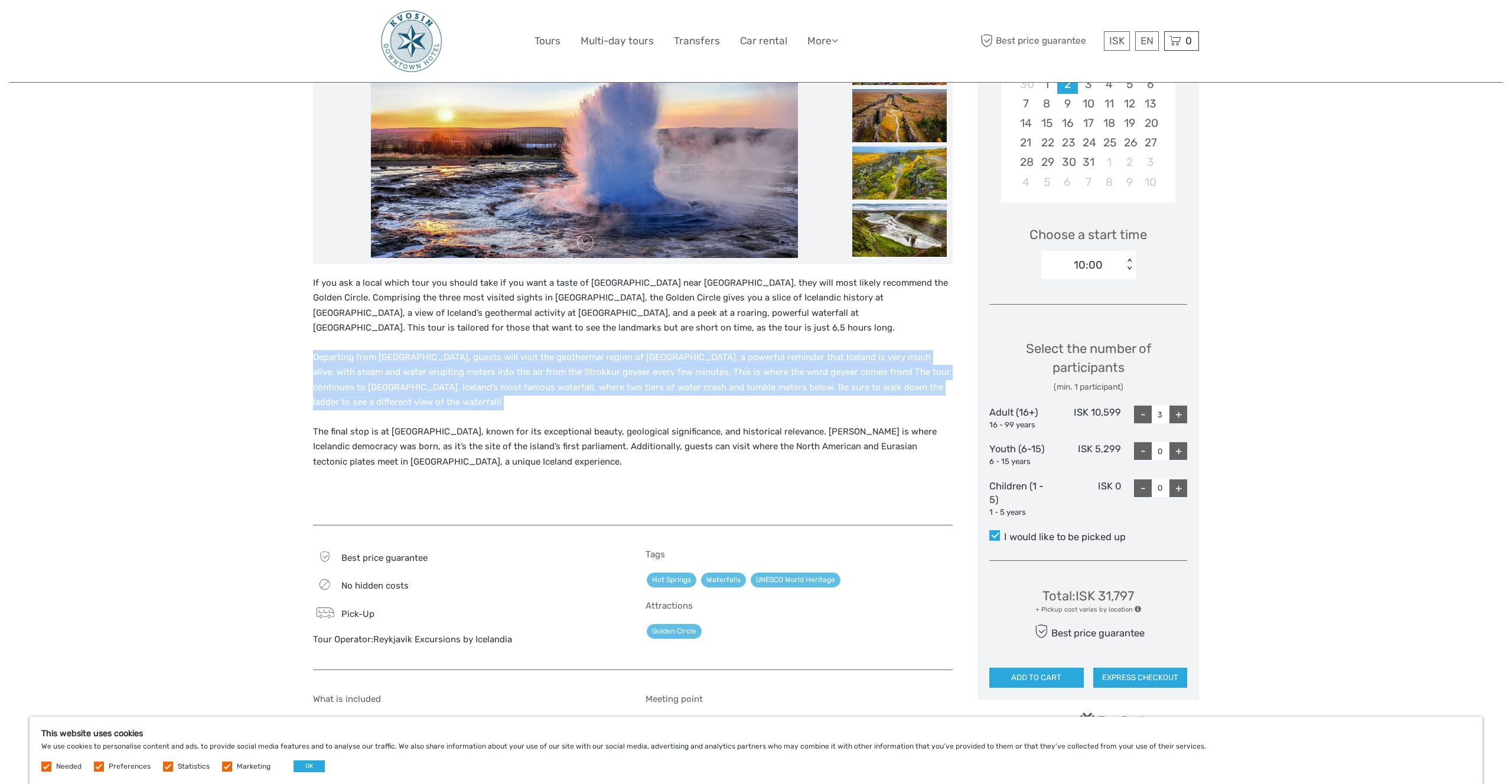
click at [805, 387] on p "Departing from Reykjavík, guests will visit the geothermal region of Geysir, a …" at bounding box center [633, 380] width 640 height 60
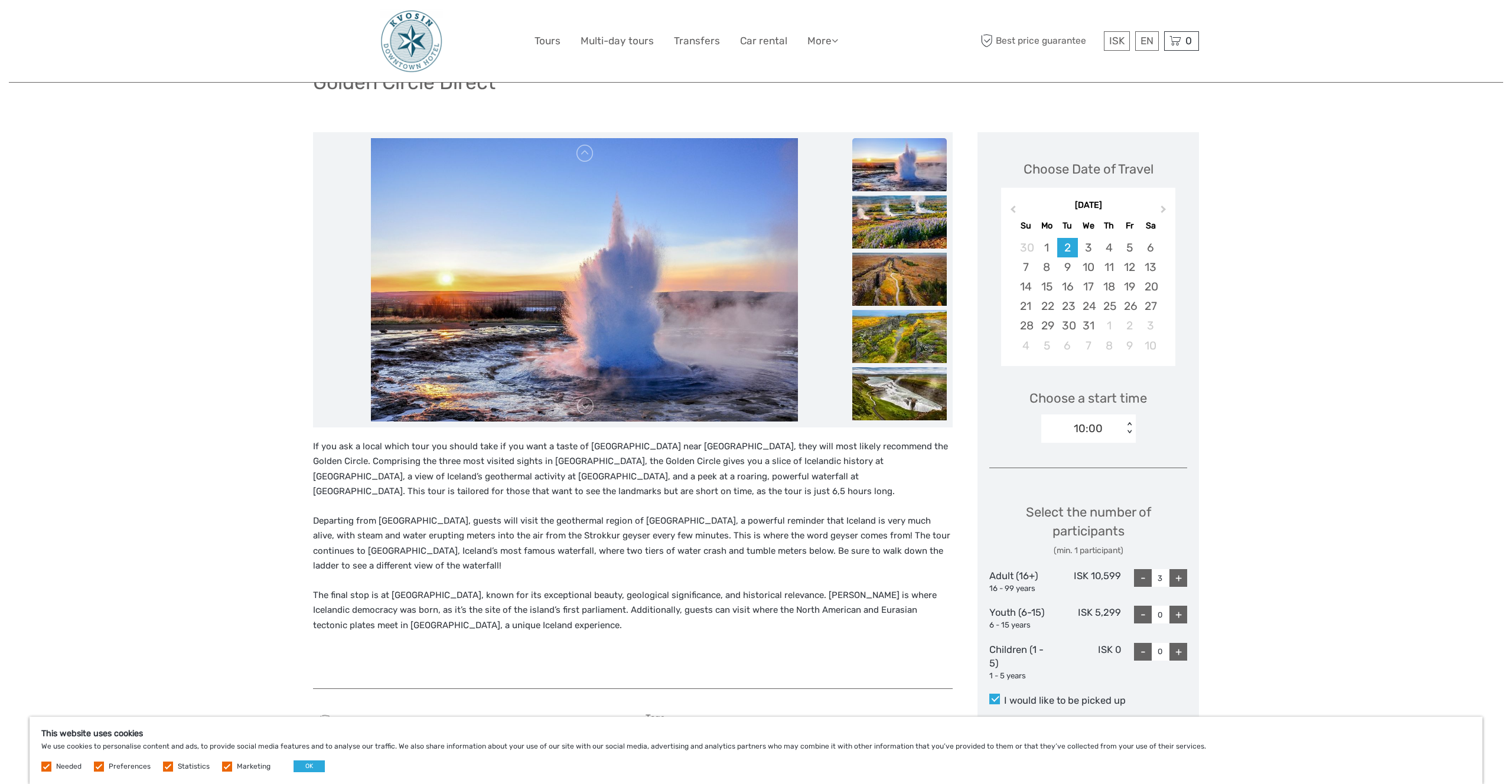
scroll to position [101, 0]
click at [593, 295] on img at bounding box center [584, 281] width 427 height 284
click at [595, 408] on img at bounding box center [584, 281] width 427 height 284
click at [589, 410] on link at bounding box center [585, 407] width 19 height 19
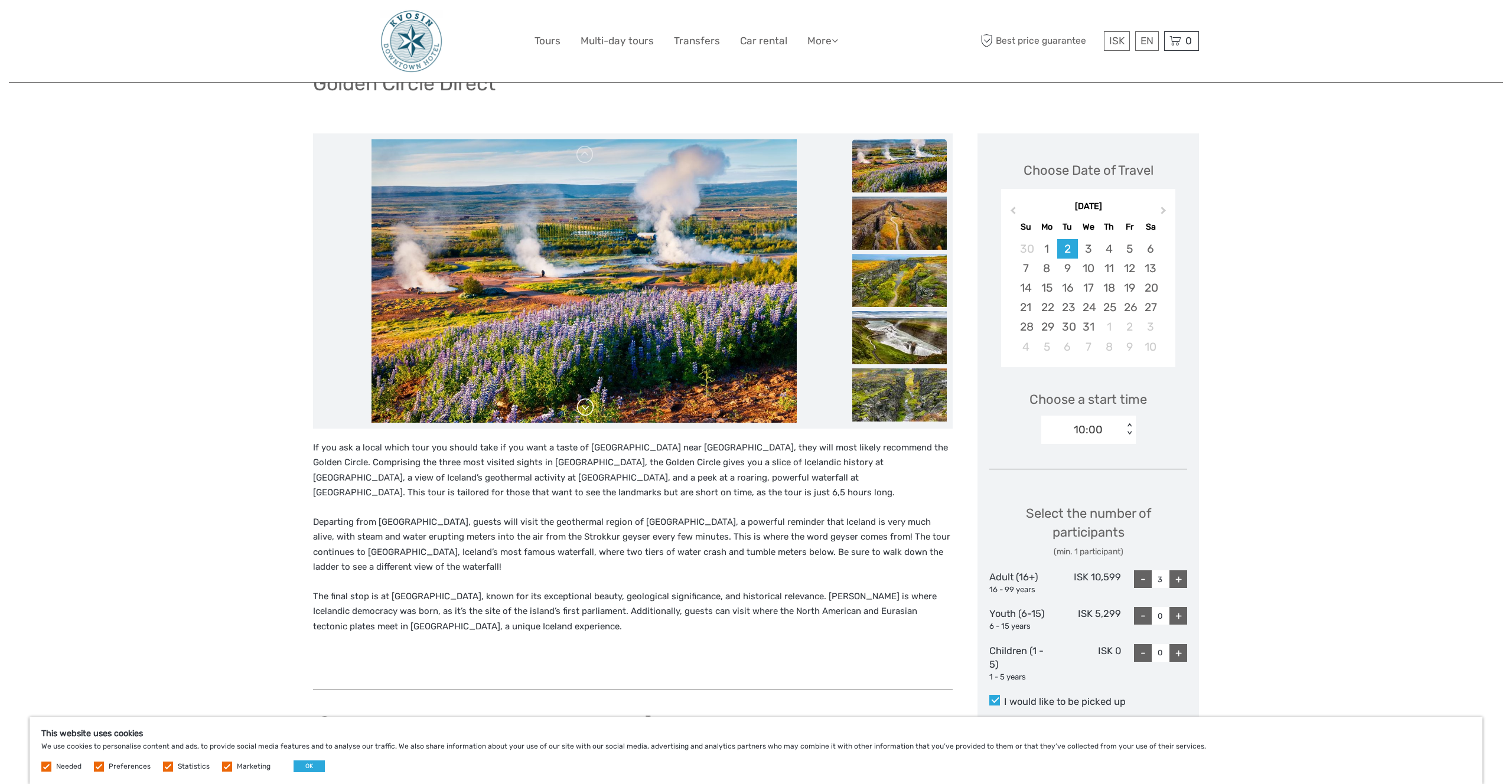
click at [589, 410] on link at bounding box center [585, 407] width 19 height 19
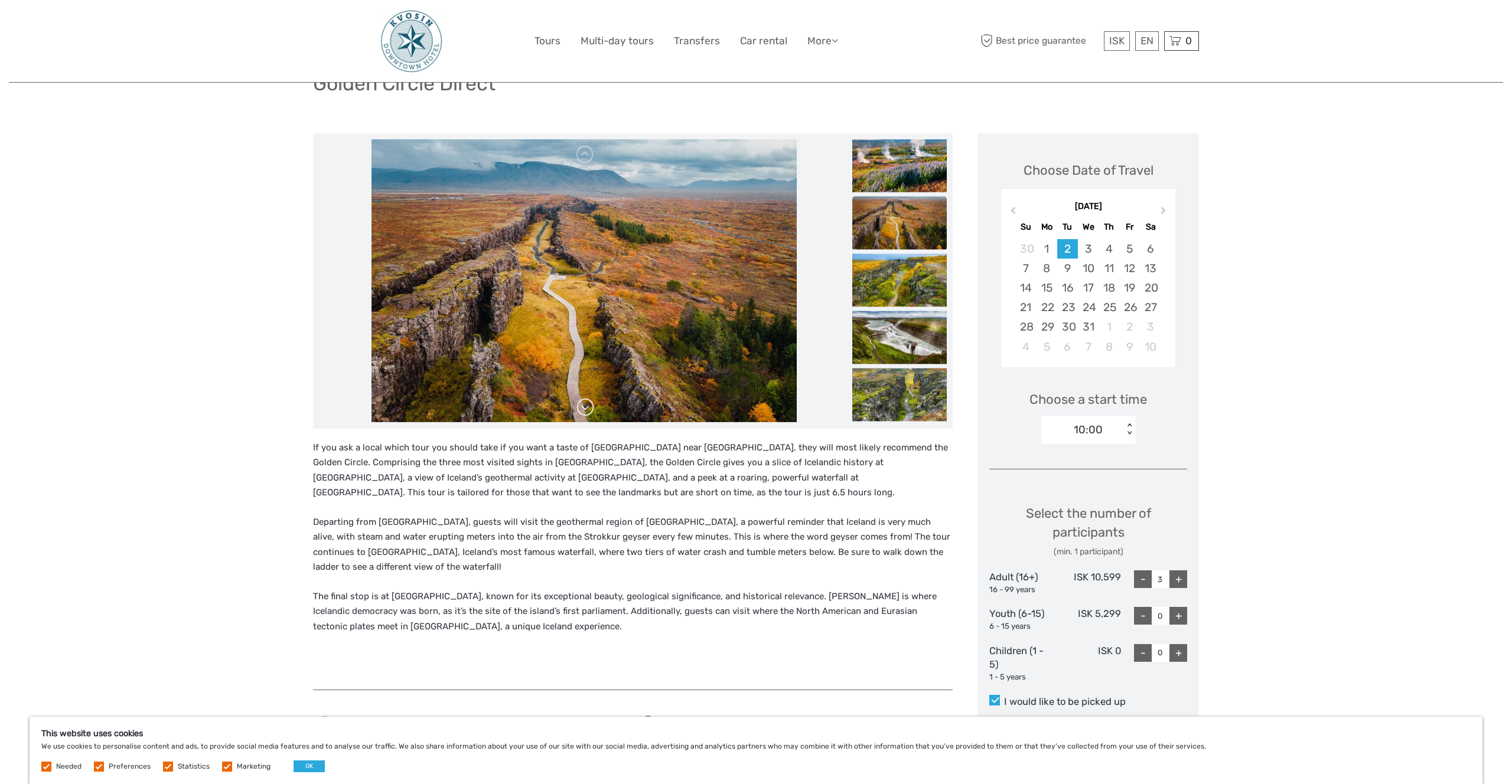
click at [589, 410] on link at bounding box center [585, 407] width 19 height 19
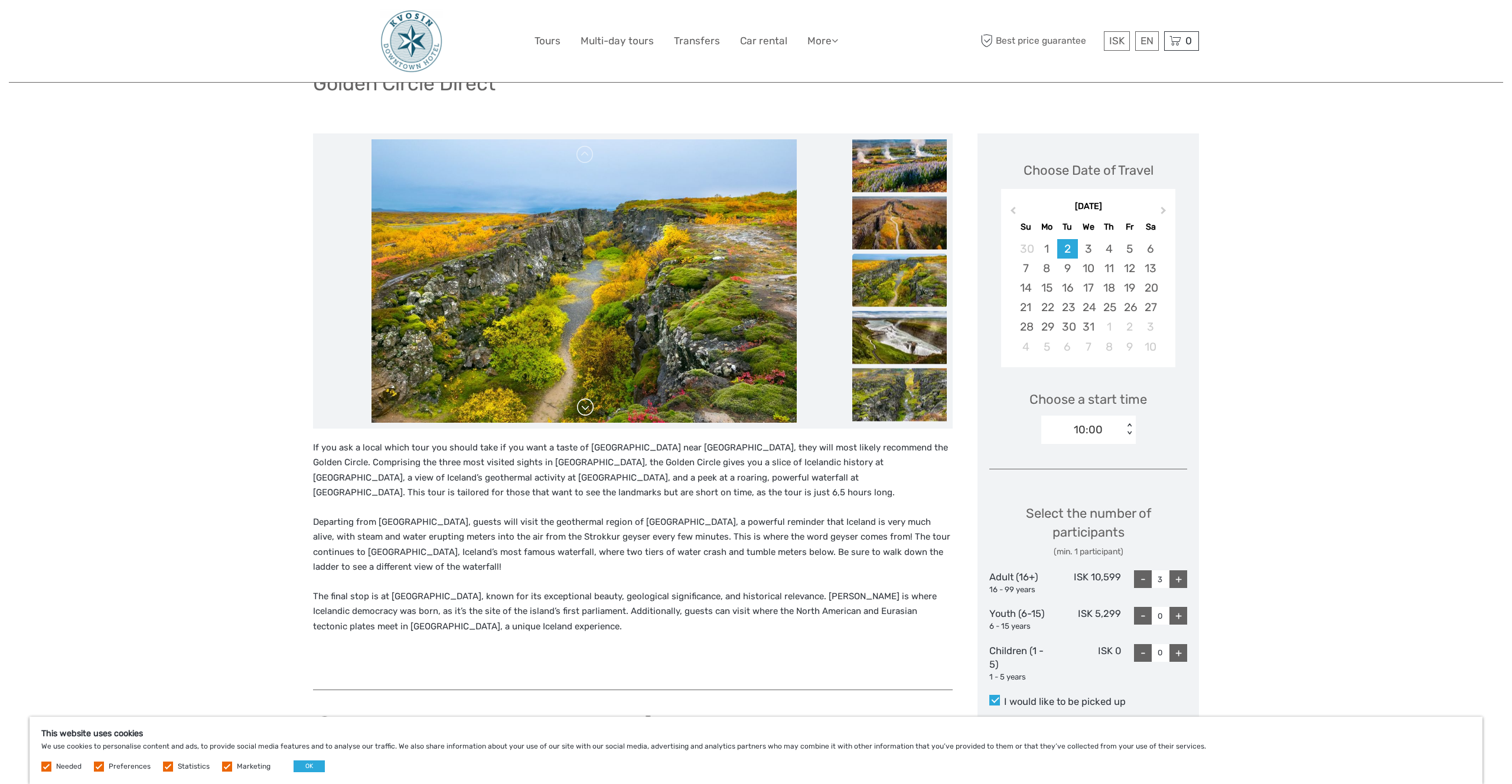
click at [589, 410] on link at bounding box center [585, 407] width 19 height 19
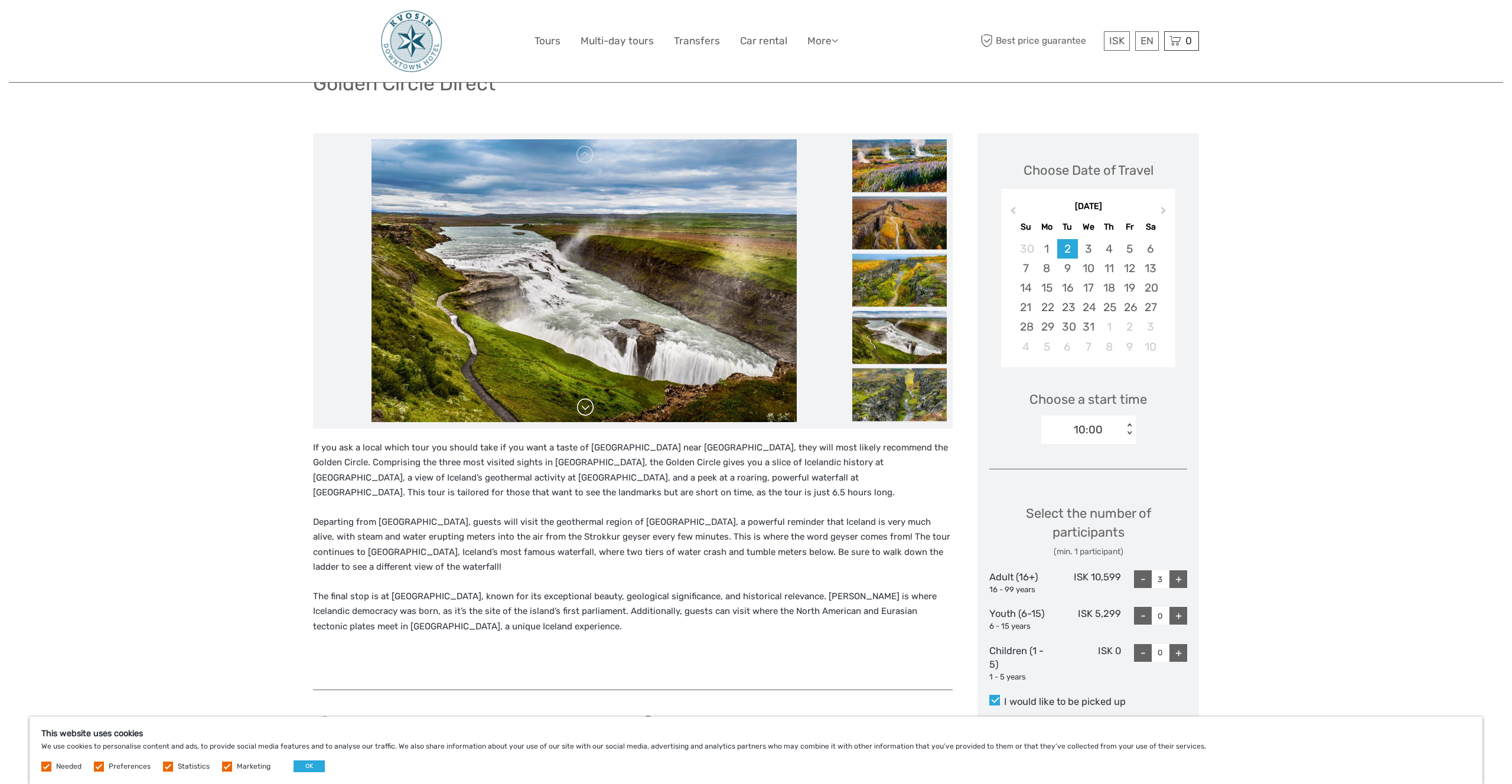
click at [589, 410] on link at bounding box center [585, 407] width 19 height 19
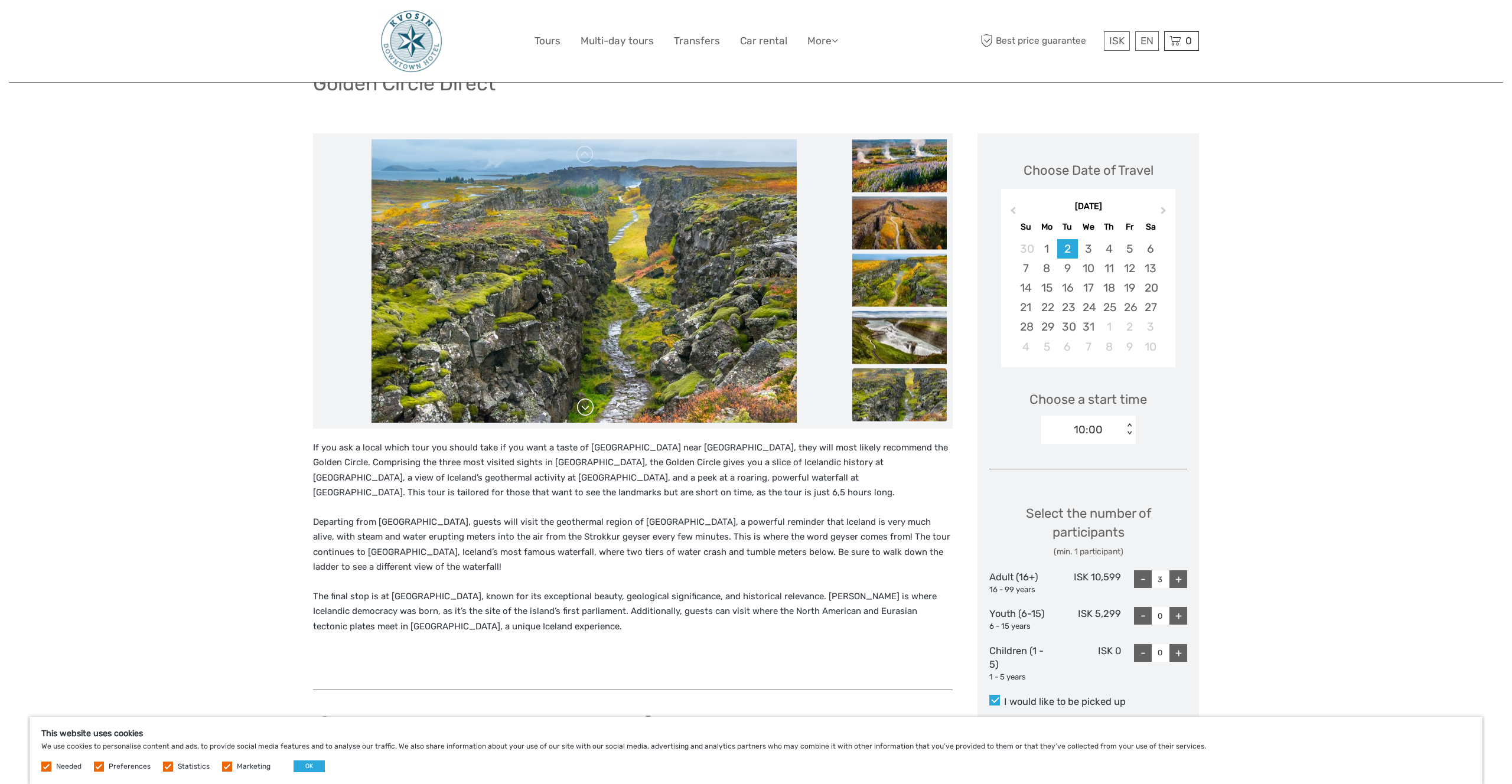
click at [589, 410] on link at bounding box center [585, 407] width 19 height 19
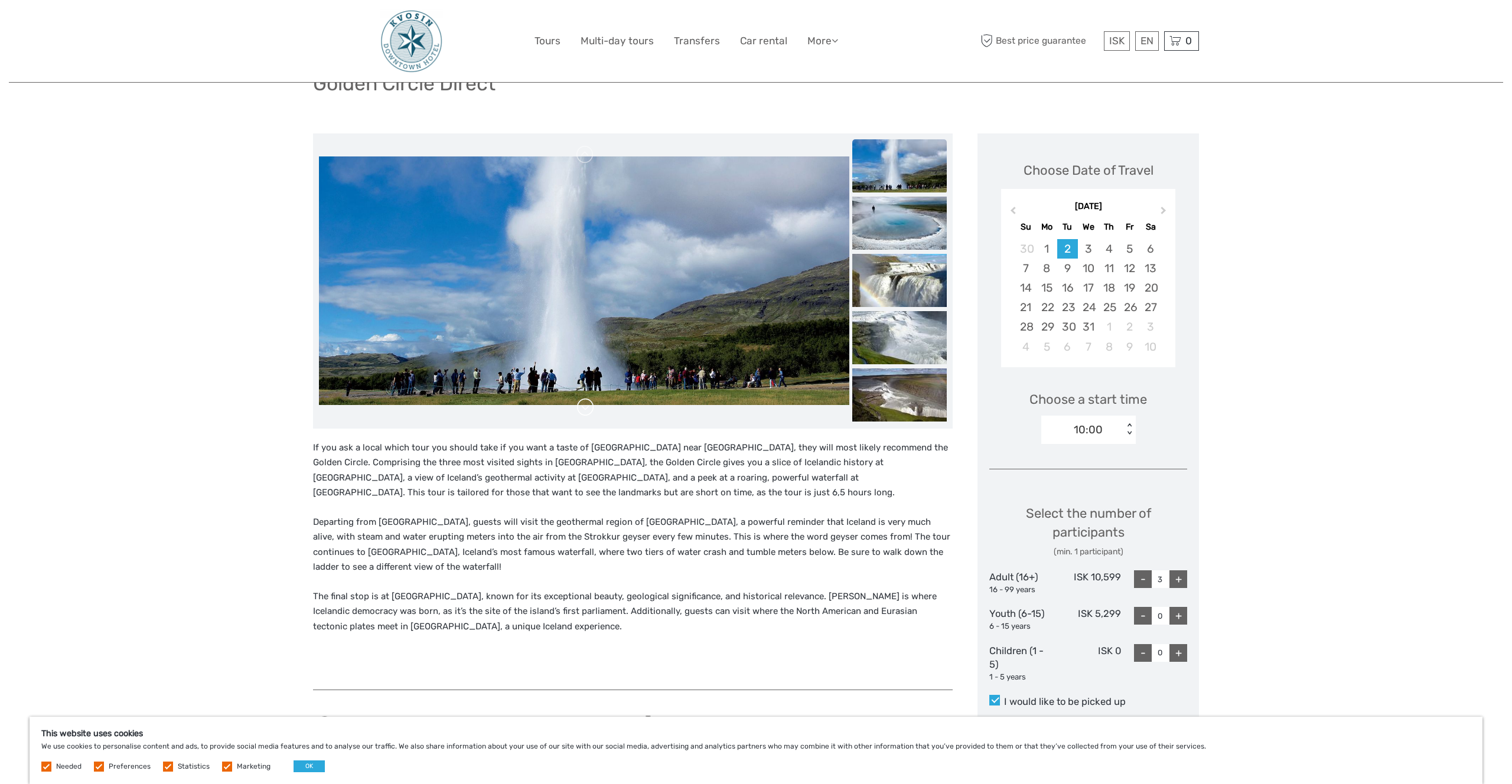
click at [589, 410] on link at bounding box center [585, 407] width 19 height 19
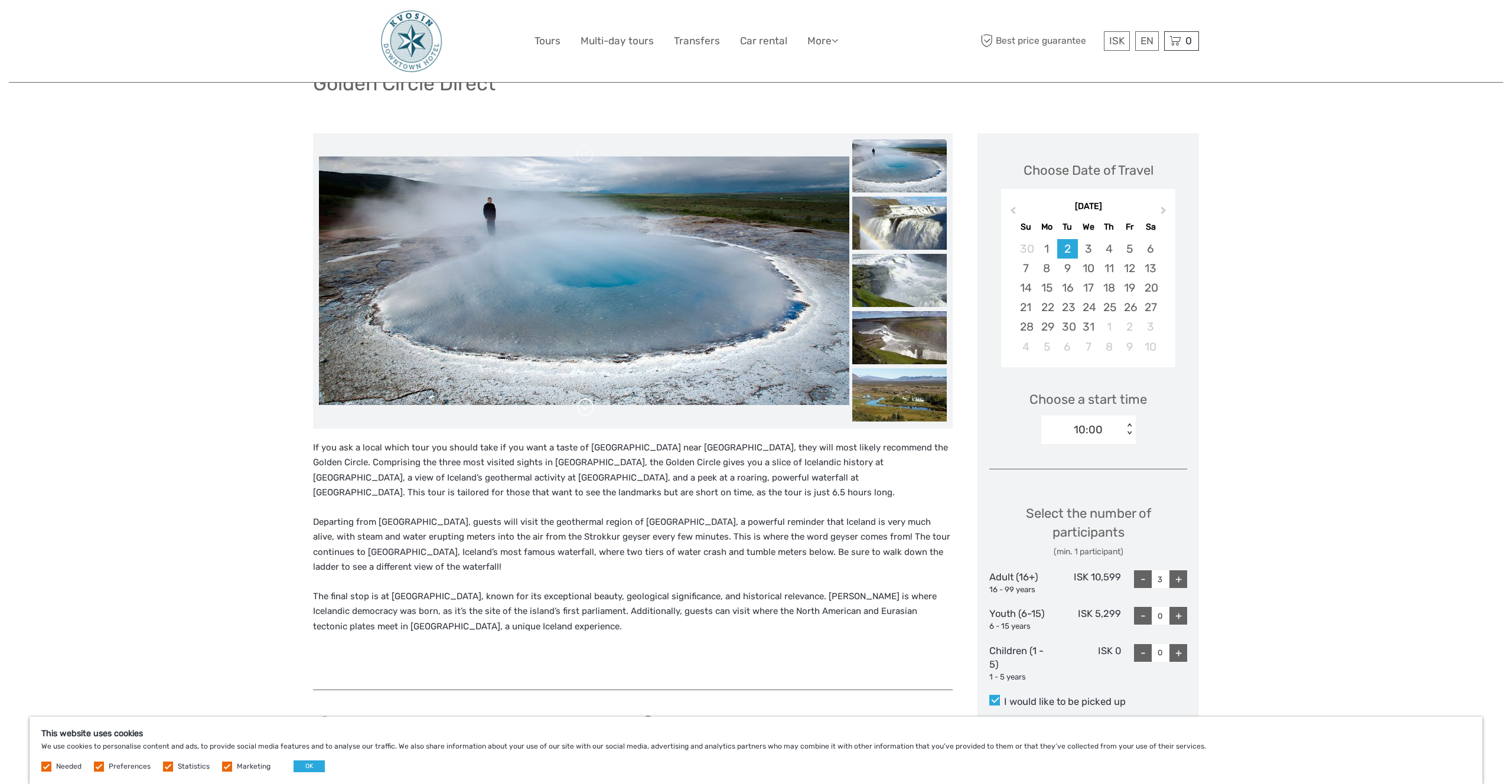
click at [589, 410] on link at bounding box center [585, 407] width 19 height 19
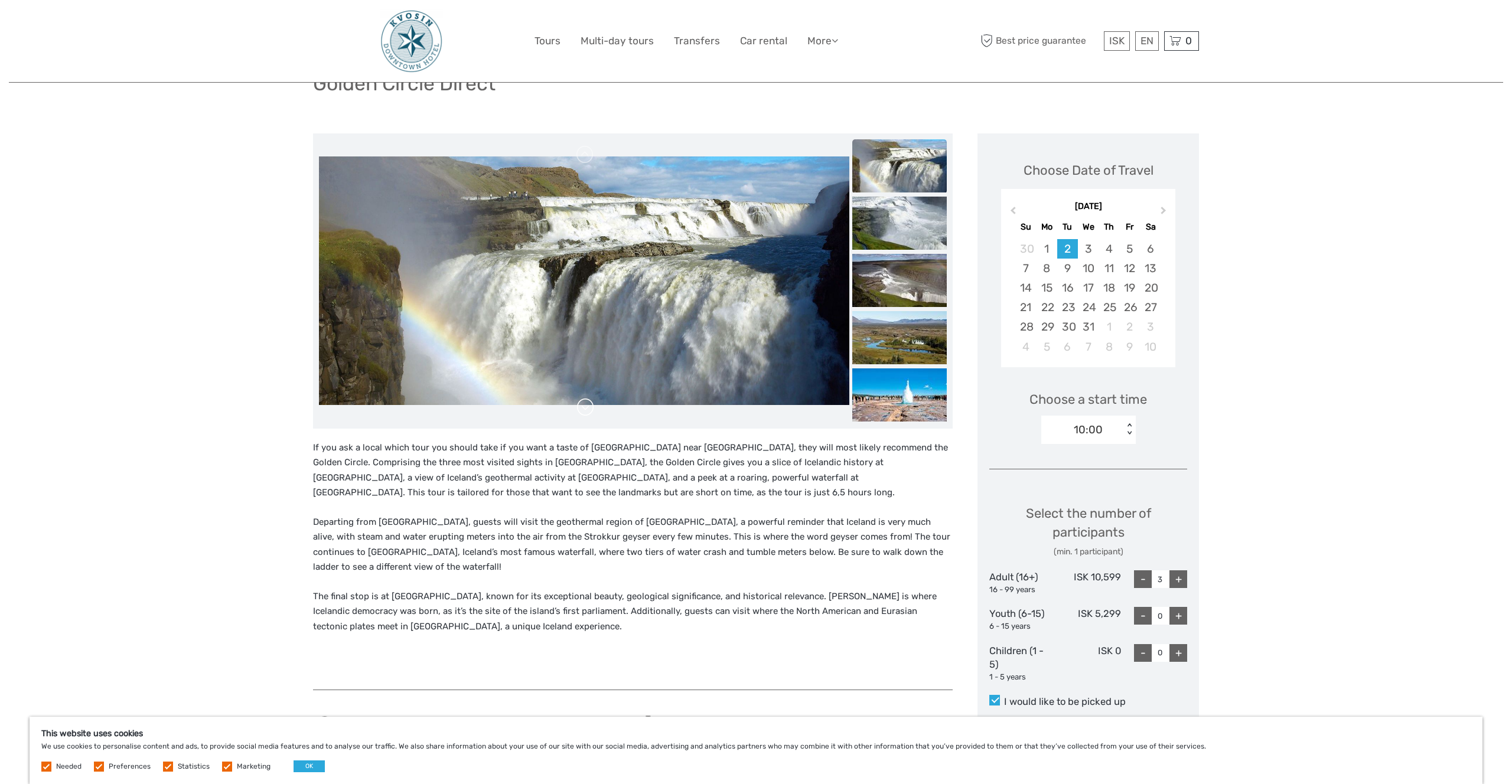
click at [589, 410] on link at bounding box center [585, 407] width 19 height 19
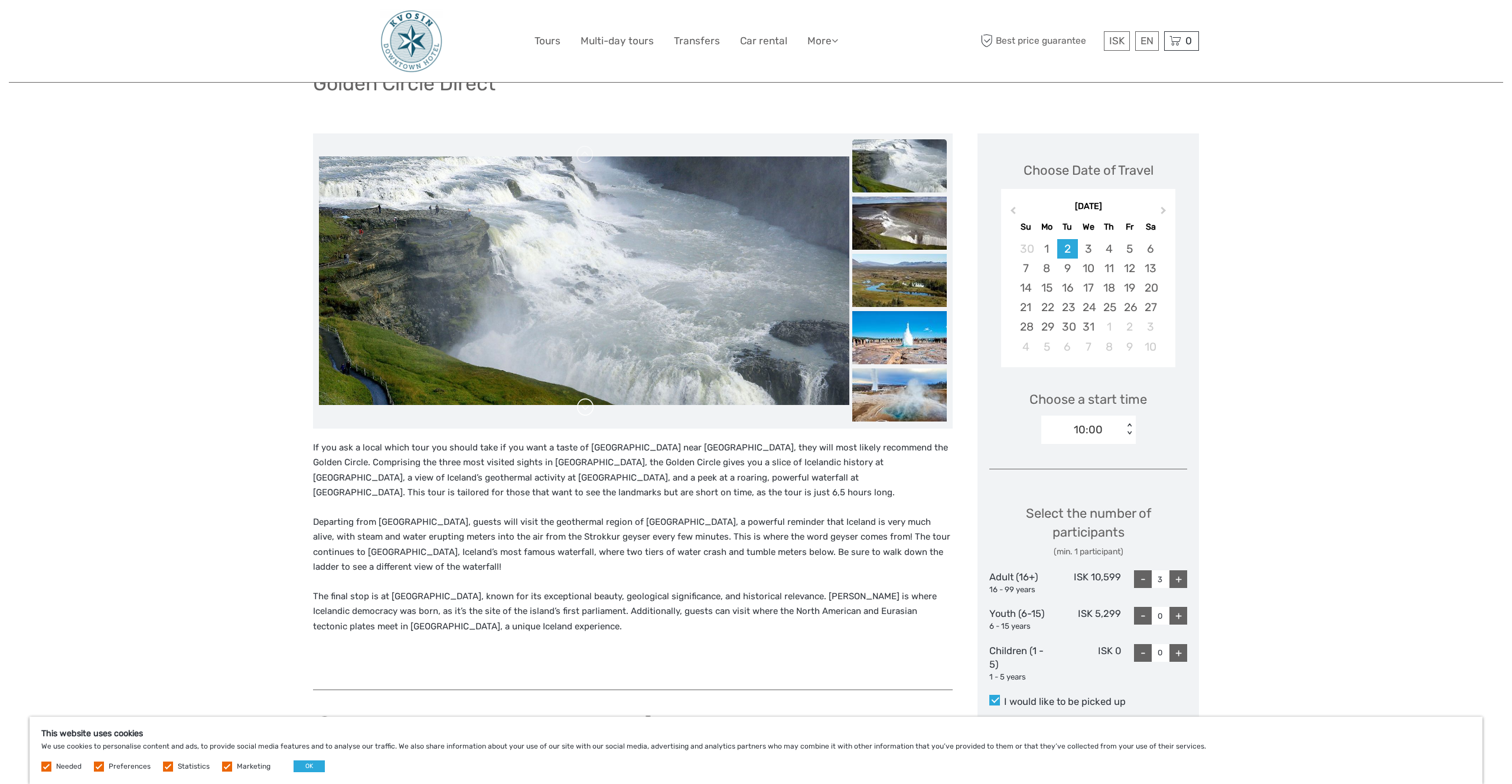
click at [589, 410] on link at bounding box center [585, 407] width 19 height 19
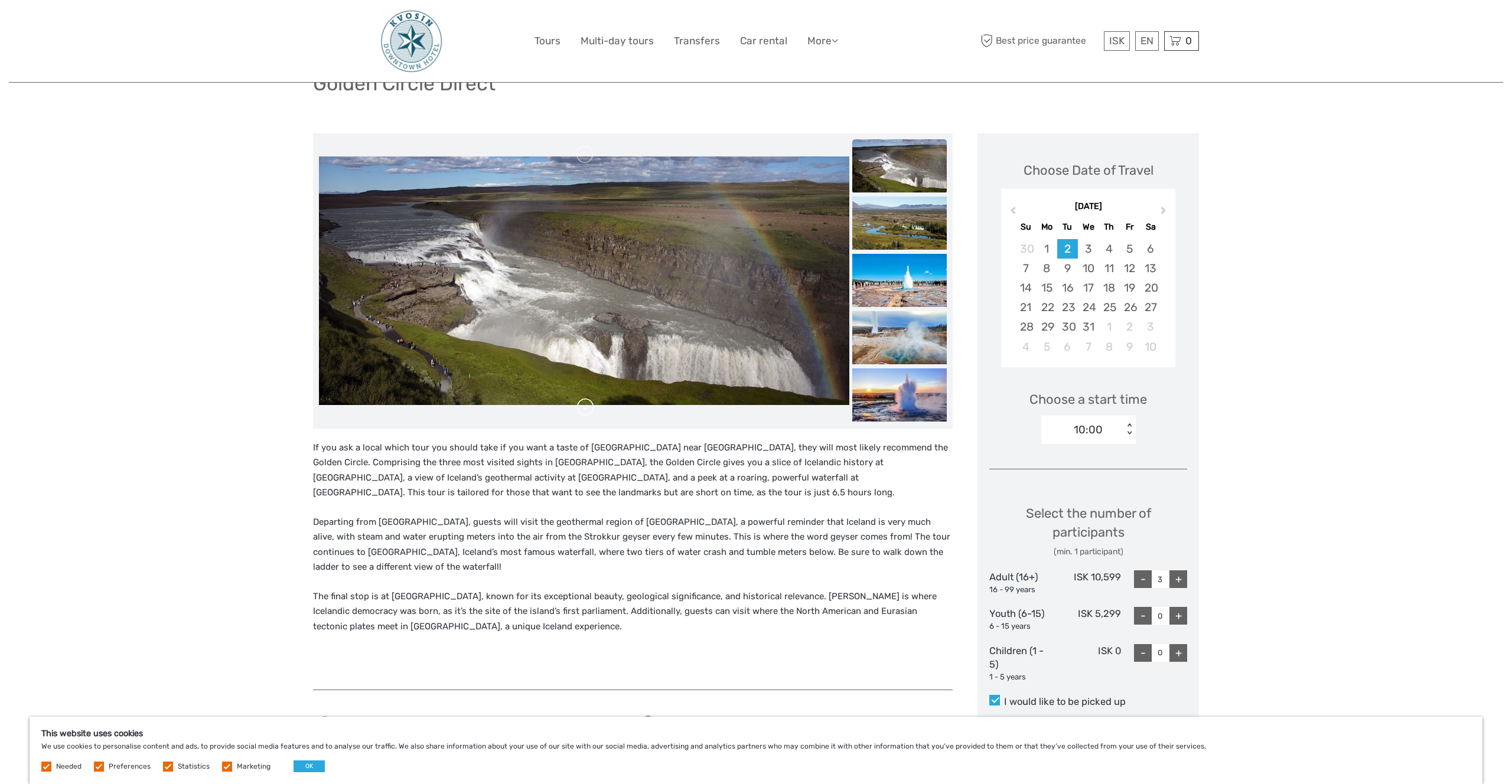
click at [589, 410] on link at bounding box center [585, 407] width 19 height 19
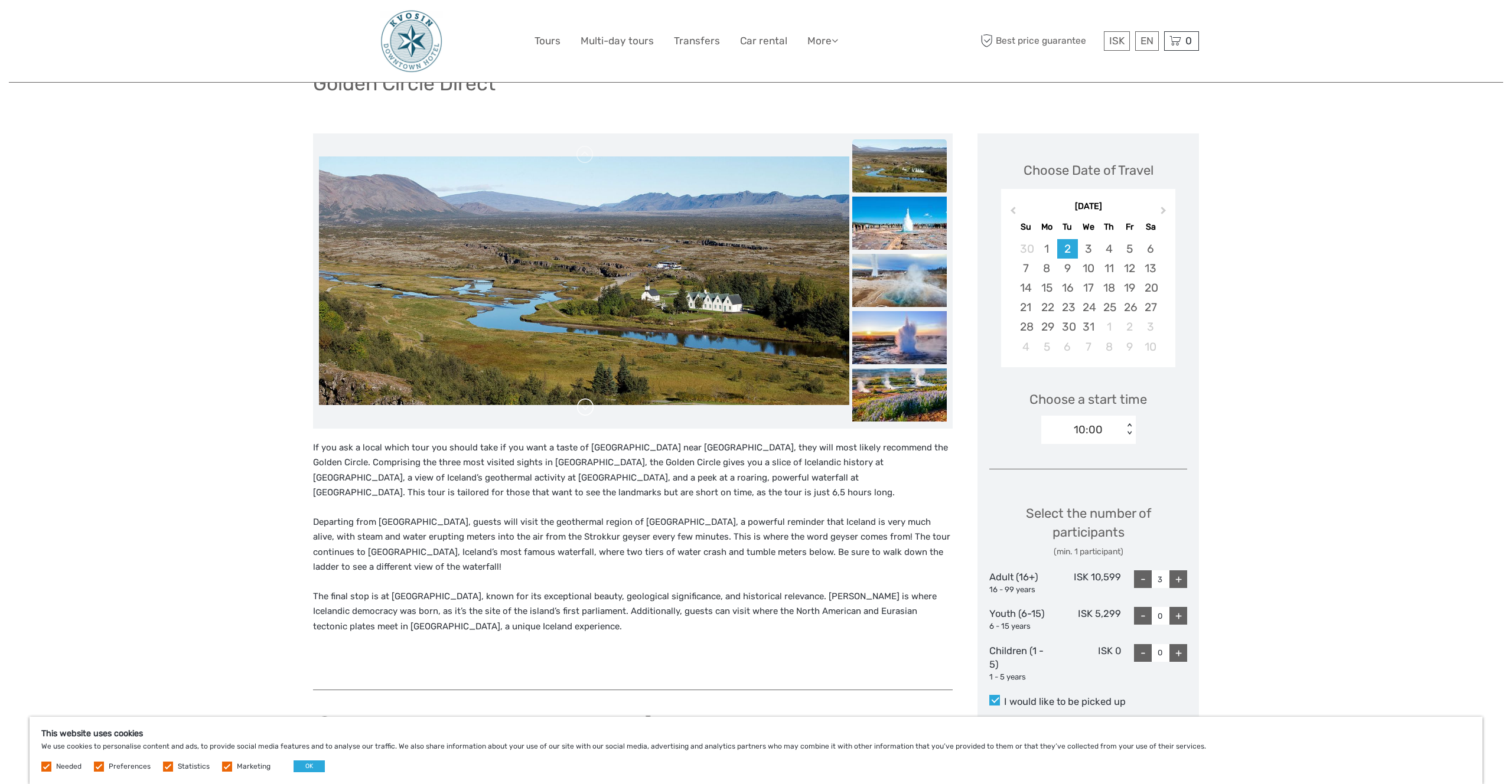
click at [589, 410] on link at bounding box center [585, 407] width 19 height 19
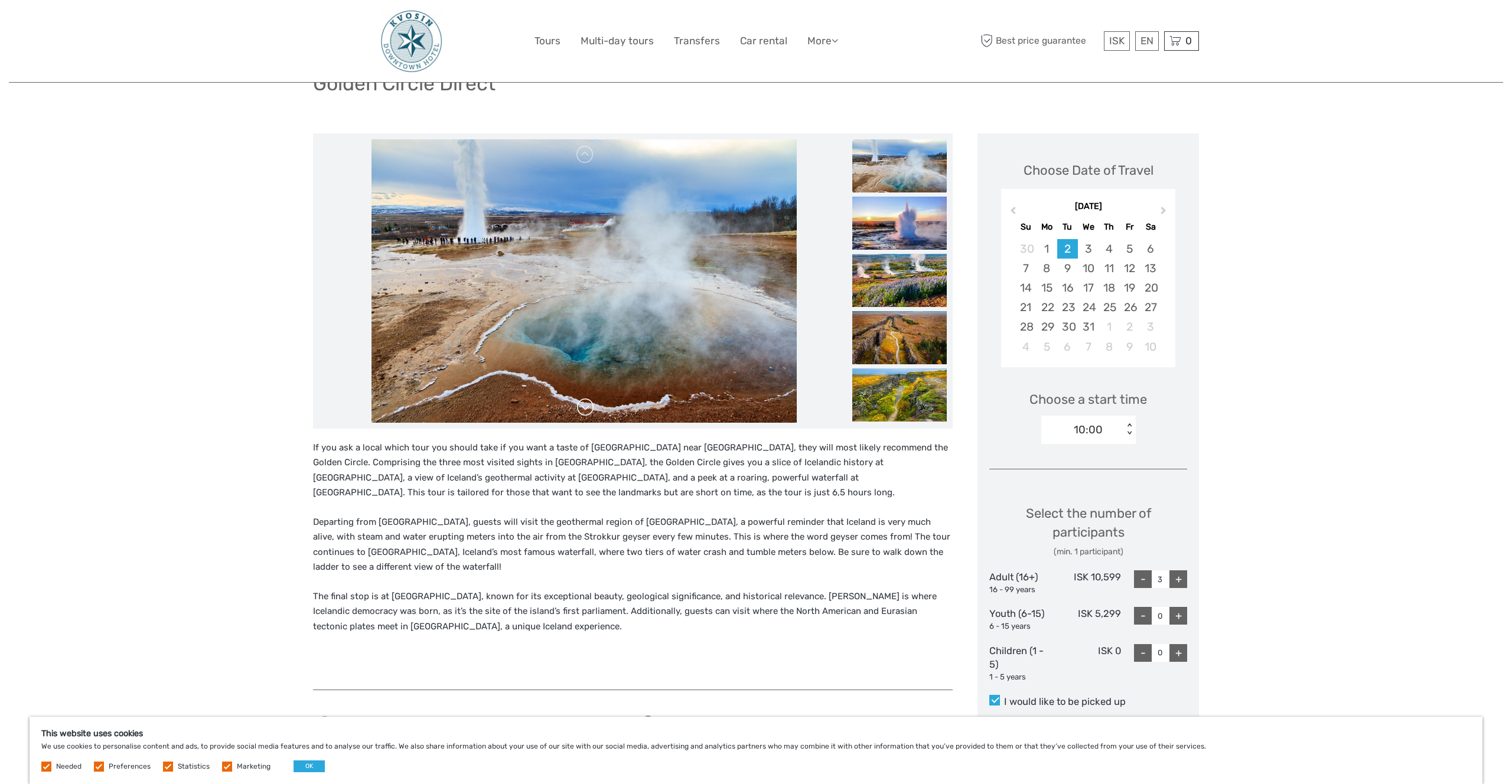
click at [589, 410] on link at bounding box center [585, 407] width 19 height 19
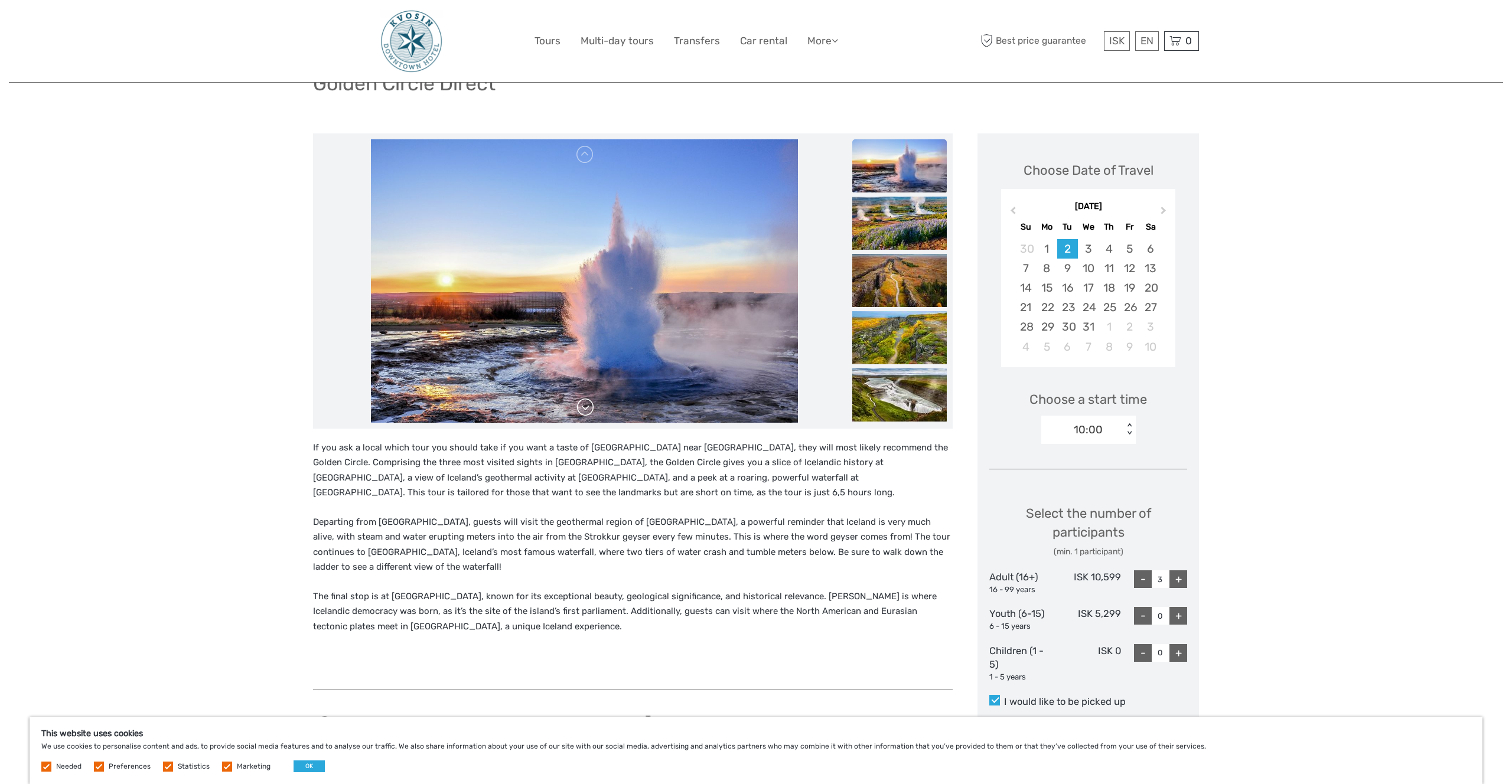
click at [589, 410] on link at bounding box center [585, 407] width 19 height 19
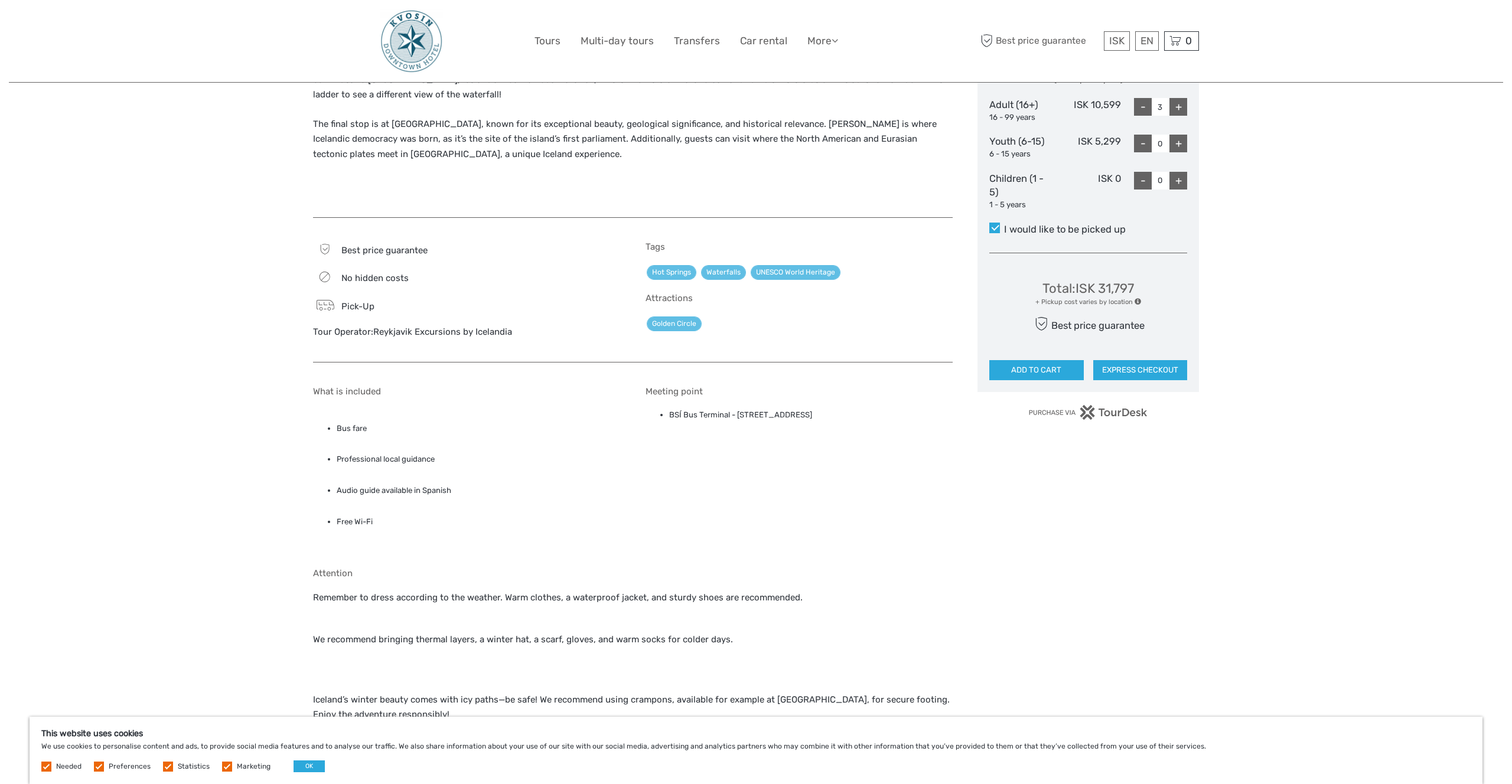
scroll to position [713, 0]
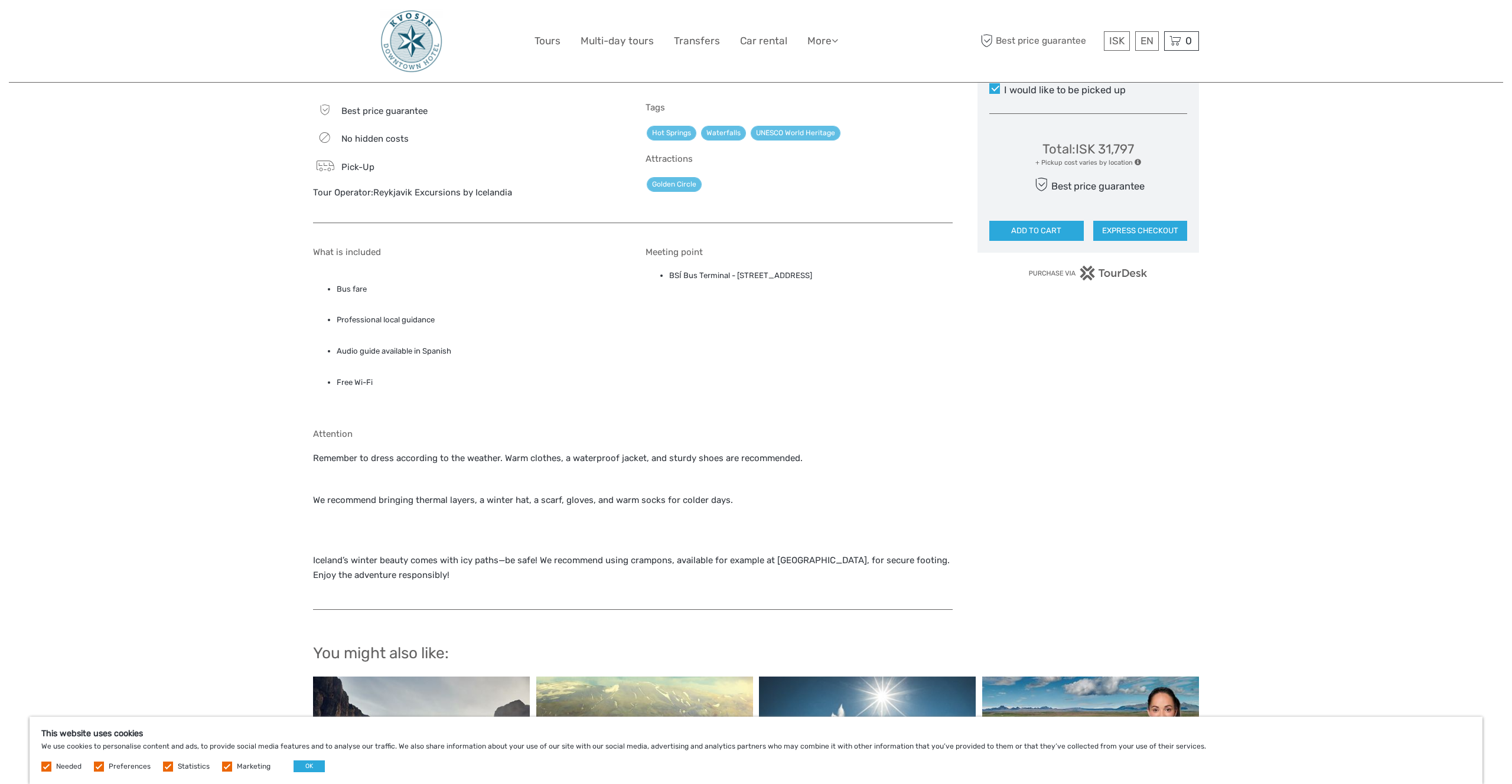
drag, startPoint x: 1260, startPoint y: 356, endPoint x: 1253, endPoint y: 356, distance: 7.0
click at [1260, 356] on div "Region / Starts from: Capital Region Travel method: Bus Category: Golden Circle…" at bounding box center [756, 139] width 1494 height 1703
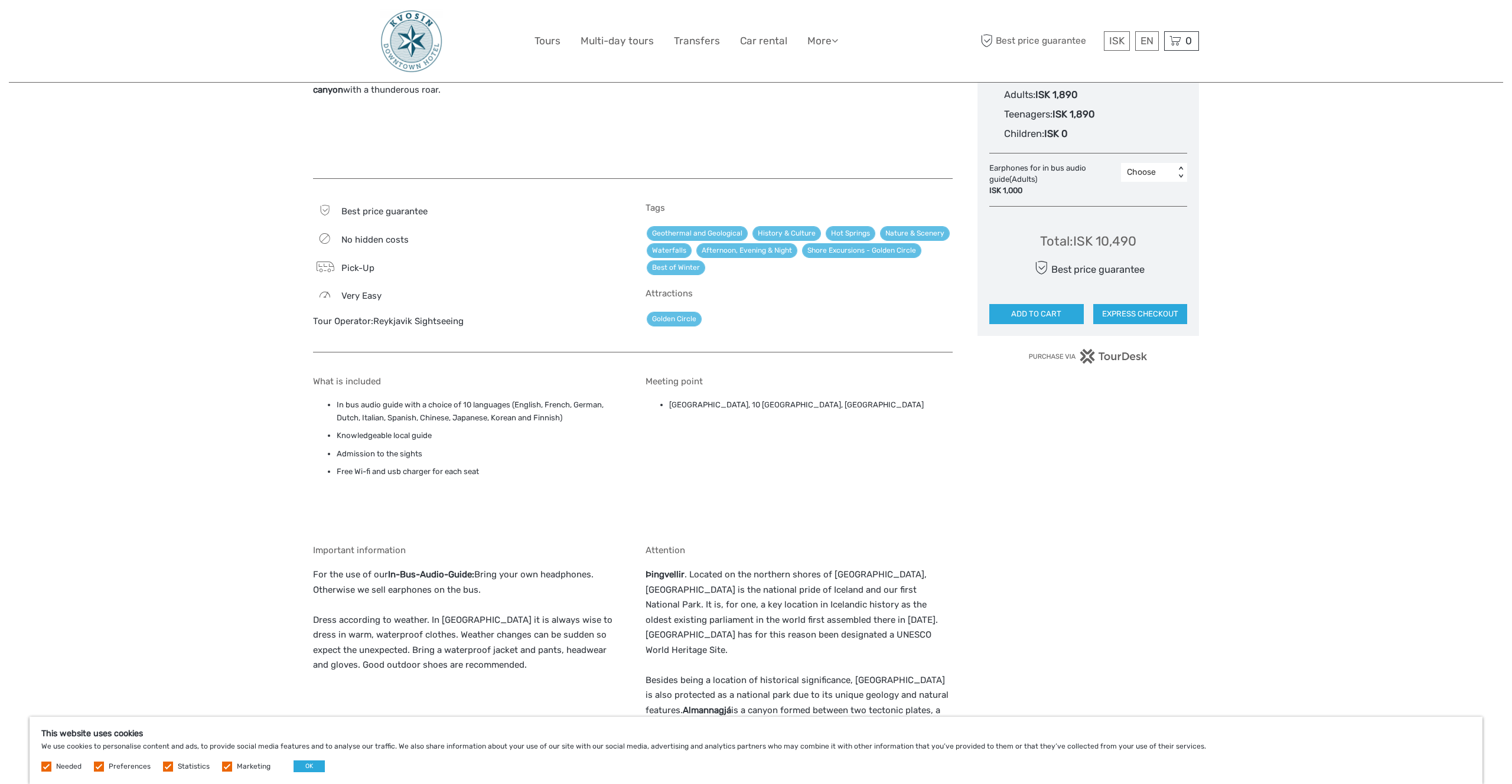
scroll to position [719, 0]
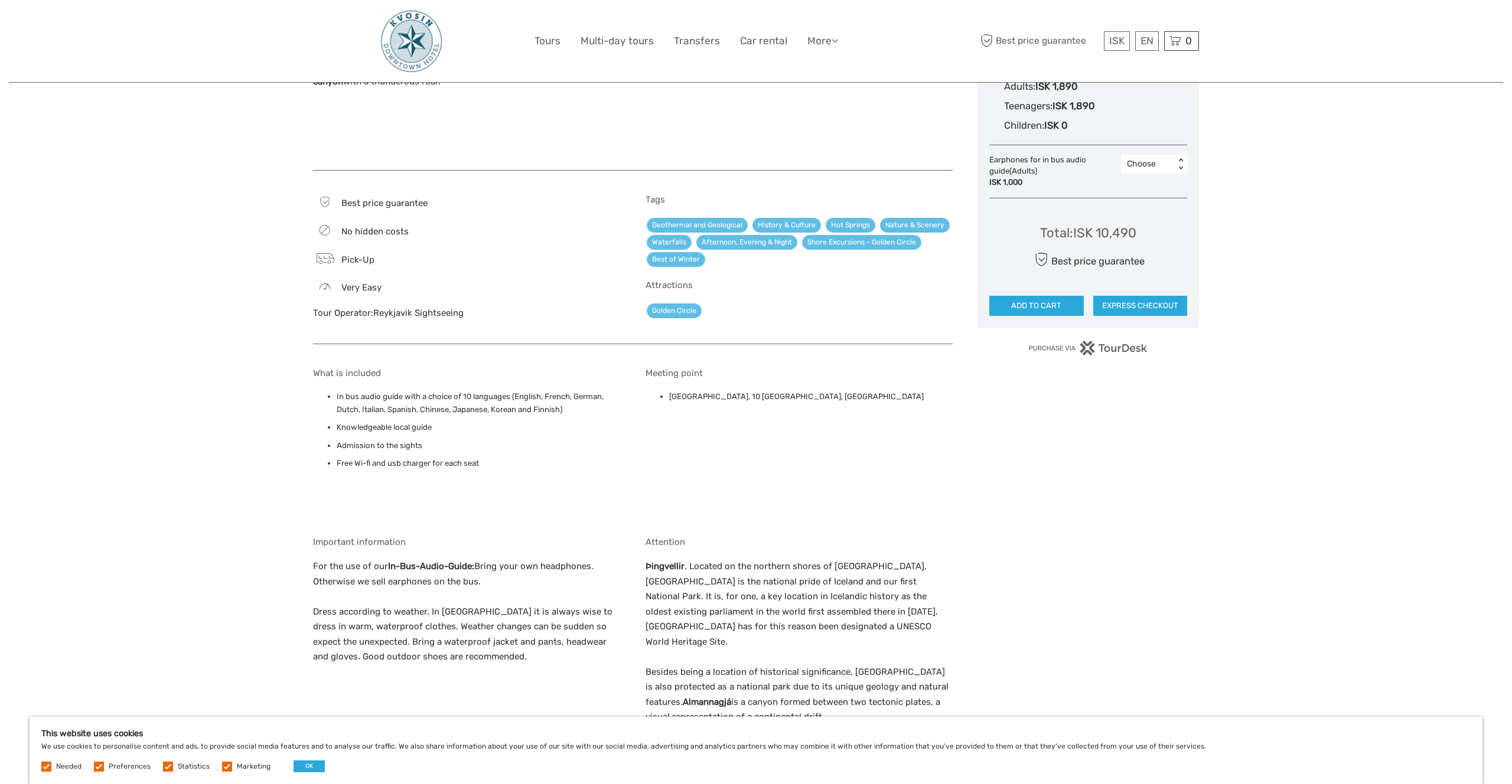
click at [1299, 388] on div "Region / Starts from: Capital Region Travel method: Bus Category: Golden Circle…" at bounding box center [756, 442] width 1494 height 2323
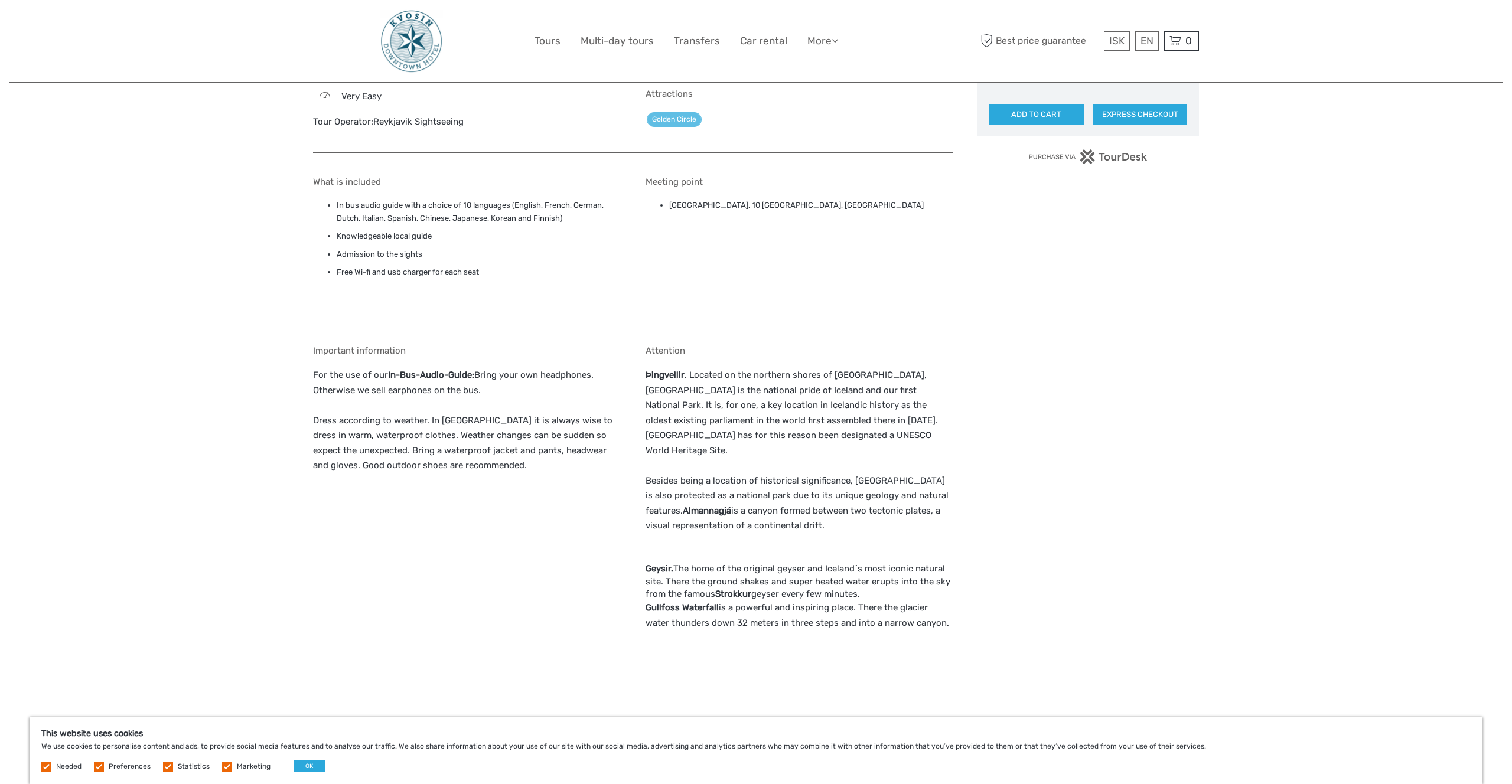
scroll to position [915, 0]
click at [1239, 414] on div "Region / Starts from: Capital Region Travel method: Bus Category: Golden Circle…" at bounding box center [756, 247] width 1494 height 2323
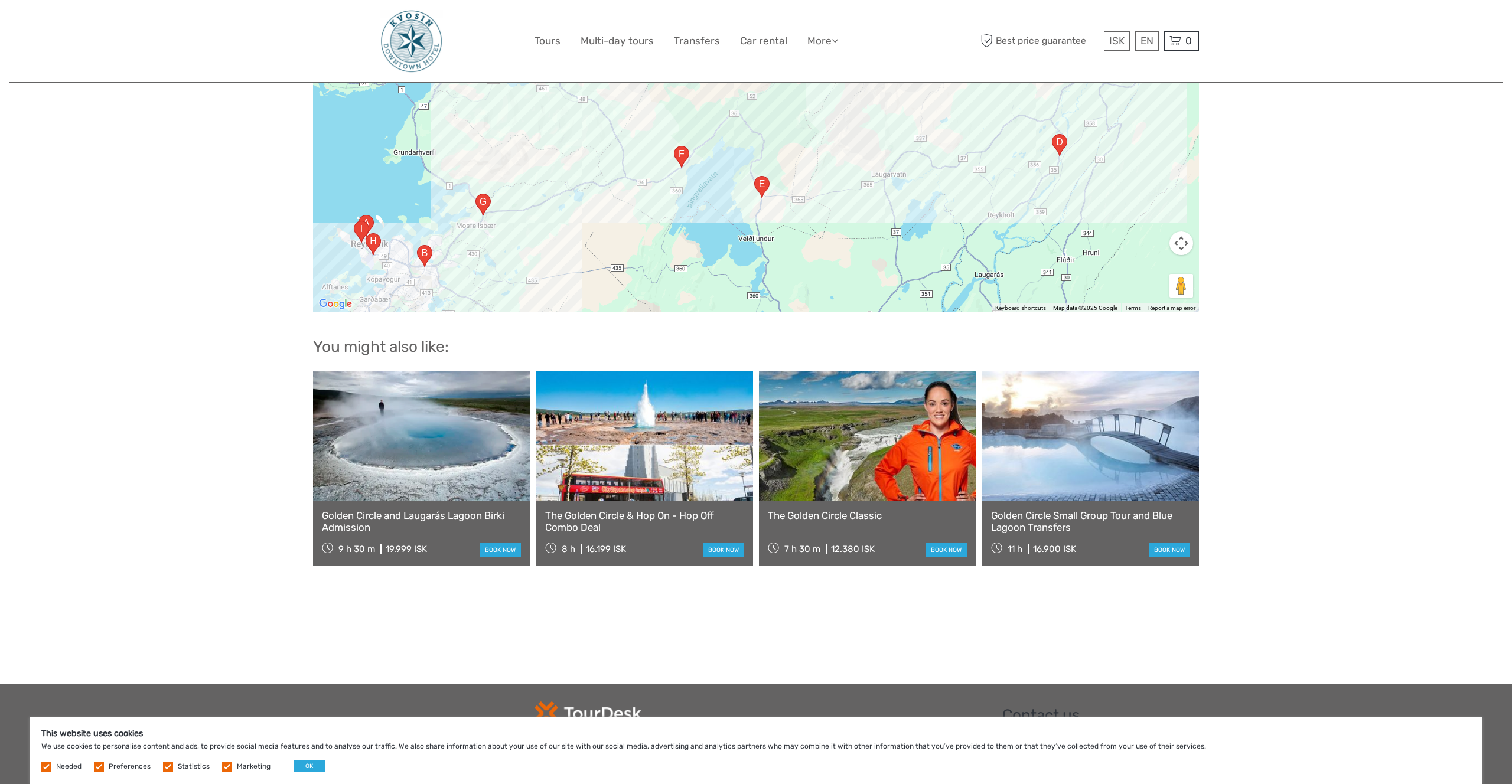
scroll to position [1639, 0]
click at [843, 511] on link "The Golden Circle Classic" at bounding box center [867, 516] width 199 height 12
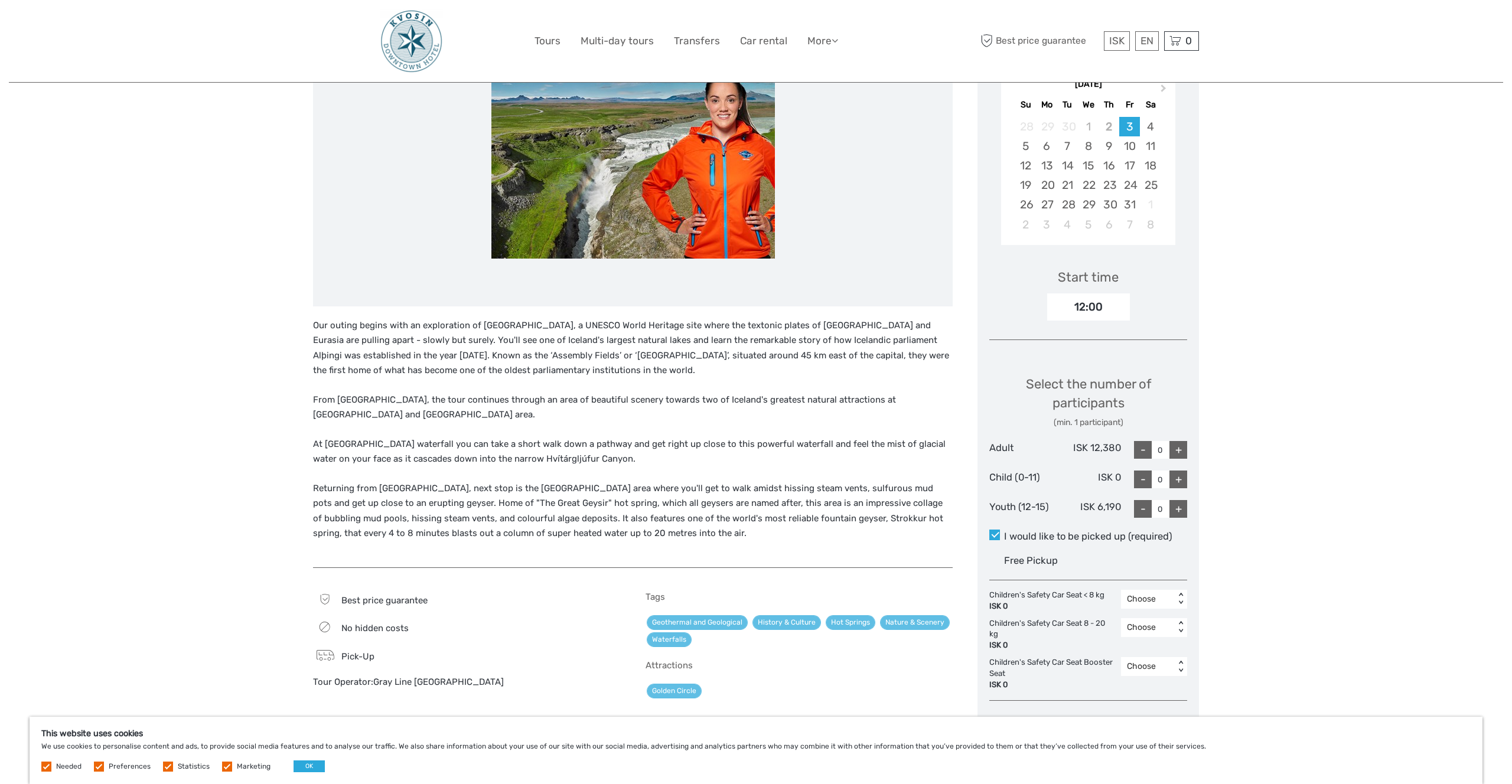
scroll to position [221, 0]
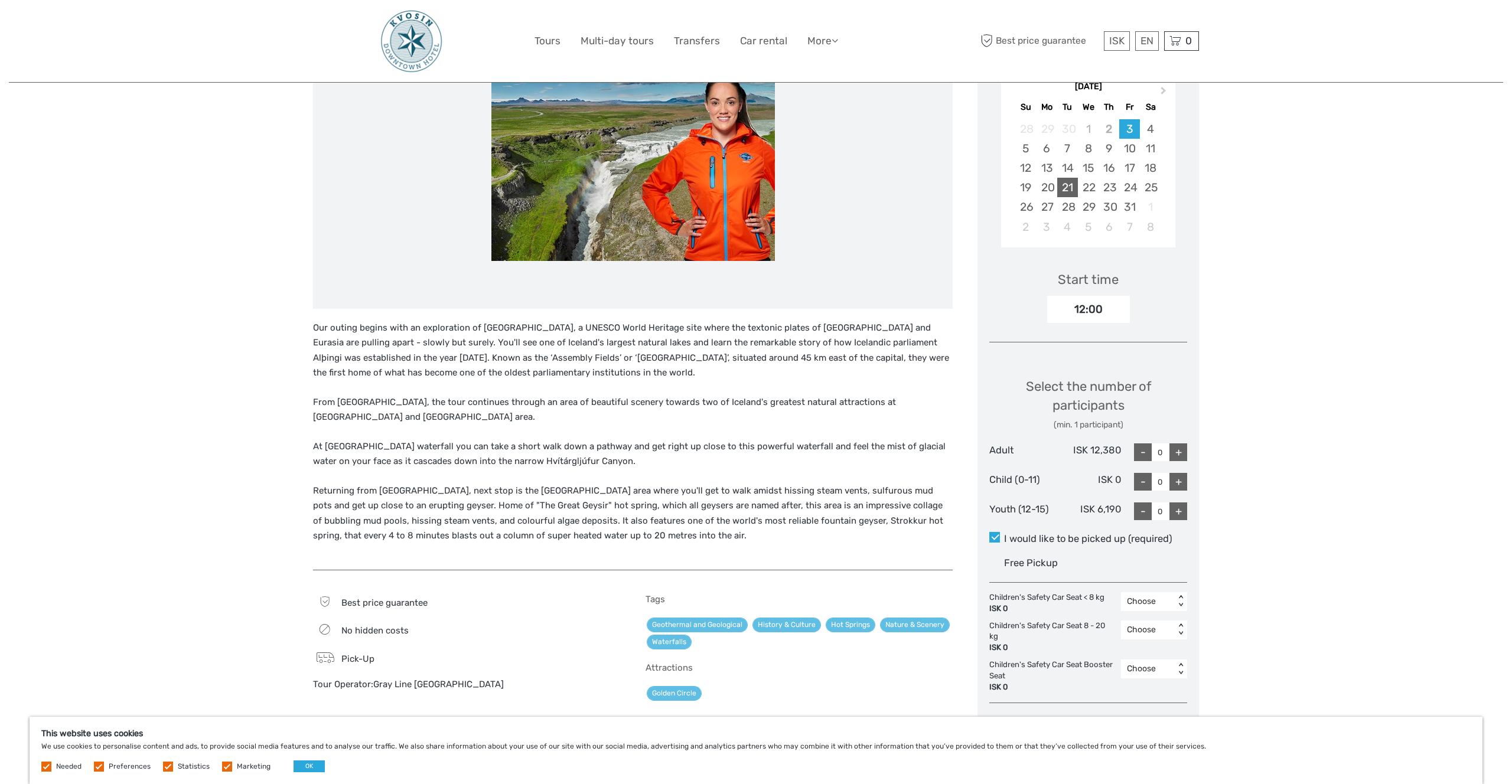
click at [1062, 183] on div "21" at bounding box center [1068, 187] width 21 height 20
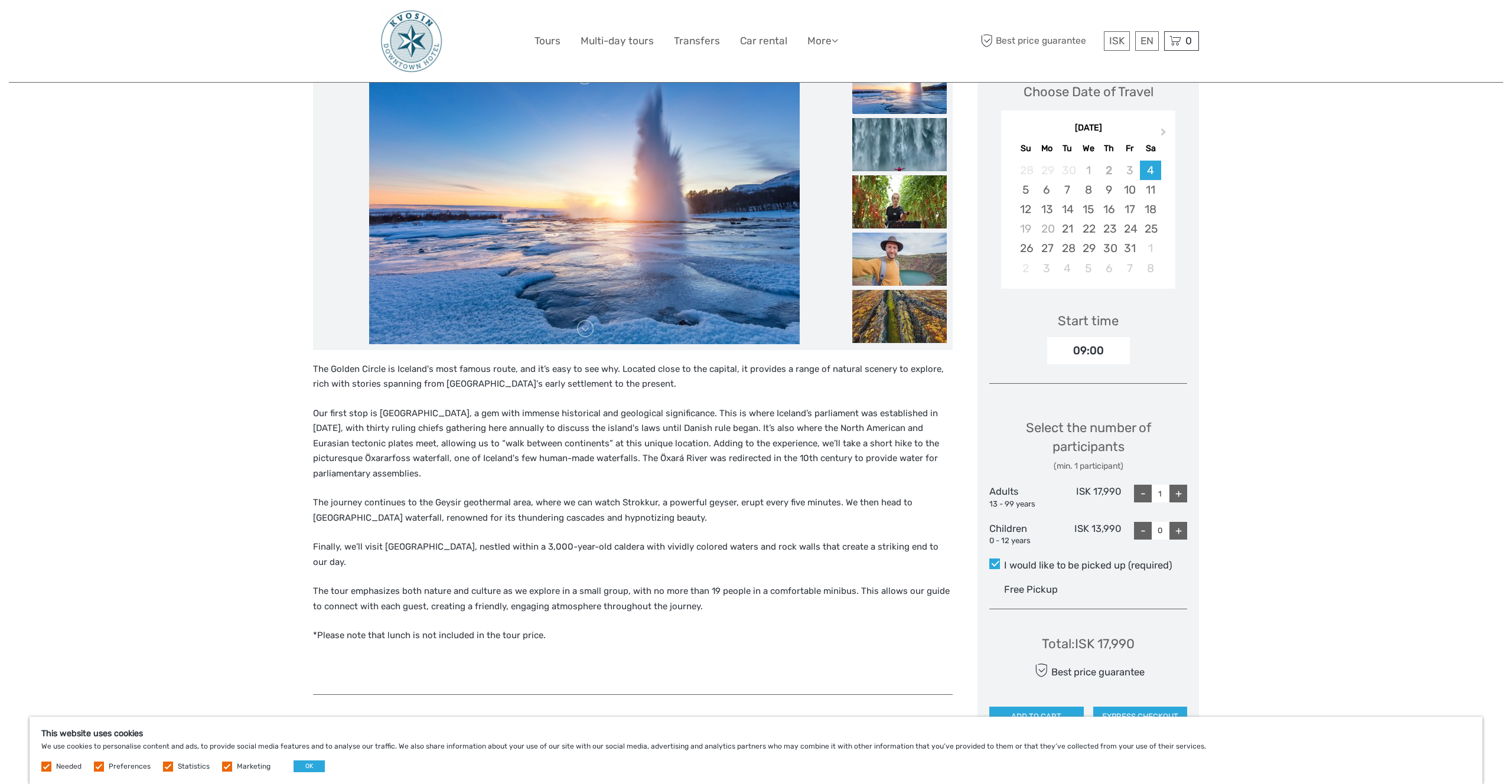
scroll to position [206, 0]
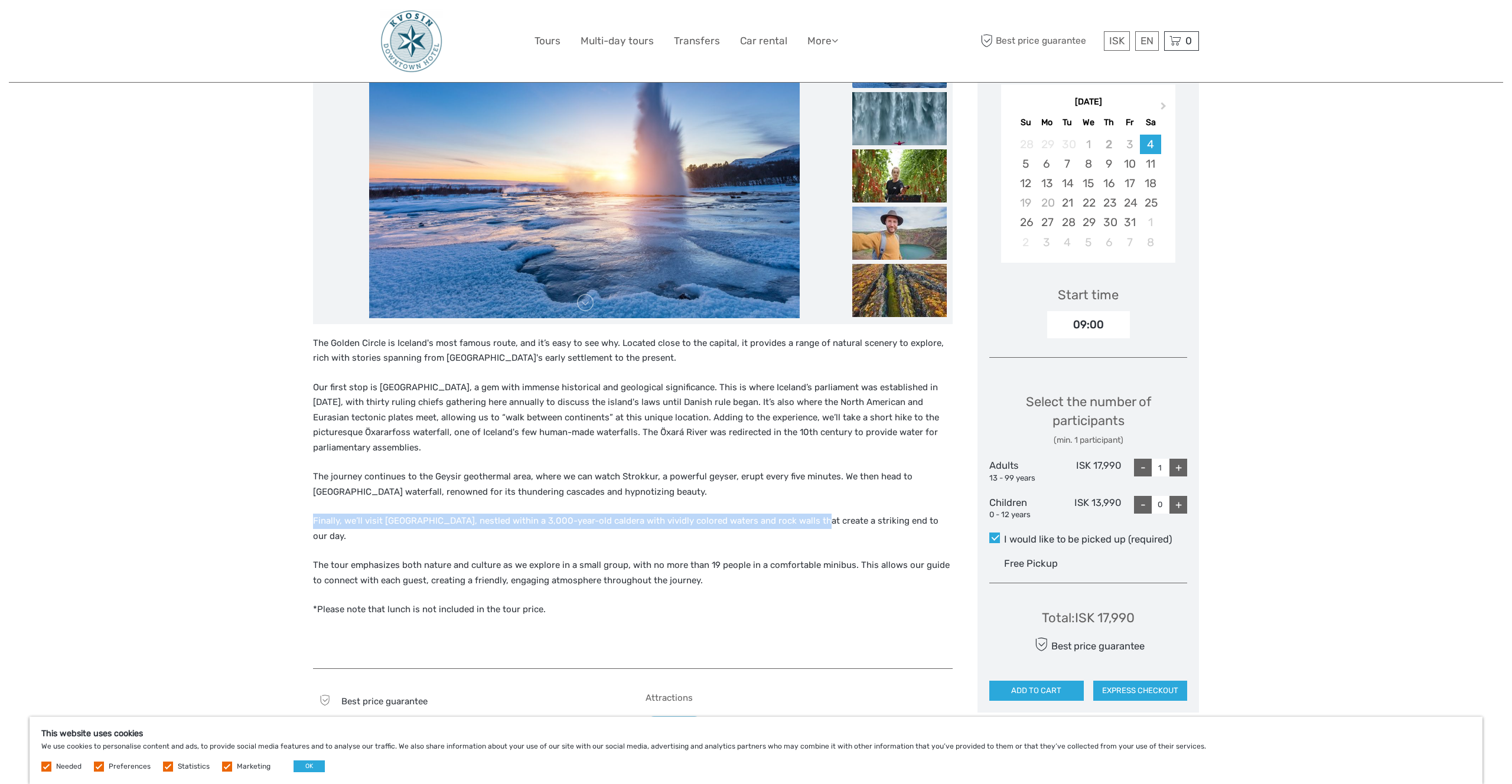
drag, startPoint x: 319, startPoint y: 518, endPoint x: 797, endPoint y: 520, distance: 478.0
click at [797, 520] on p "Finally, we’ll visit [GEOGRAPHIC_DATA], nestled within a 3,000-year-old caldera…" at bounding box center [633, 529] width 640 height 30
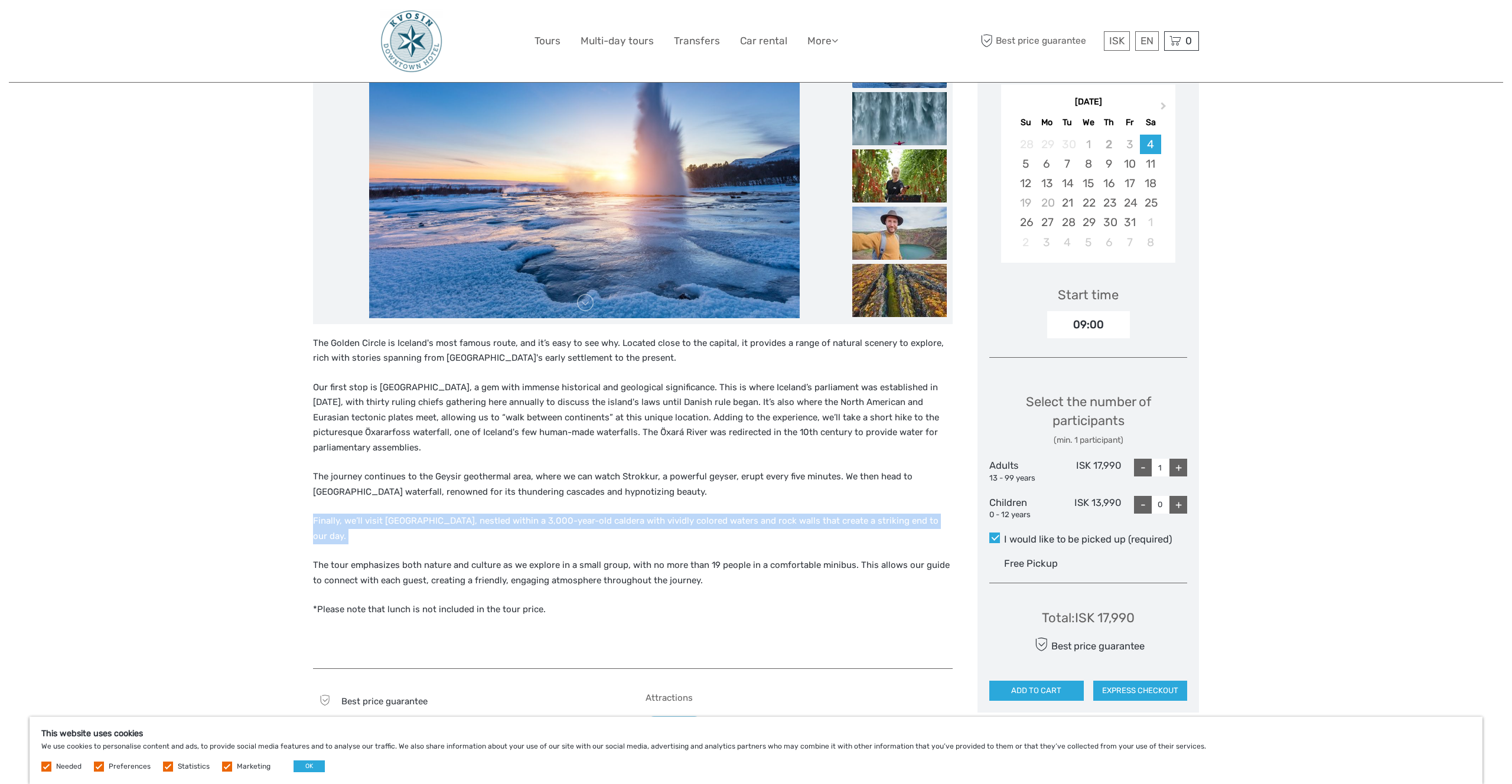
click at [792, 520] on p "Finally, we’ll visit [GEOGRAPHIC_DATA], nestled within a 3,000-year-old caldera…" at bounding box center [633, 529] width 640 height 30
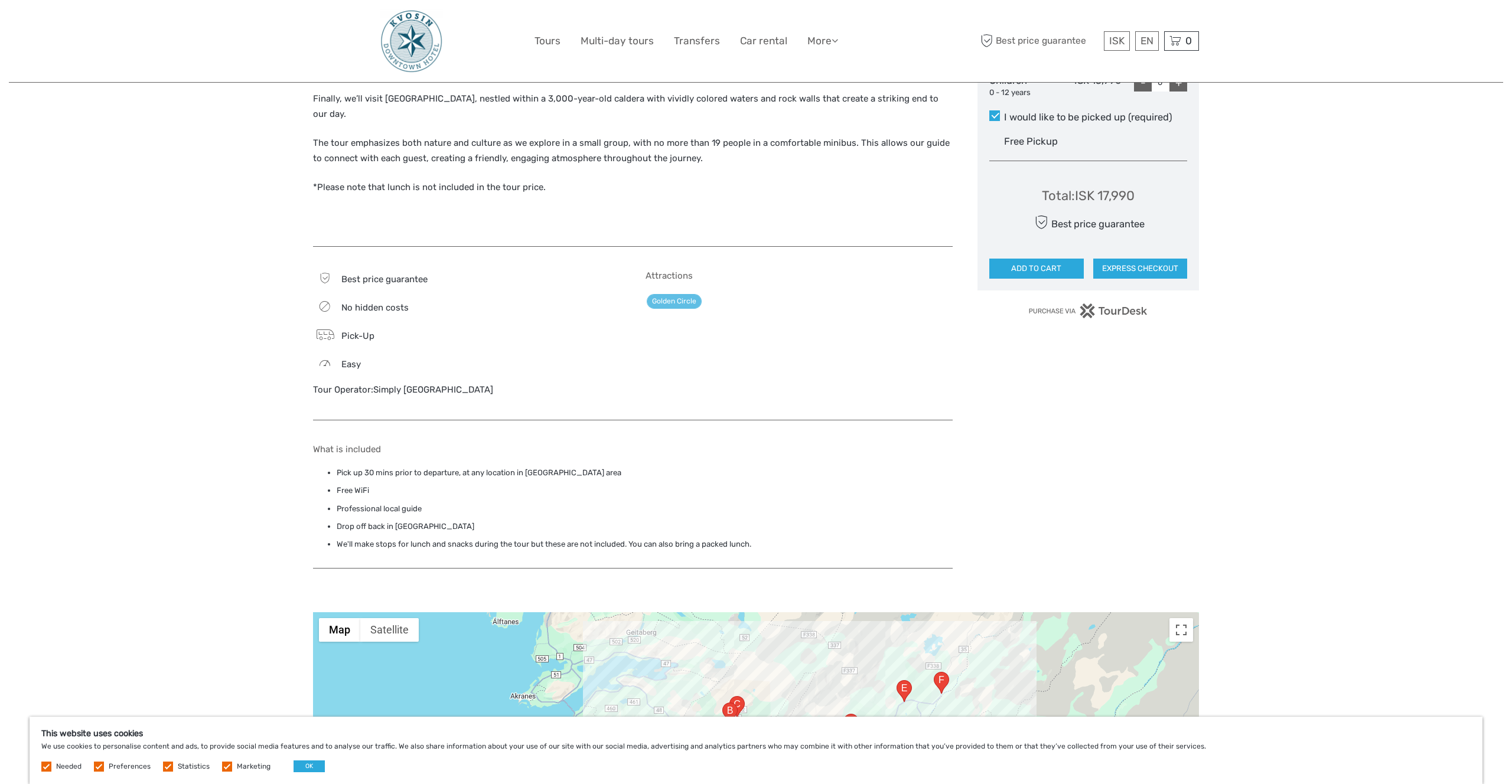
scroll to position [628, 0]
click at [362, 537] on li "We'll make stops for lunch and snacks during the tour but these are not include…" at bounding box center [645, 543] width 616 height 13
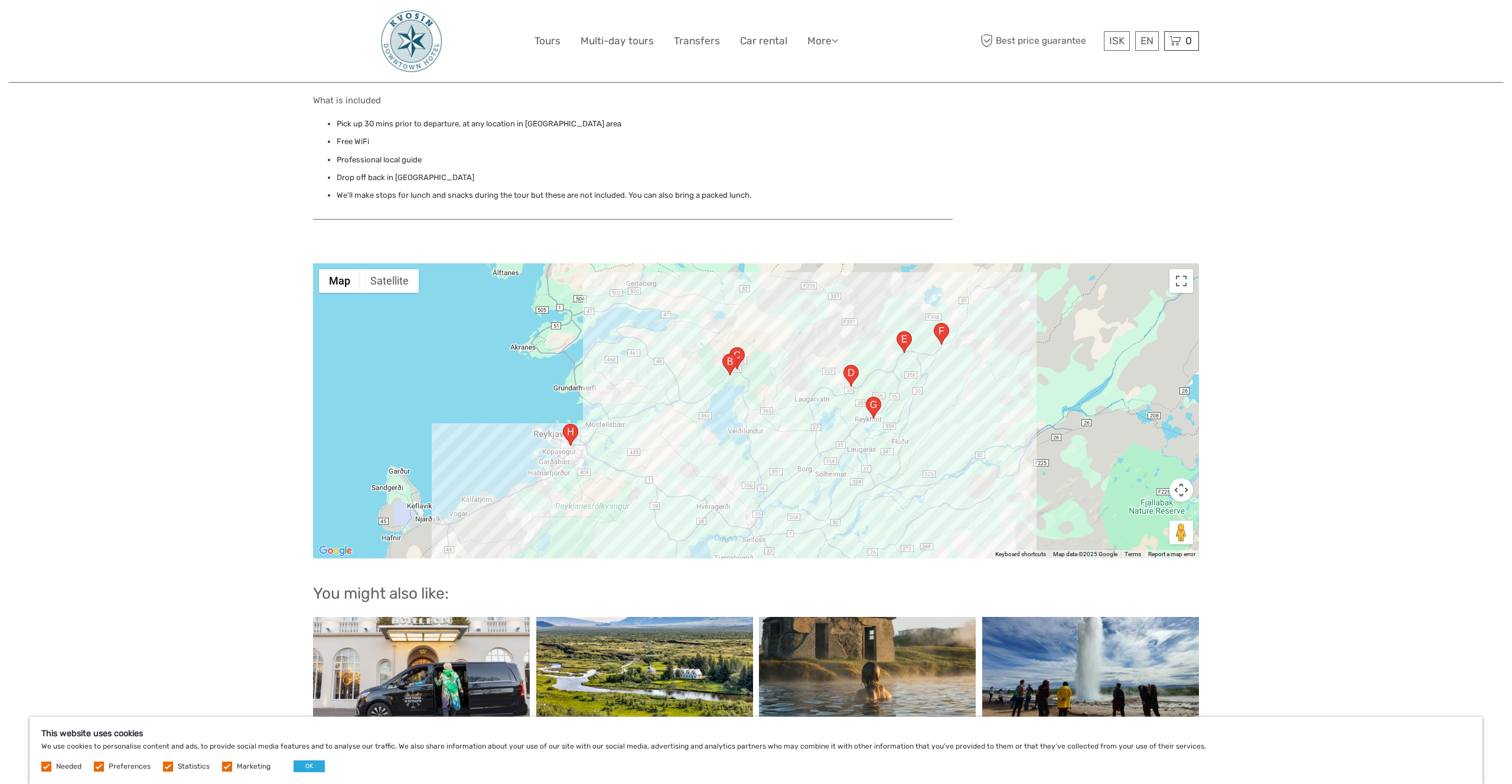
scroll to position [975, 0]
click at [563, 425] on area "Tunguvegur, 108 Reykjavík, Iceland" at bounding box center [563, 425] width 0 height 0
click at [723, 355] on area "Efrivallavegur, 806, Iceland" at bounding box center [723, 355] width 0 height 0
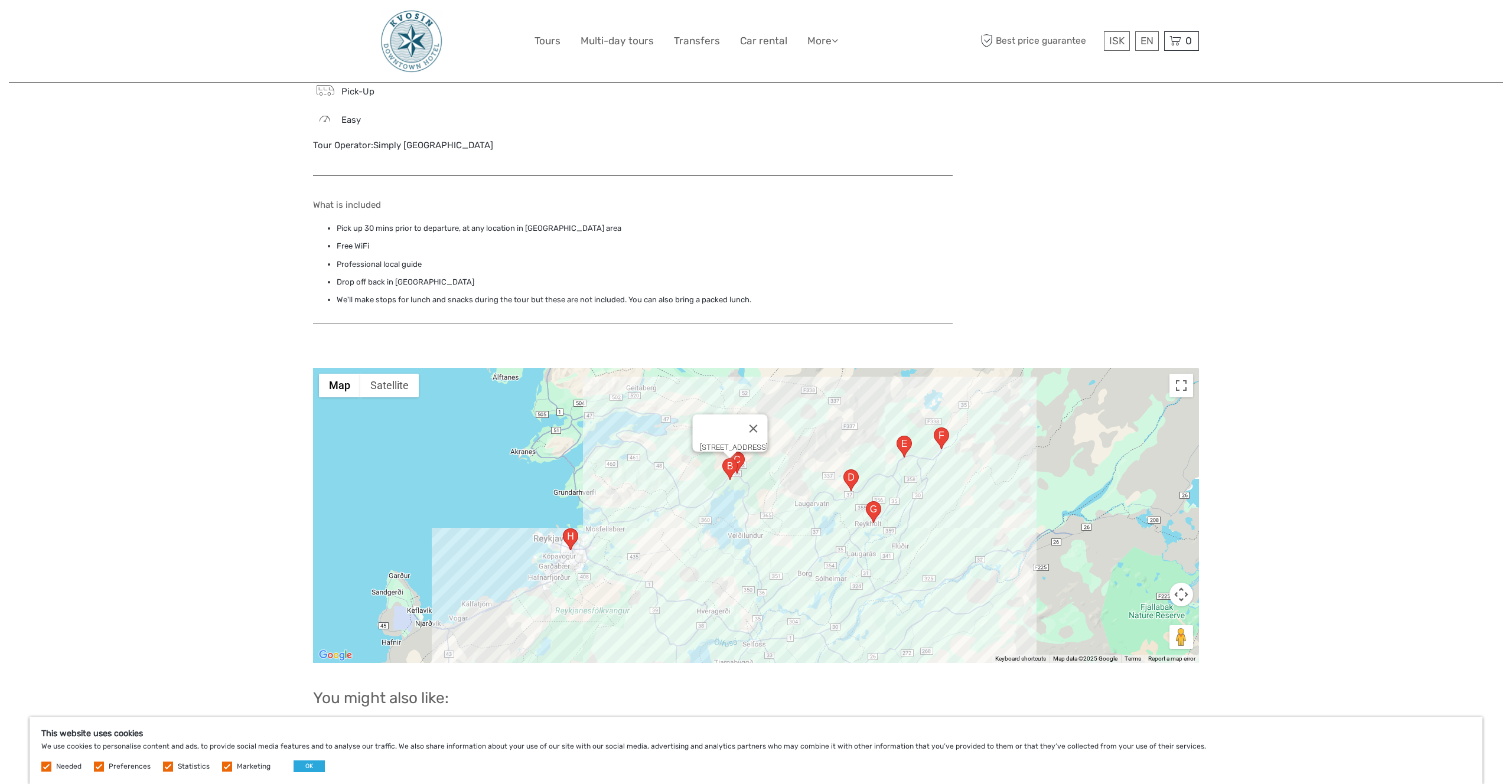
scroll to position [874, 0]
click at [729, 450] on area "36, 806, Iceland" at bounding box center [729, 450] width 0 height 0
click at [843, 470] on area "2 Efsti-Dalur Laugarvatn 806 IS, 806, Iceland" at bounding box center [843, 470] width 0 height 0
click at [866, 502] on area "5HH4+225, Friðheimar 806, 320 Reykholt, Iceland" at bounding box center [866, 502] width 0 height 0
click at [198, 487] on div "Region / Starts from: Capital Region Travel method: Mini Bus / Car 9 hours Veri…" at bounding box center [756, 79] width 1494 height 1908
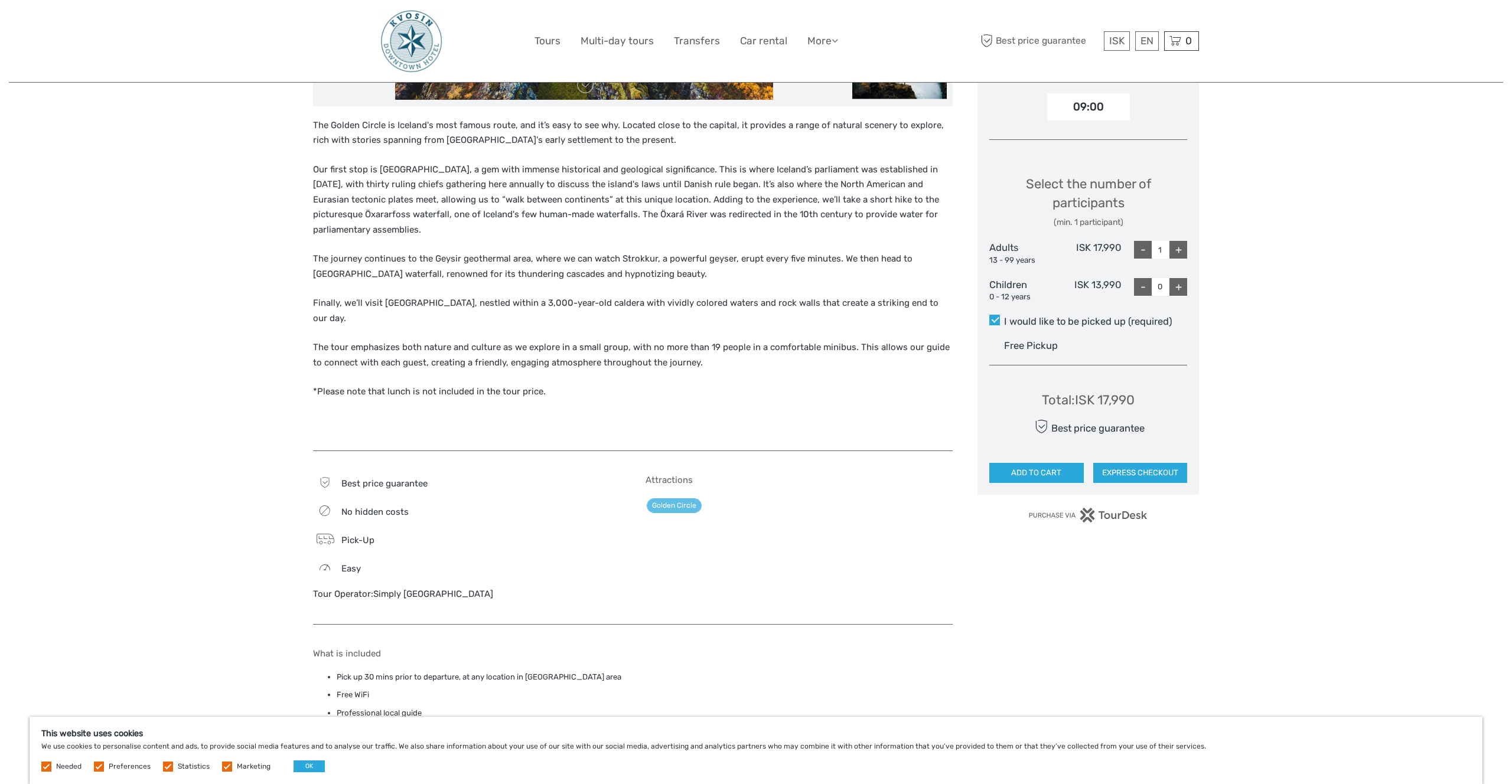
scroll to position [417, 0]
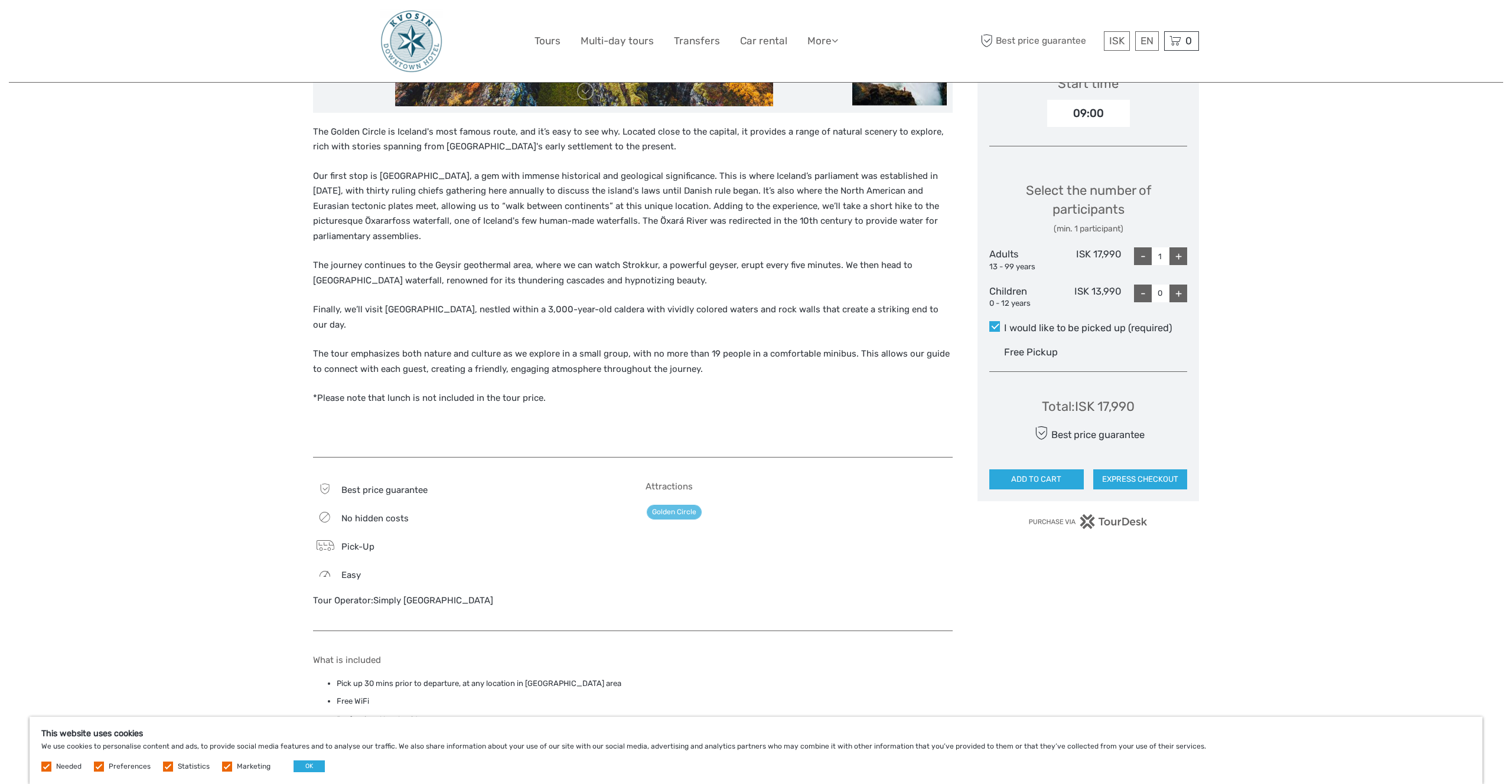
drag, startPoint x: 324, startPoint y: 178, endPoint x: 432, endPoint y: 230, distance: 119.9
click at [432, 230] on p "Our first stop is Thingvellir National Park, a gem with immense historical and …" at bounding box center [633, 206] width 640 height 76
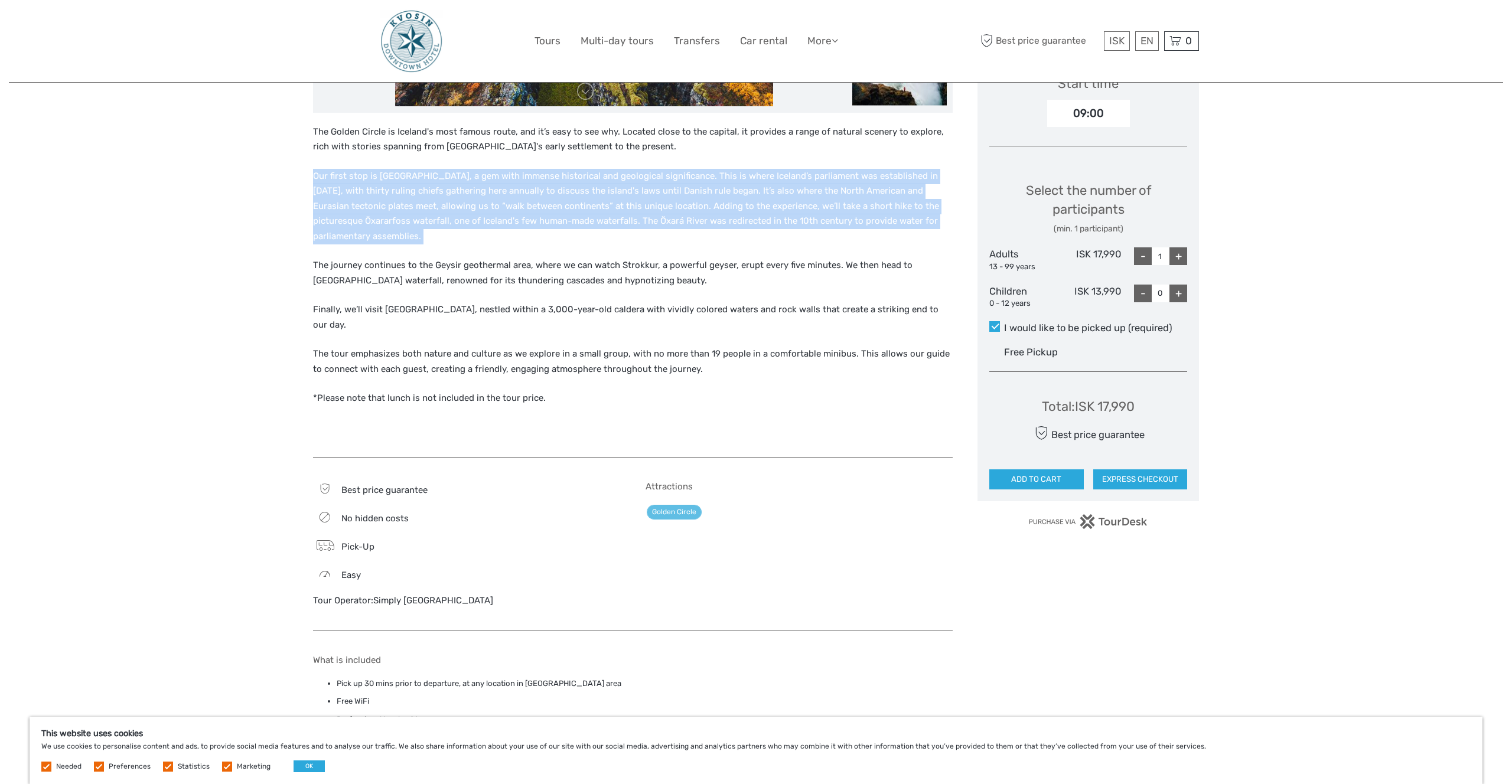
click at [432, 230] on p "Our first stop is Thingvellir National Park, a gem with immense historical and …" at bounding box center [633, 206] width 640 height 76
click at [432, 232] on p "Our first stop is Thingvellir National Park, a gem with immense historical and …" at bounding box center [633, 206] width 640 height 76
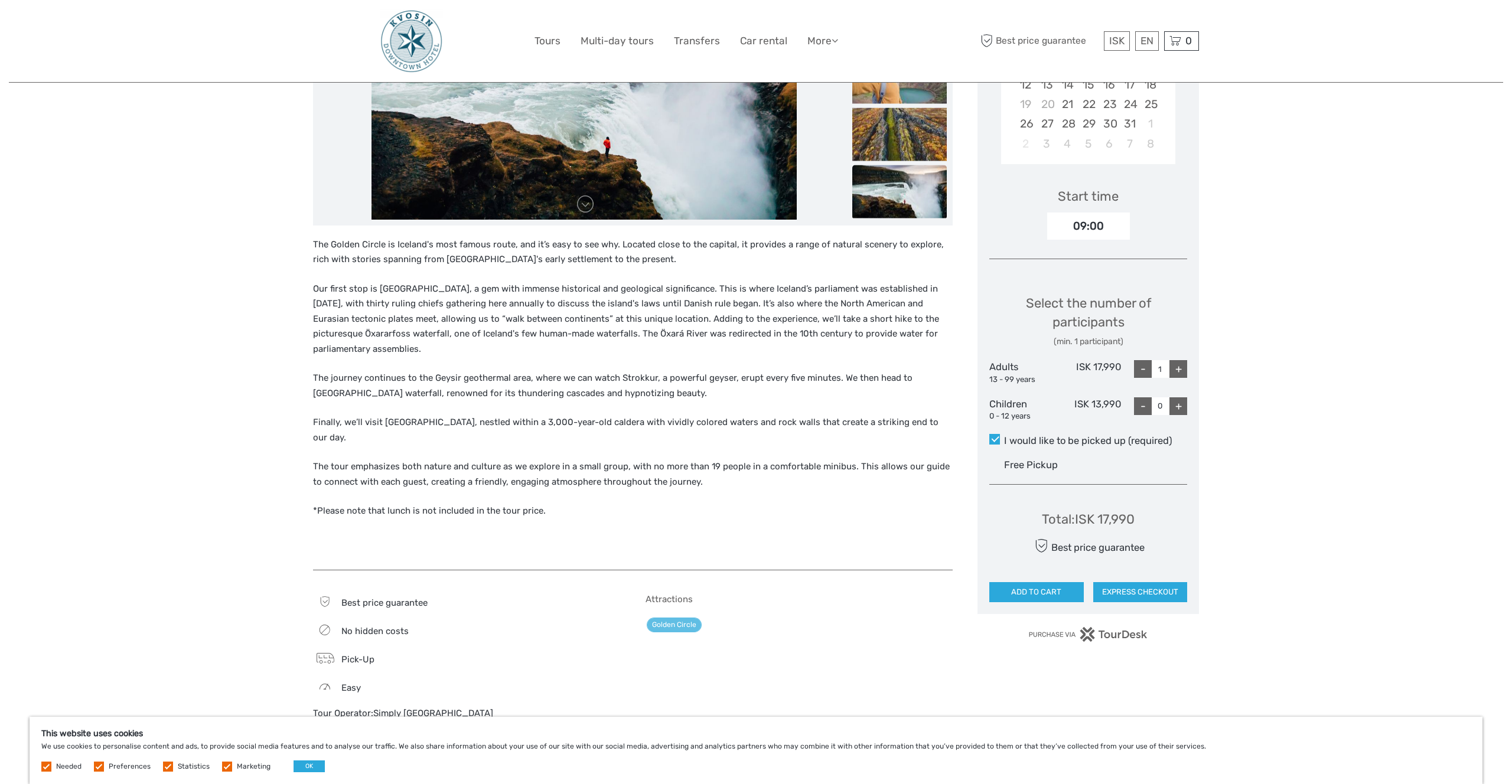
scroll to position [303, 0]
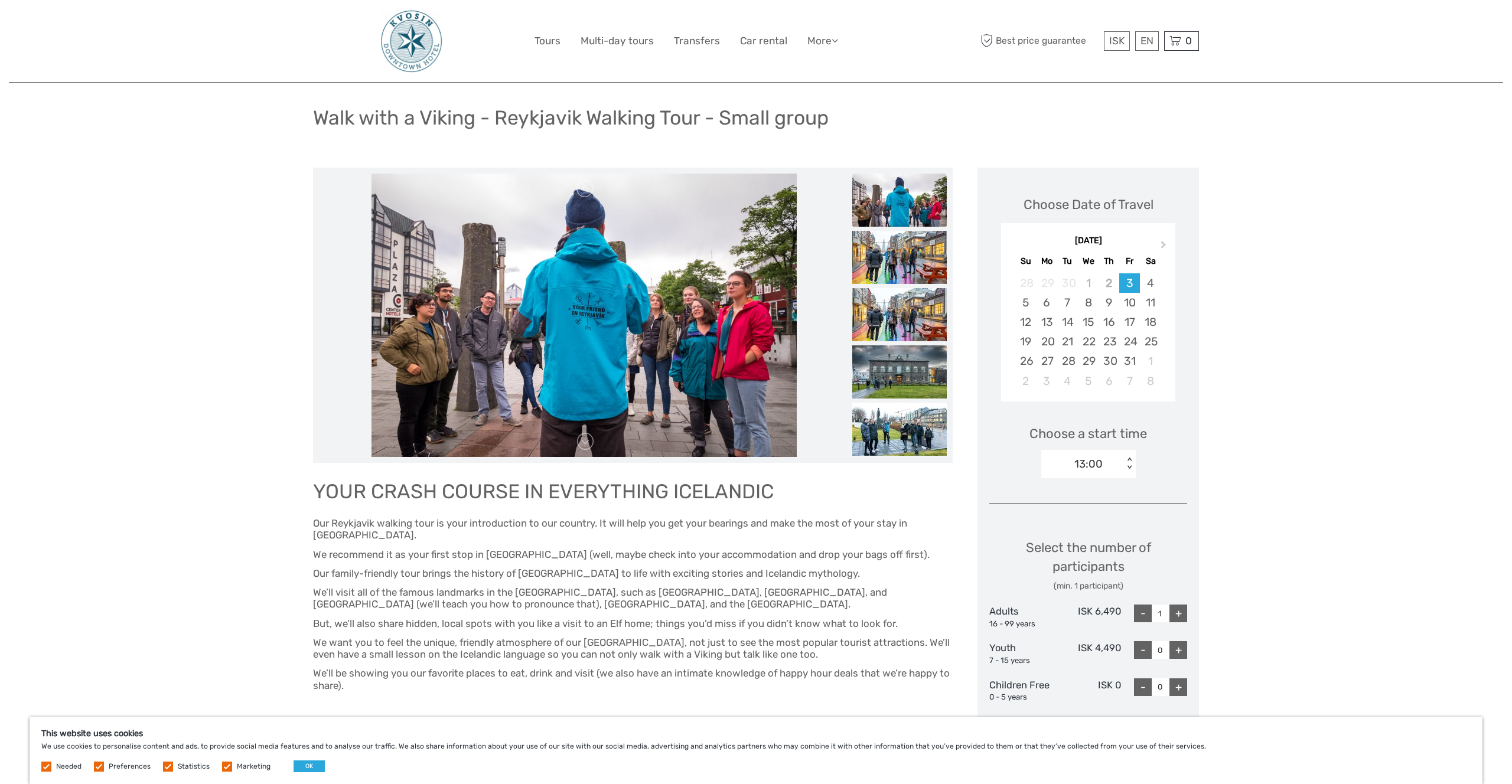
drag, startPoint x: 323, startPoint y: 559, endPoint x: 583, endPoint y: 599, distance: 263.1
click at [583, 599] on div "YOUR CRASH COURSE IN EVERYTHING ICELANDIC Our Reykjavik walking tour is your in…" at bounding box center [633, 591] width 640 height 231
click at [559, 587] on span "We’ll visit all of the famous landmarks in the city center, such as Harpa Conce…" at bounding box center [600, 598] width 574 height 24
click at [559, 588] on span "We’ll visit all of the famous landmarks in the city center, such as Harpa Conce…" at bounding box center [600, 598] width 574 height 24
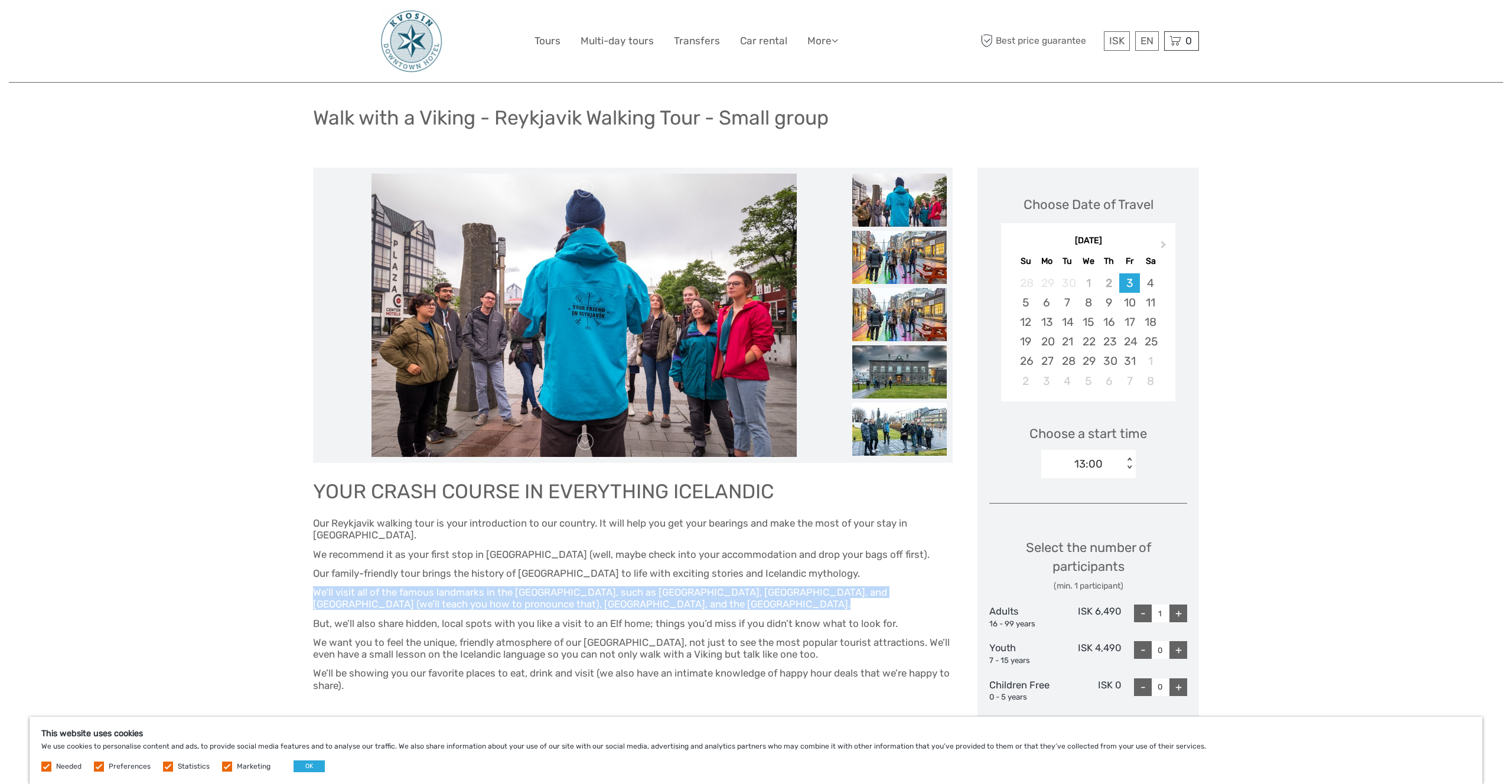
click at [559, 588] on span "We’ll visit all of the famous landmarks in the city center, such as Harpa Conce…" at bounding box center [600, 598] width 574 height 24
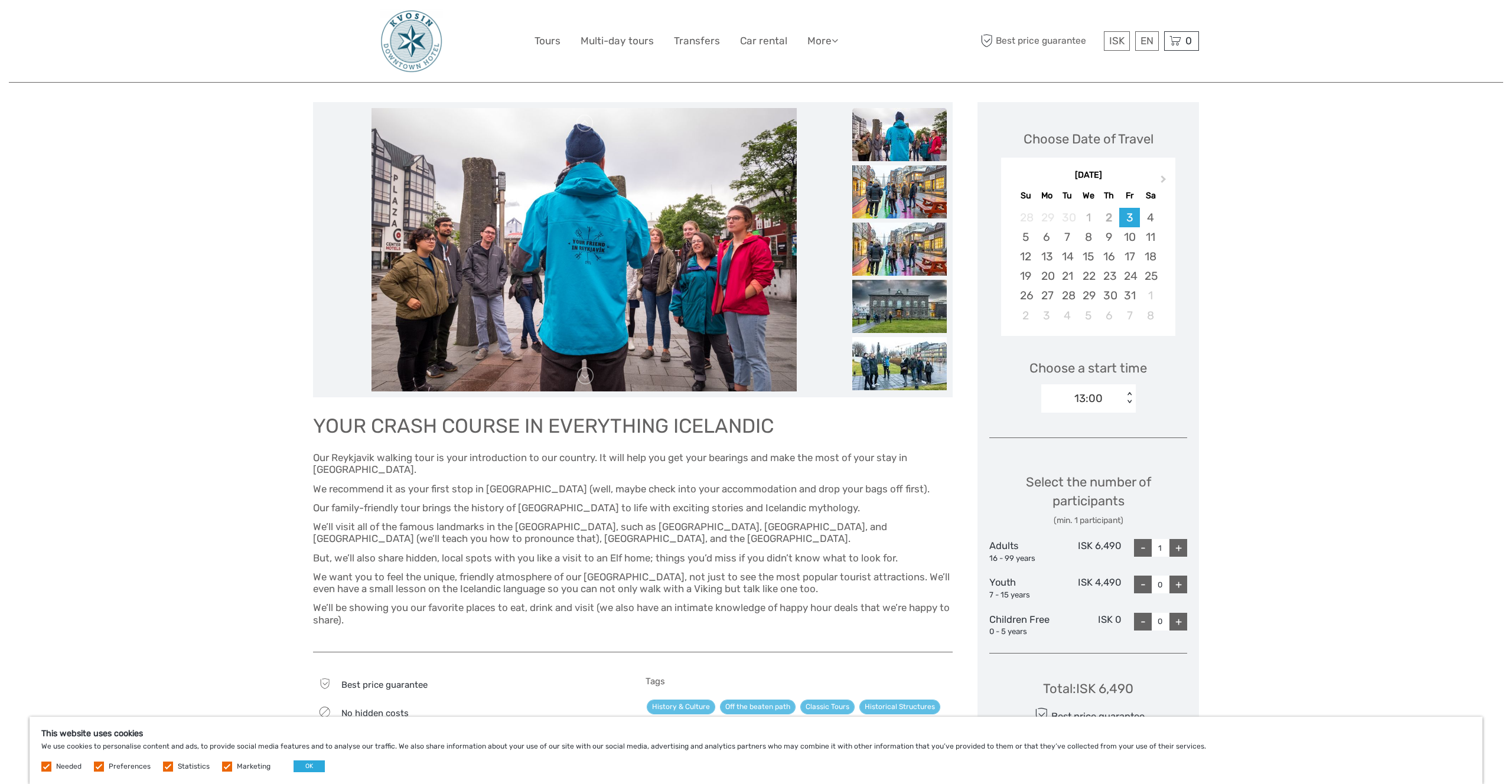
scroll to position [134, 0]
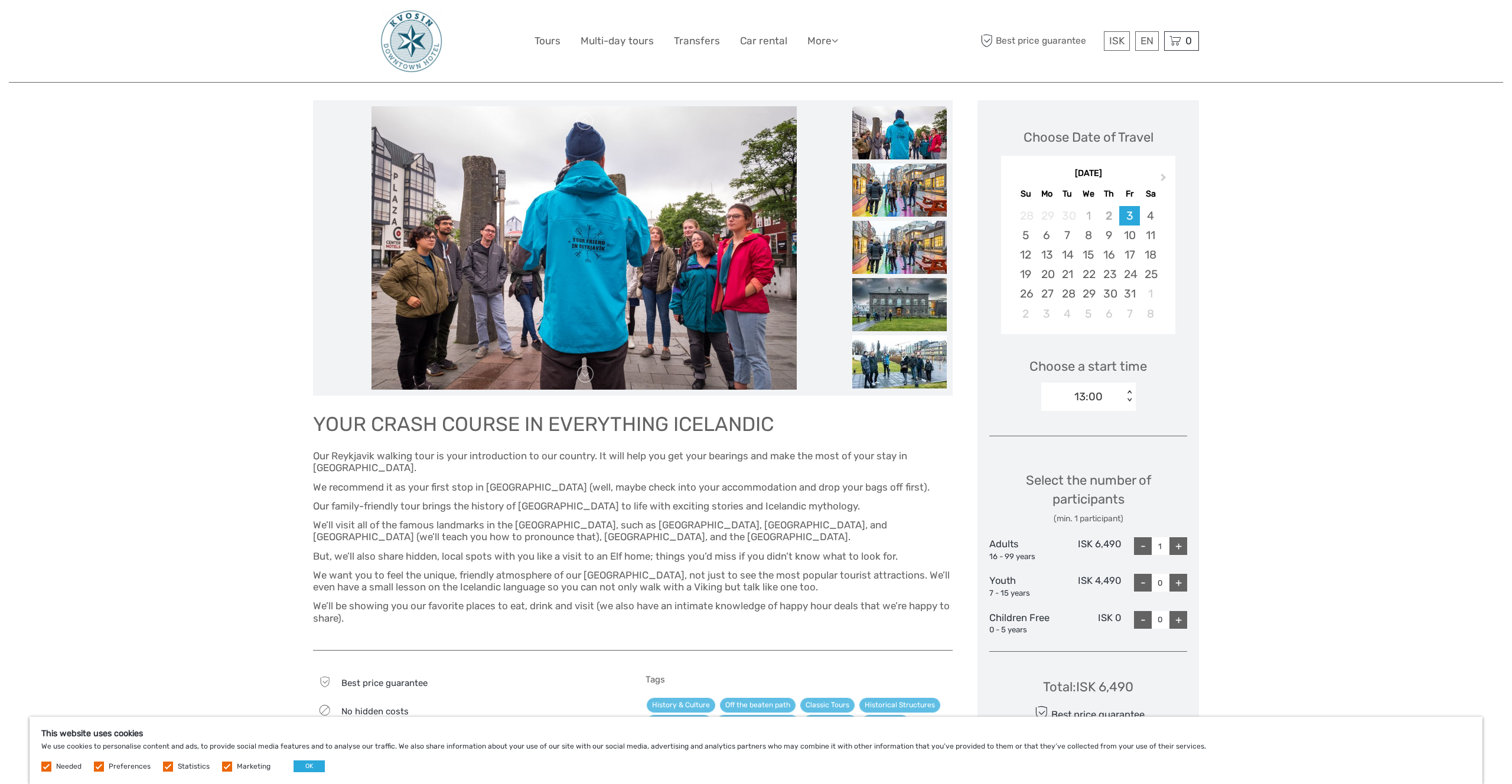
click at [561, 550] on span "But, we’ll also share hidden, local spots with you like a visit to an Elf home;…" at bounding box center [605, 556] width 584 height 12
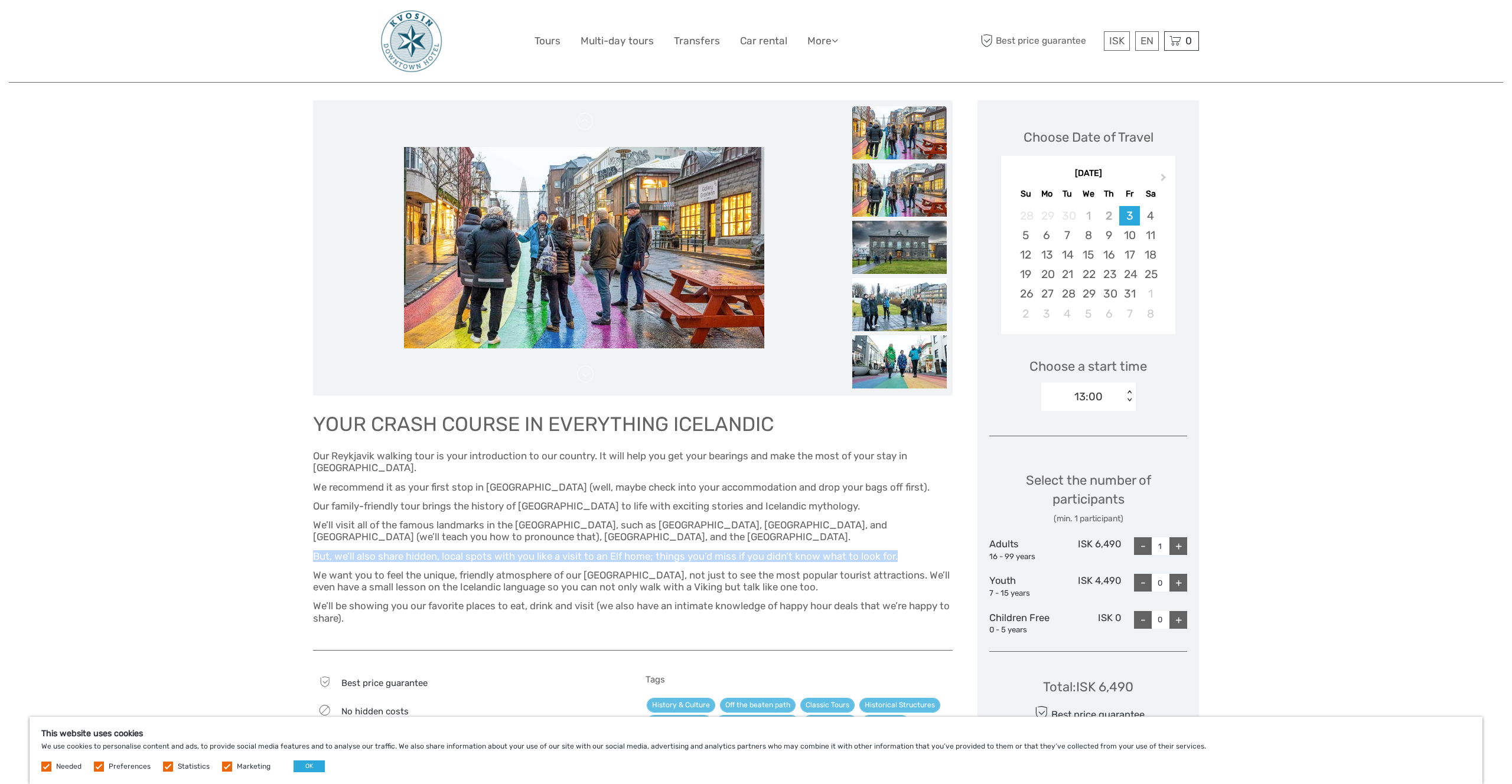
click at [561, 550] on span "But, we’ll also share hidden, local spots with you like a visit to an Elf home;…" at bounding box center [605, 556] width 584 height 12
click at [558, 569] on span "We want you to feel the unique, friendly atmosphere of our quirky little city, …" at bounding box center [631, 581] width 636 height 24
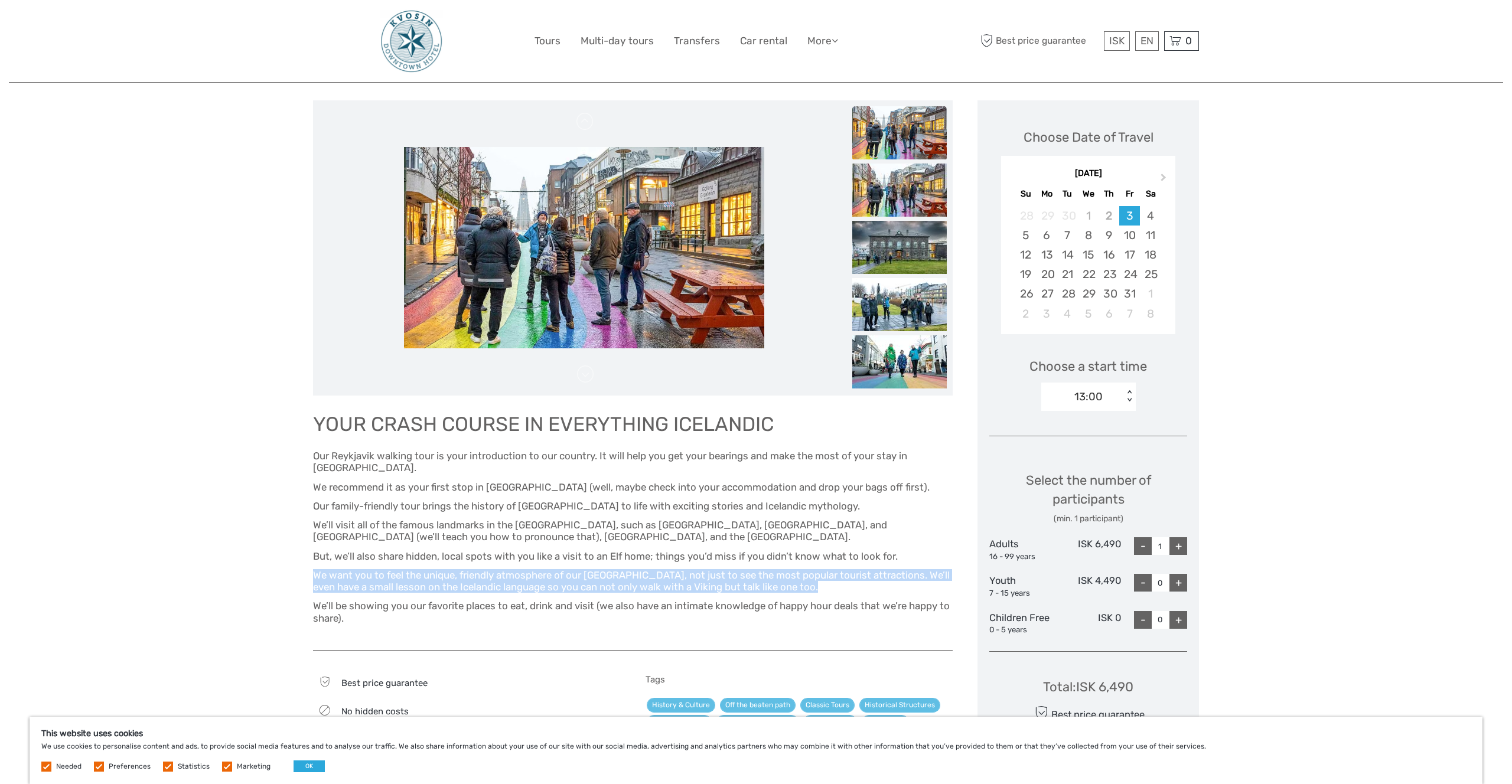
click at [558, 569] on span "We want you to feel the unique, friendly atmosphere of our quirky little city, …" at bounding box center [631, 581] width 636 height 24
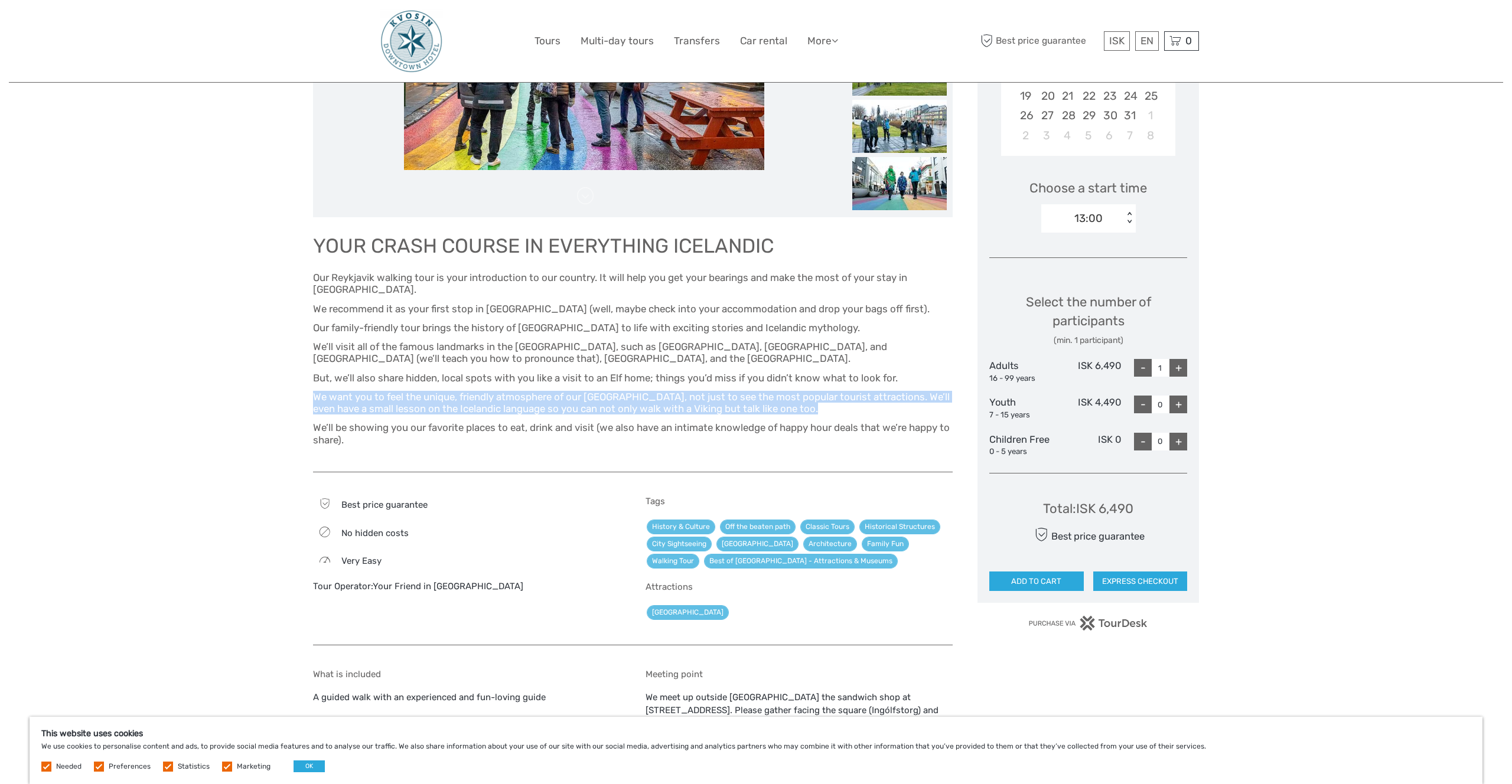
scroll to position [658, 0]
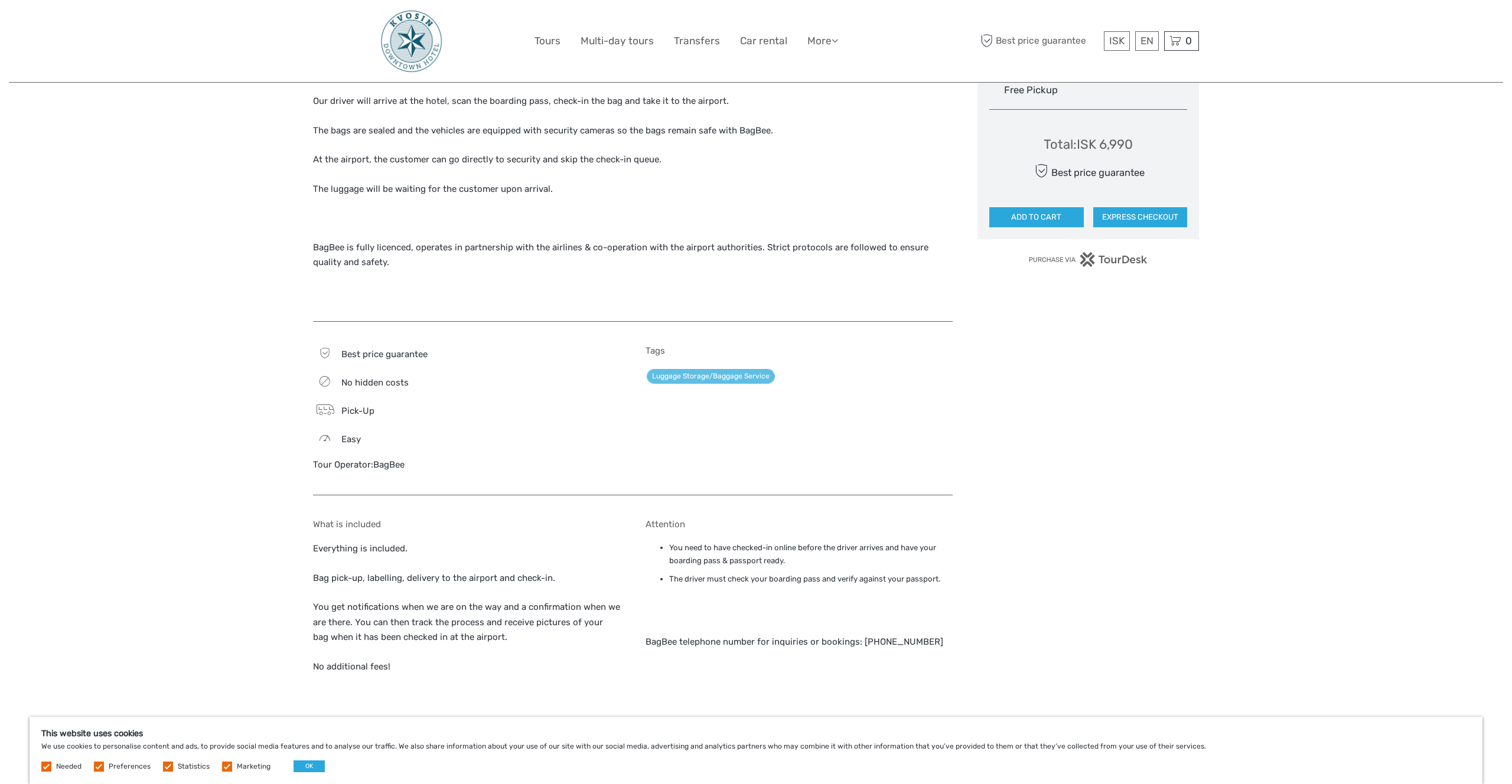
scroll to position [655, 0]
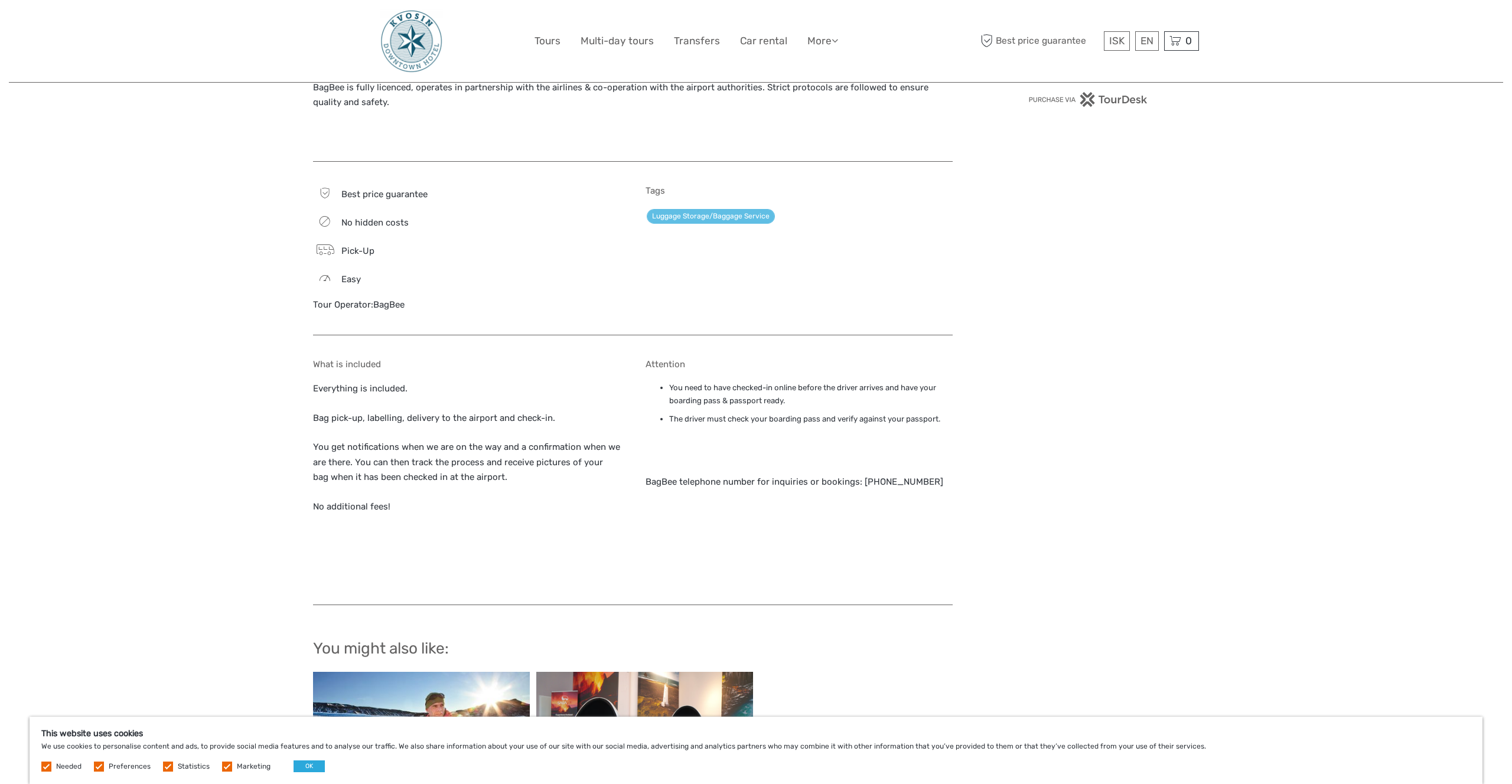
click at [1256, 471] on div "Region / Starts from: Capital Region Travel method: Other / Non-Travel Verified…" at bounding box center [756, 87] width 1494 height 1798
